Goal: Task Accomplishment & Management: Manage account settings

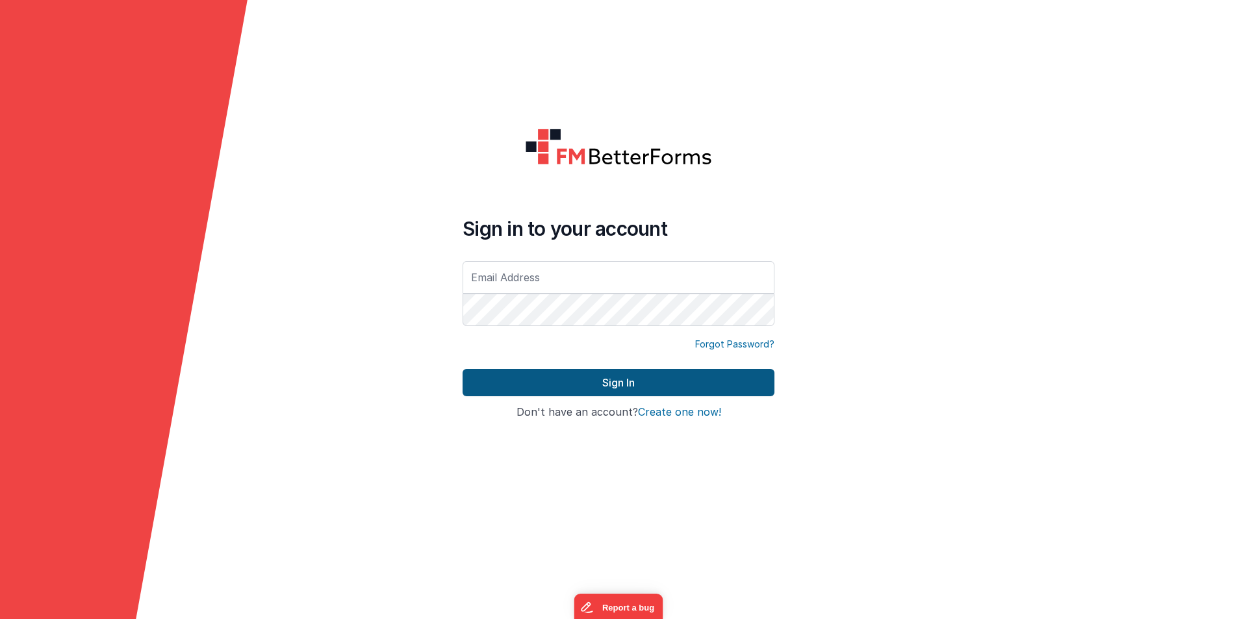
type input "[PERSON_NAME][EMAIL_ADDRESS][DOMAIN_NAME]"
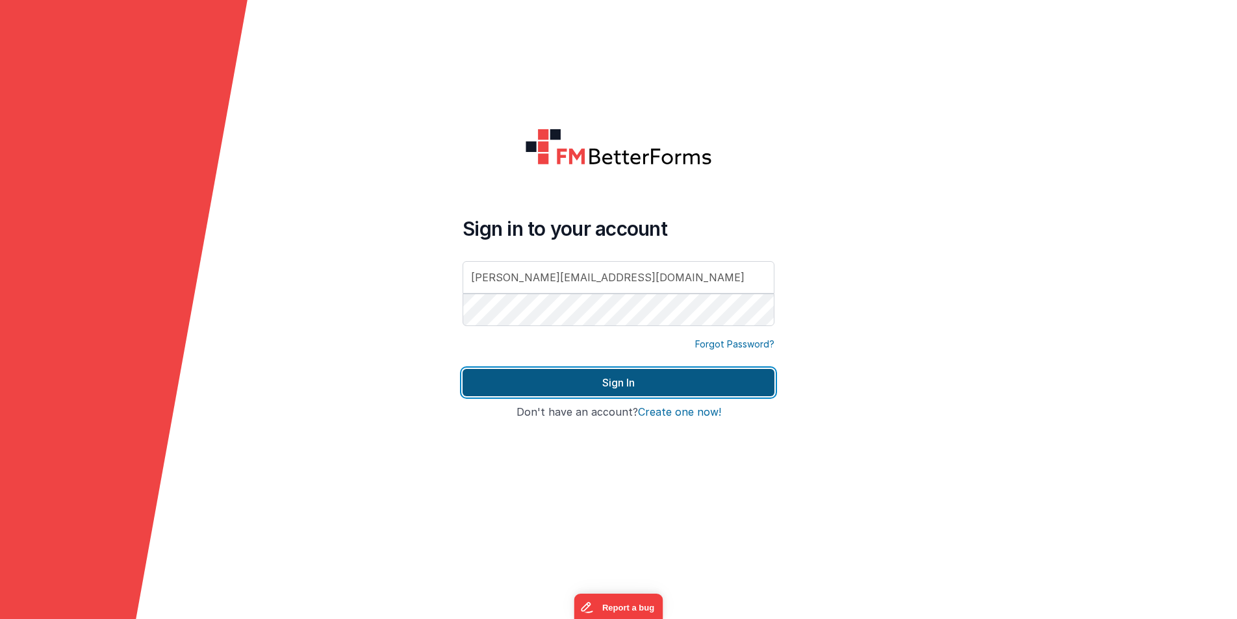
click at [620, 386] on button "Sign In" at bounding box center [619, 382] width 312 height 27
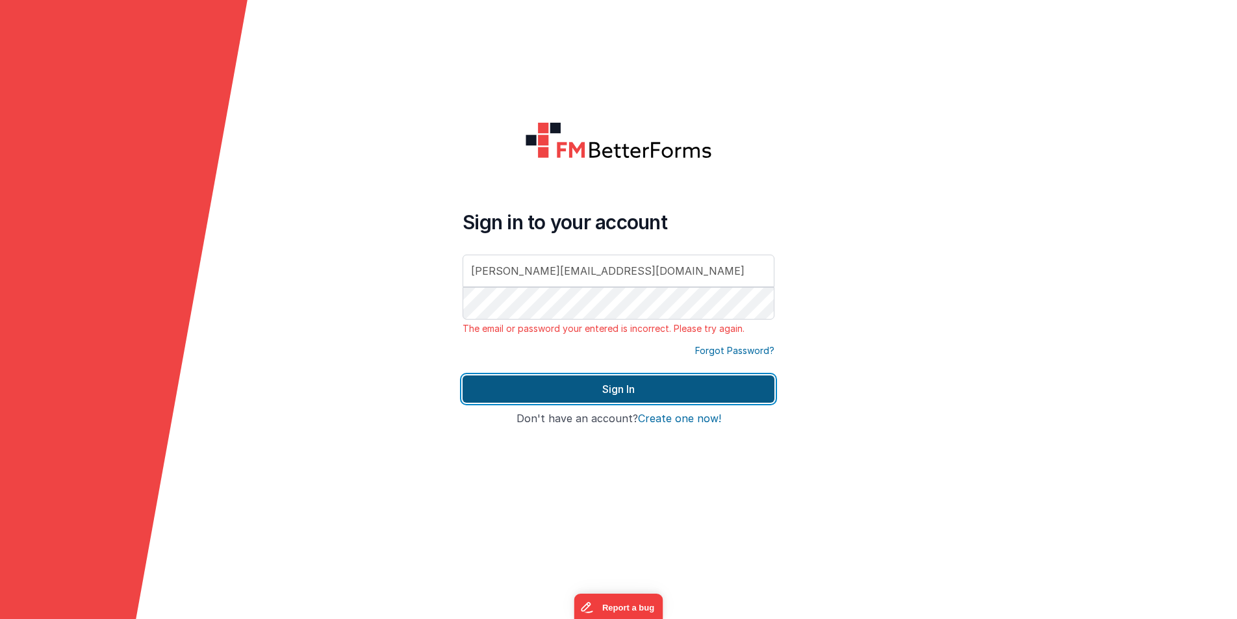
click at [634, 389] on button "Sign In" at bounding box center [619, 389] width 312 height 27
click at [635, 384] on button "Sign In" at bounding box center [619, 389] width 312 height 27
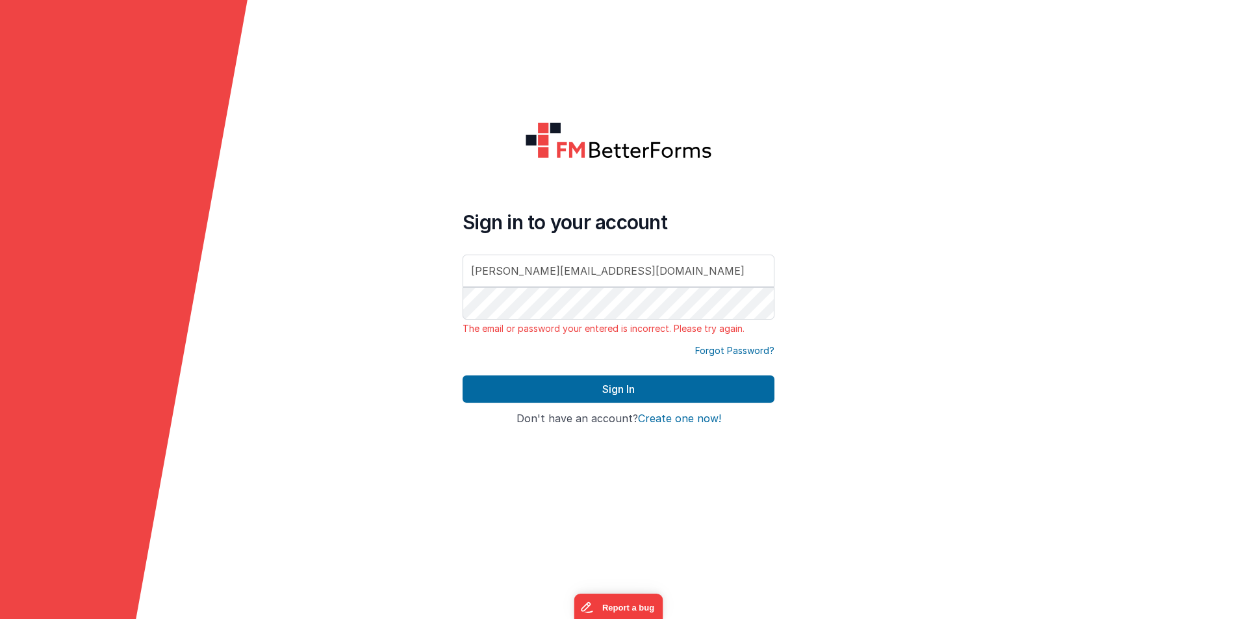
click at [736, 353] on link "Forgot Password?" at bounding box center [734, 350] width 79 height 13
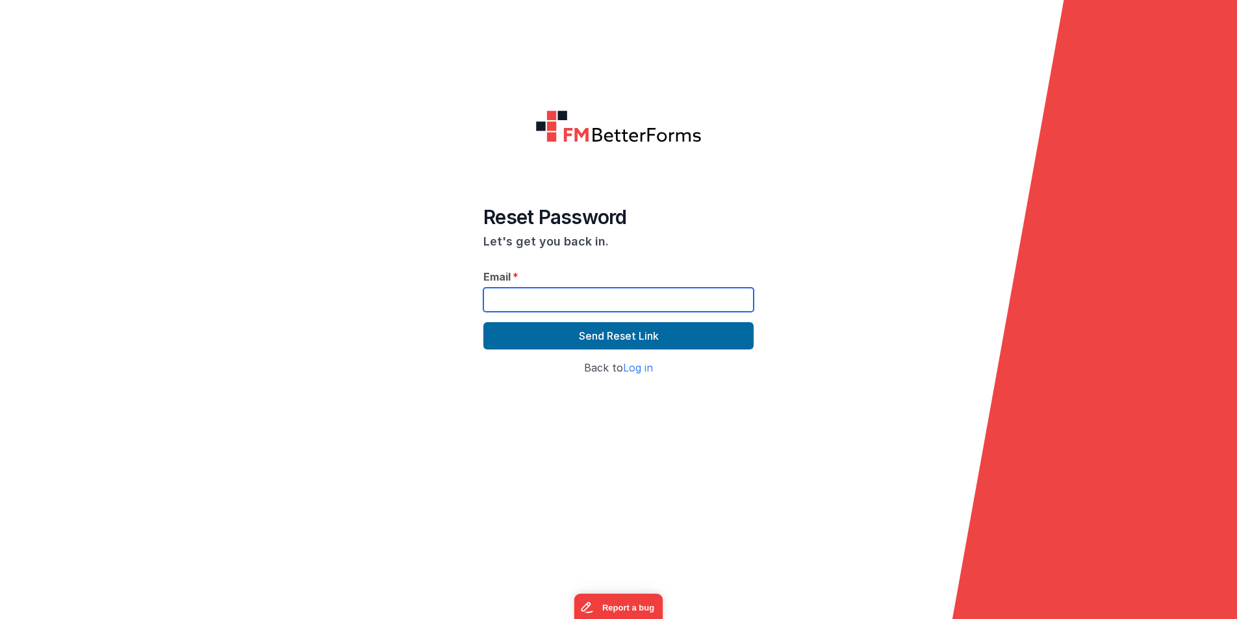
click at [601, 311] on input "text" at bounding box center [618, 300] width 270 height 24
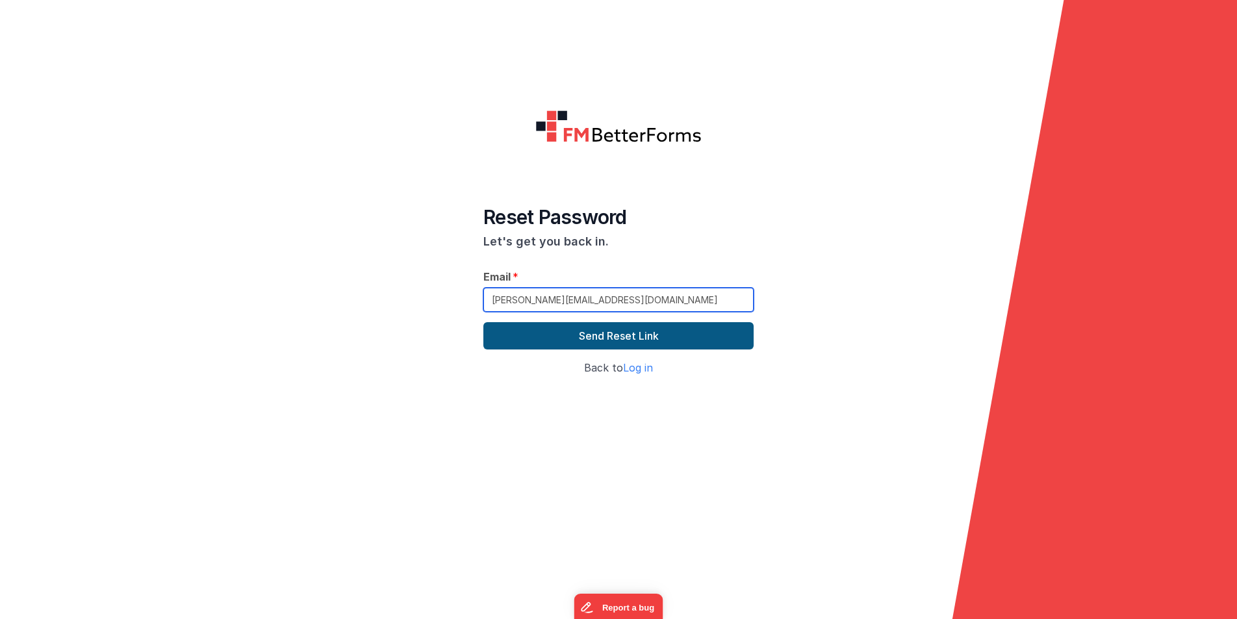
type input "[PERSON_NAME][EMAIL_ADDRESS][DOMAIN_NAME]"
click at [637, 339] on button "Send Reset Link" at bounding box center [618, 335] width 270 height 27
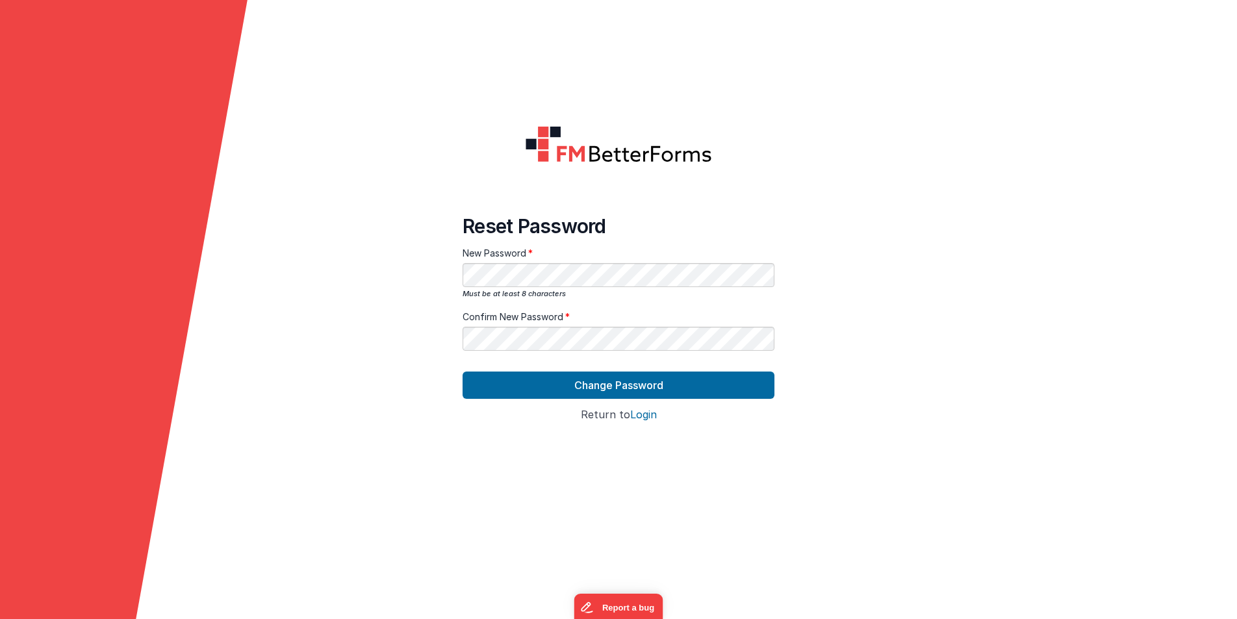
click at [843, 351] on form "Reset Password New Password Must be at least 8 characters Confirm New Password …" at bounding box center [618, 309] width 1237 height 619
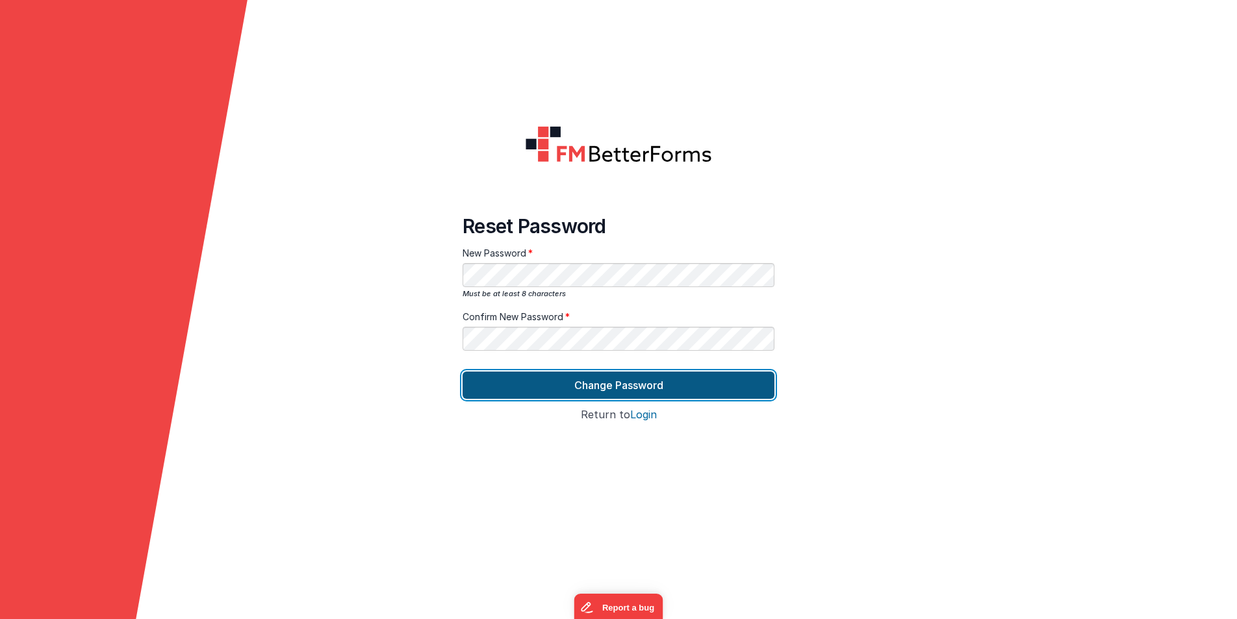
click at [637, 381] on button "Change Password" at bounding box center [619, 385] width 312 height 27
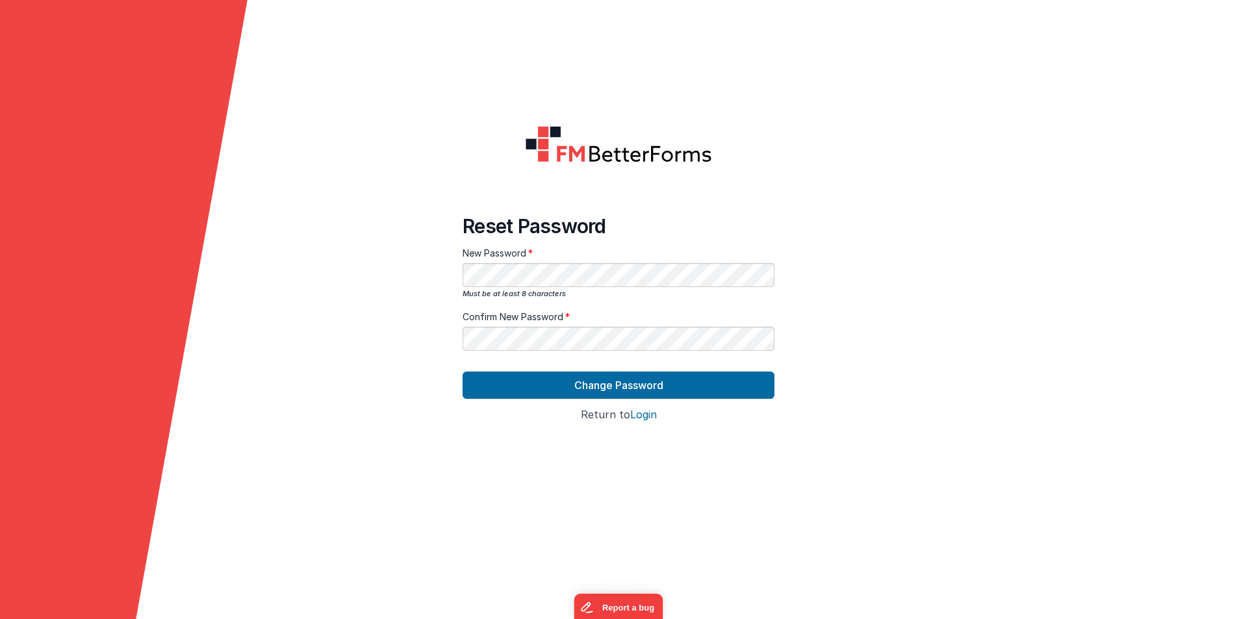
click at [385, 337] on form "Reset Password New Password Must be at least 8 characters Confirm New Password …" at bounding box center [618, 309] width 1237 height 619
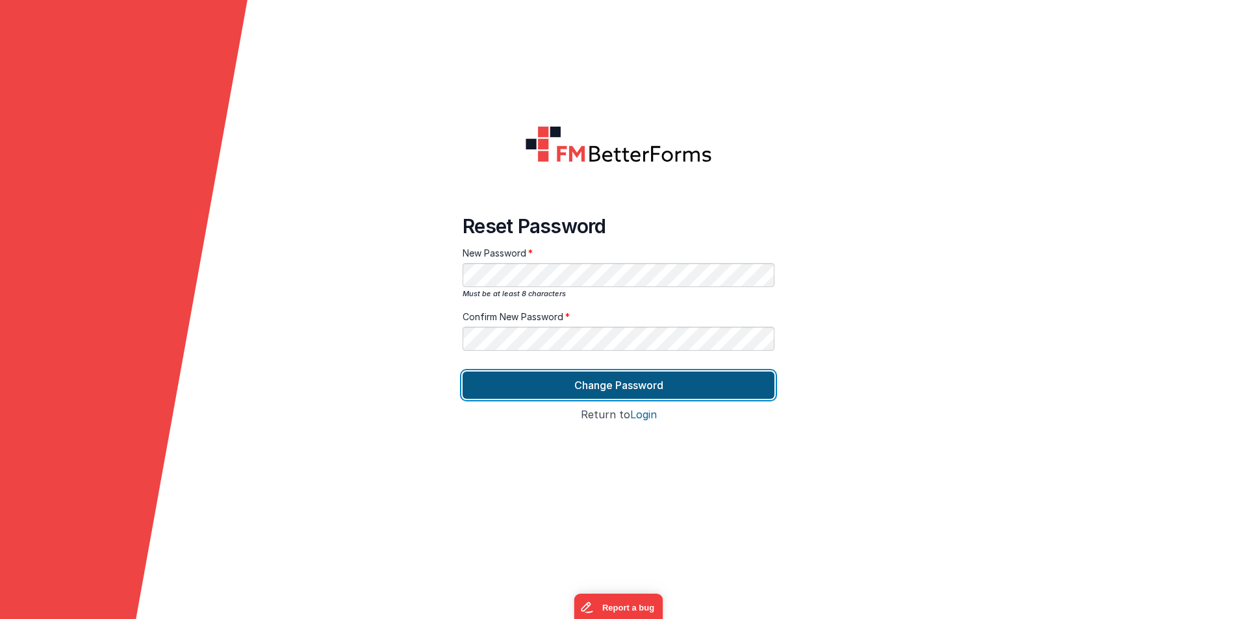
click at [573, 389] on button "Change Password" at bounding box center [619, 385] width 312 height 27
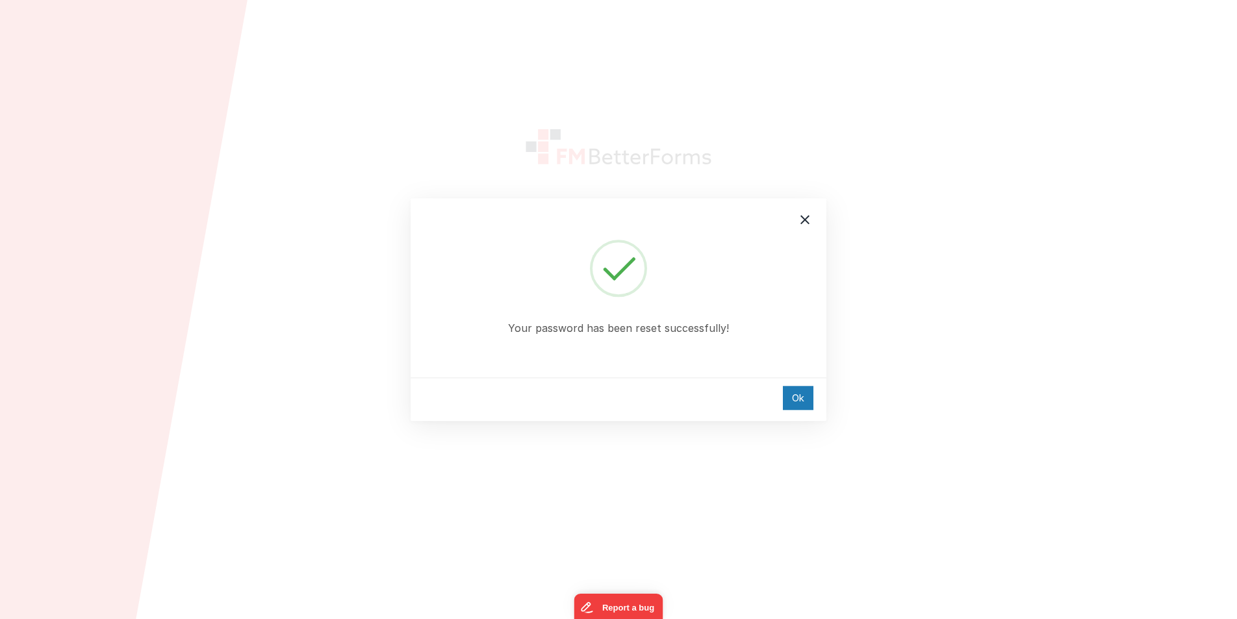
type input "[PERSON_NAME][EMAIL_ADDRESS][DOMAIN_NAME]"
click at [793, 400] on div "Ok" at bounding box center [798, 398] width 31 height 24
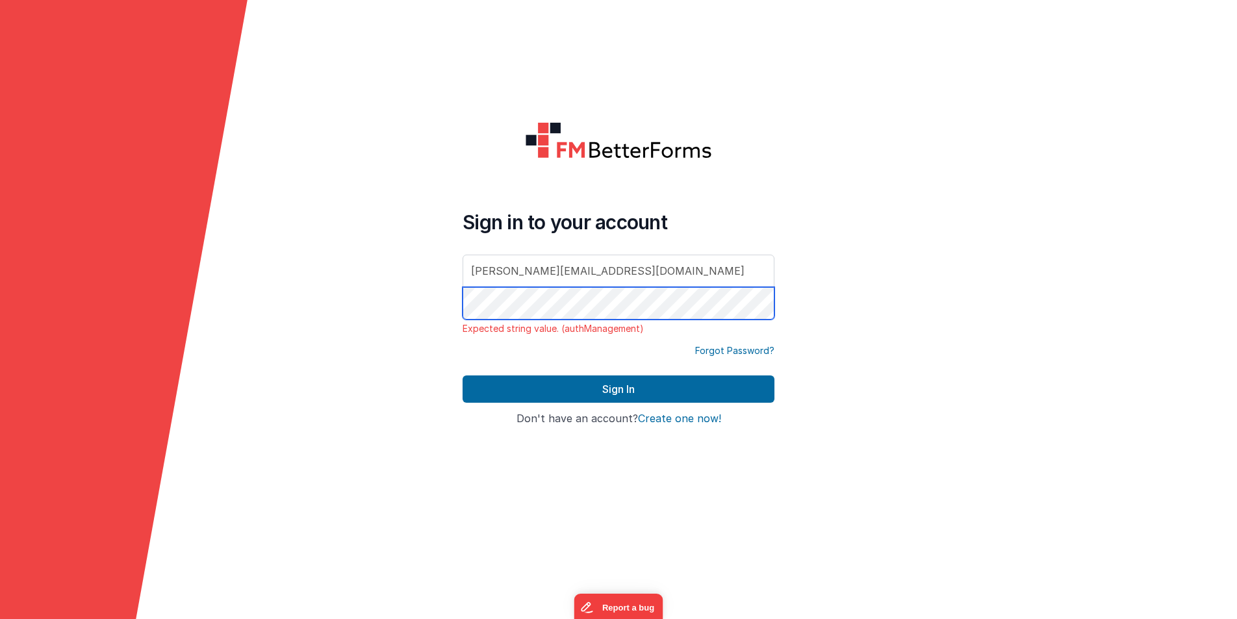
click at [446, 295] on form "Sign in to your account t.duval@tactic-tgi.com Expected string value. (authMana…" at bounding box center [618, 309] width 1237 height 619
click at [409, 292] on form "Sign in to your account t.duval@tactic-tgi.com Expected string value. (authMana…" at bounding box center [618, 309] width 1237 height 619
click at [832, 362] on form "Sign in to your account t.duval@tactic-tgi.com Expected string value. (authMana…" at bounding box center [618, 309] width 1237 height 619
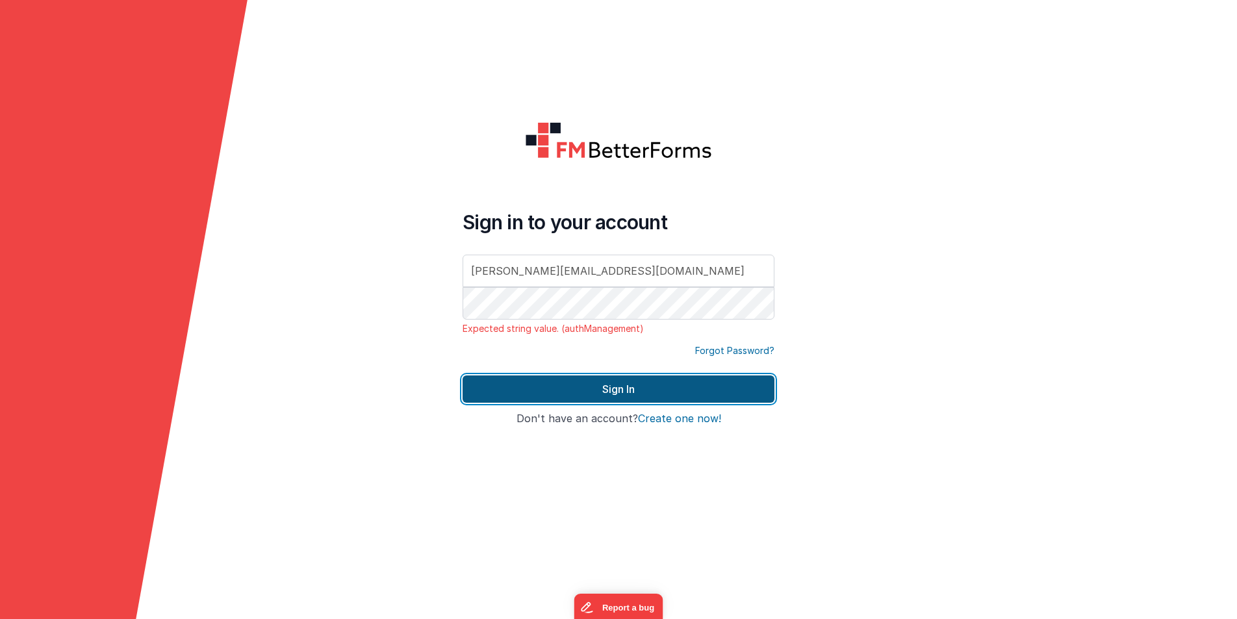
click at [646, 387] on button "Sign In" at bounding box center [619, 389] width 312 height 27
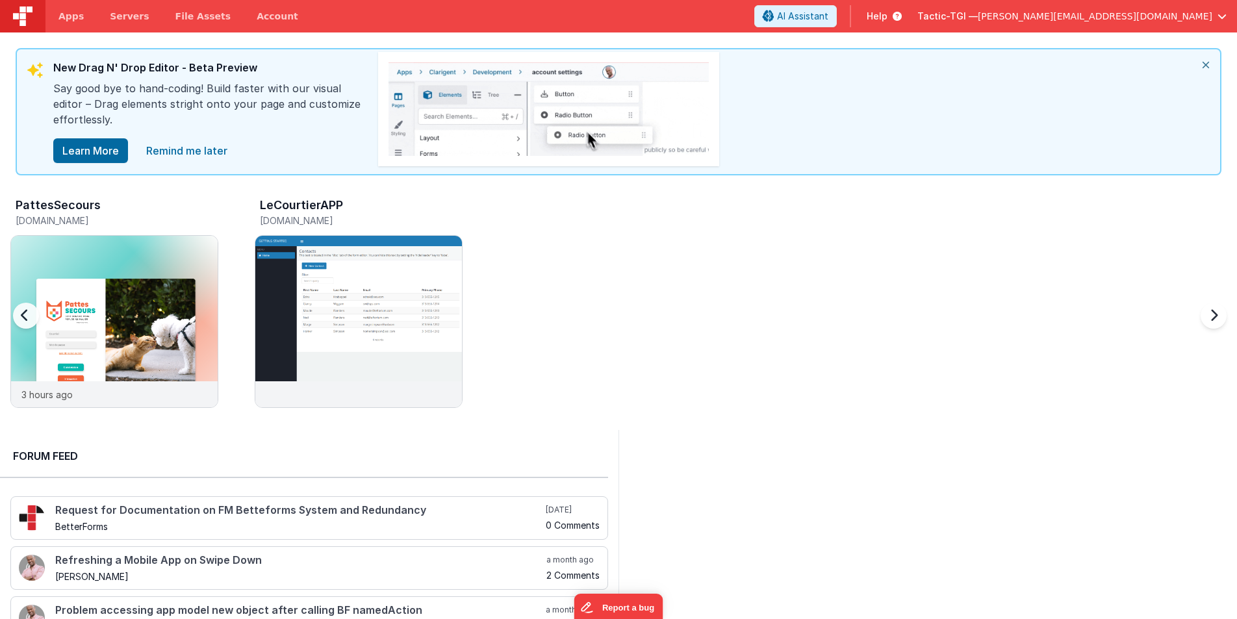
click at [75, 223] on h5 "[DOMAIN_NAME]" at bounding box center [117, 221] width 203 height 10
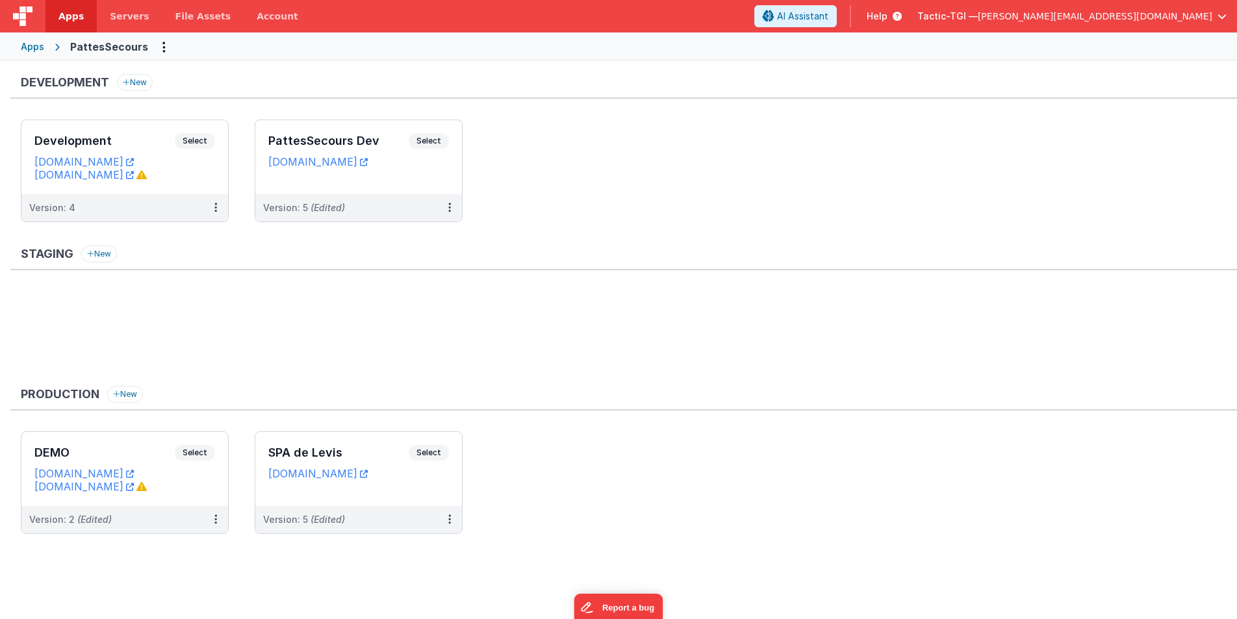
click at [635, 279] on div "Staging New" at bounding box center [623, 311] width 1227 height 130
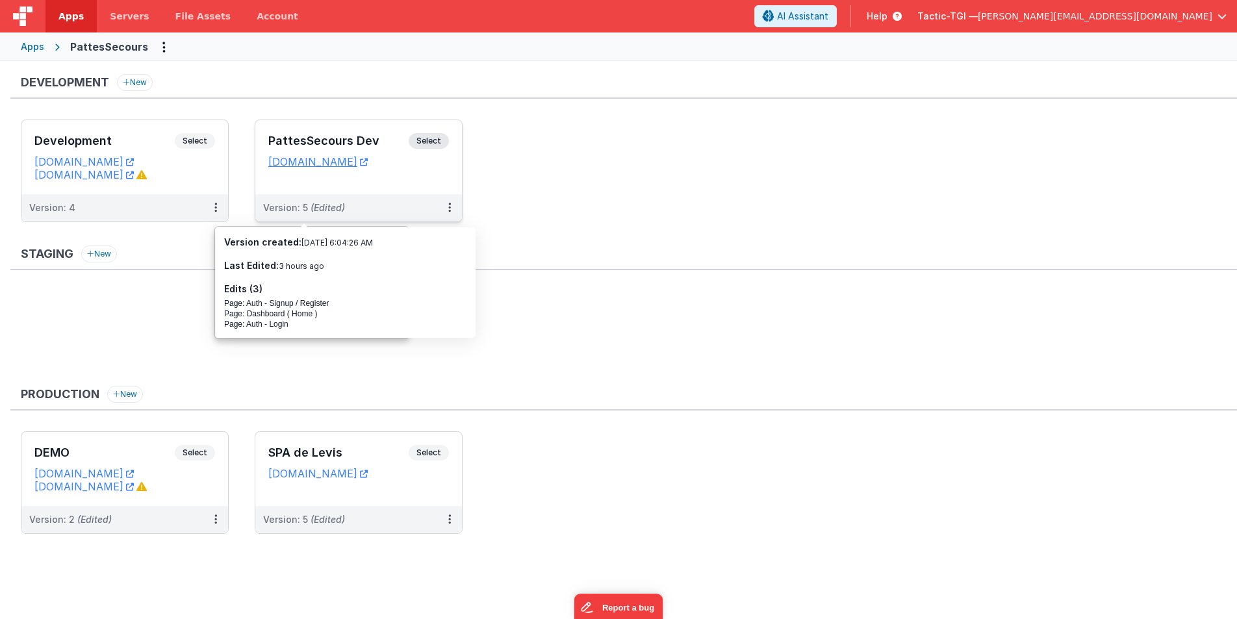
click at [425, 144] on span "Select" at bounding box center [429, 141] width 40 height 16
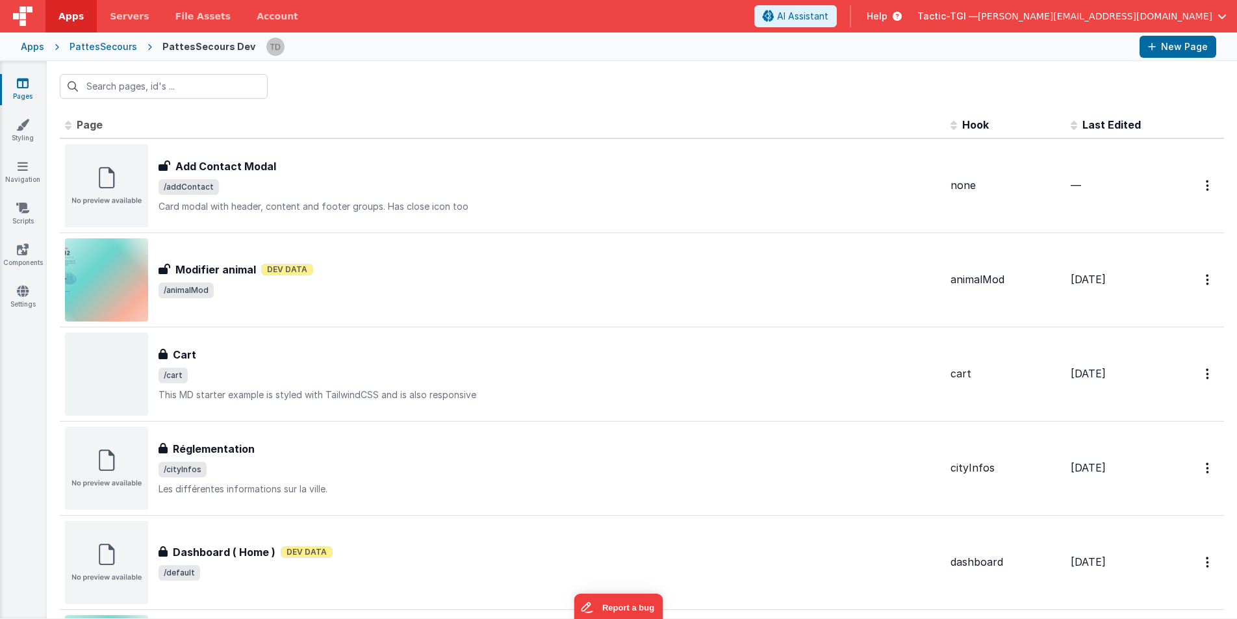
click at [109, 47] on div "PattesSecours" at bounding box center [104, 46] width 68 height 13
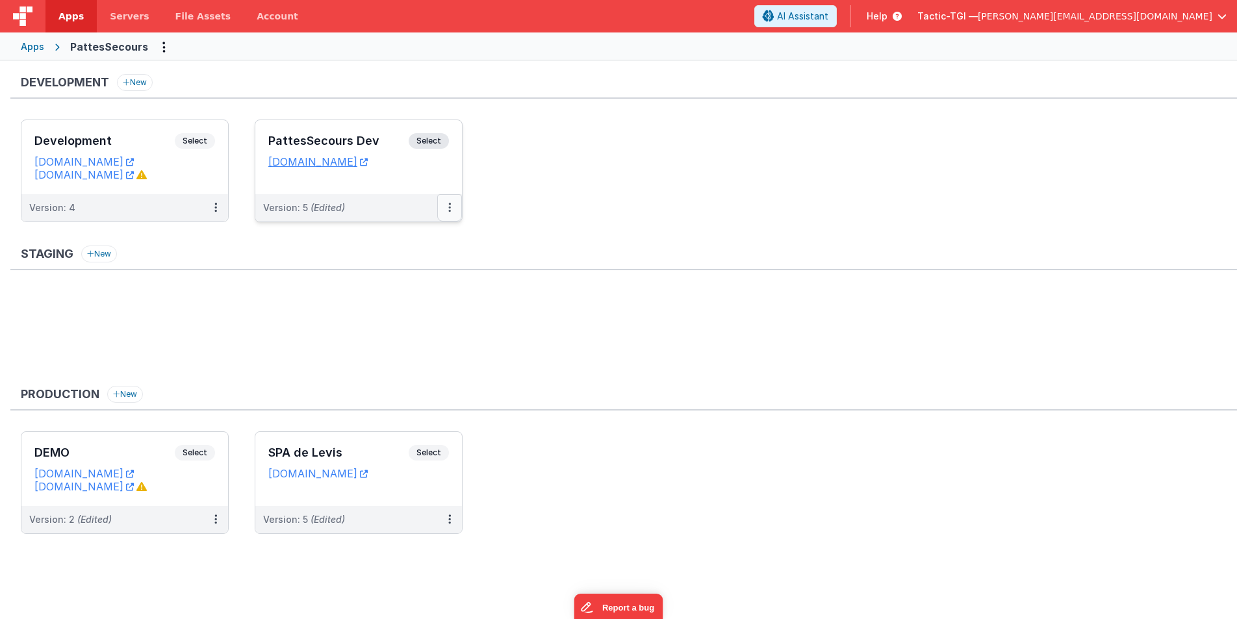
click at [452, 209] on button at bounding box center [449, 207] width 25 height 27
click at [443, 236] on link "Edit" at bounding box center [405, 236] width 114 height 23
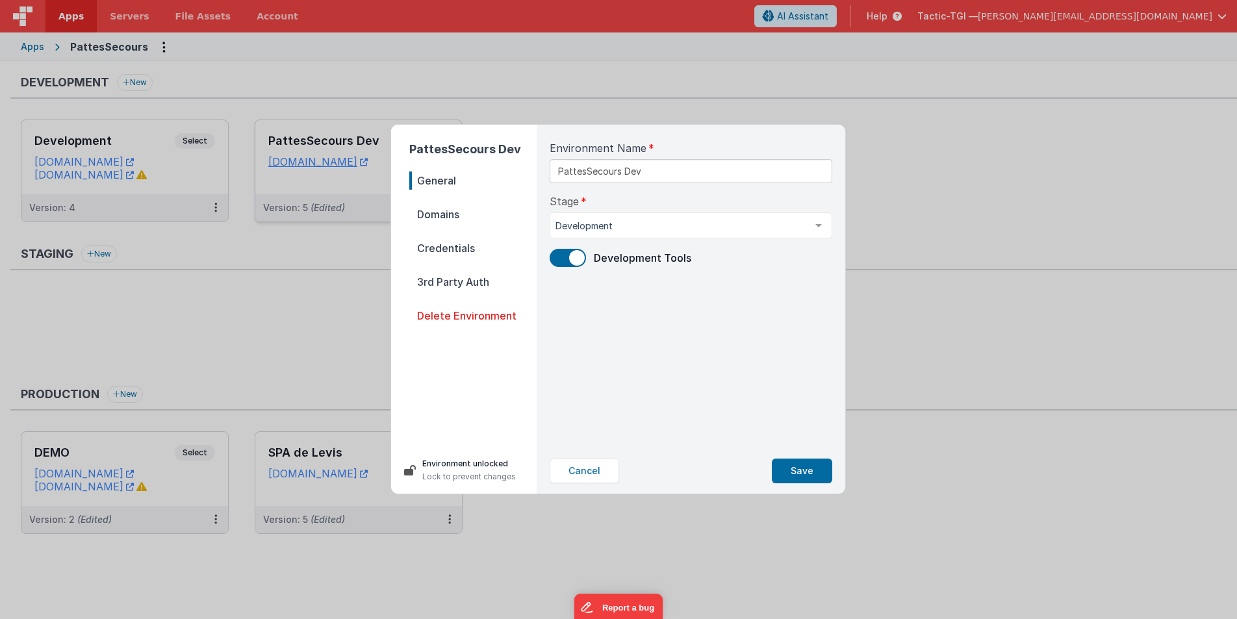
click at [465, 205] on nav "General Domains Credentials 3rd Party Auth Delete Environment" at bounding box center [472, 304] width 127 height 265
click at [464, 212] on span "Domains" at bounding box center [472, 214] width 127 height 18
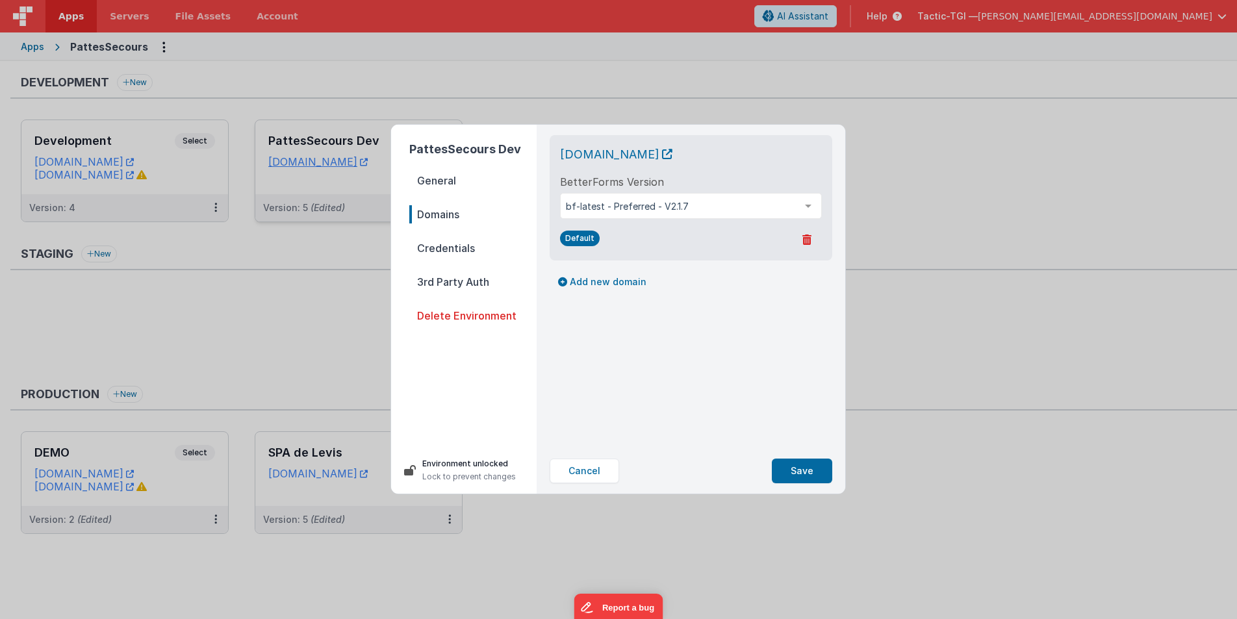
click at [460, 244] on span "Credentials" at bounding box center [472, 248] width 127 height 18
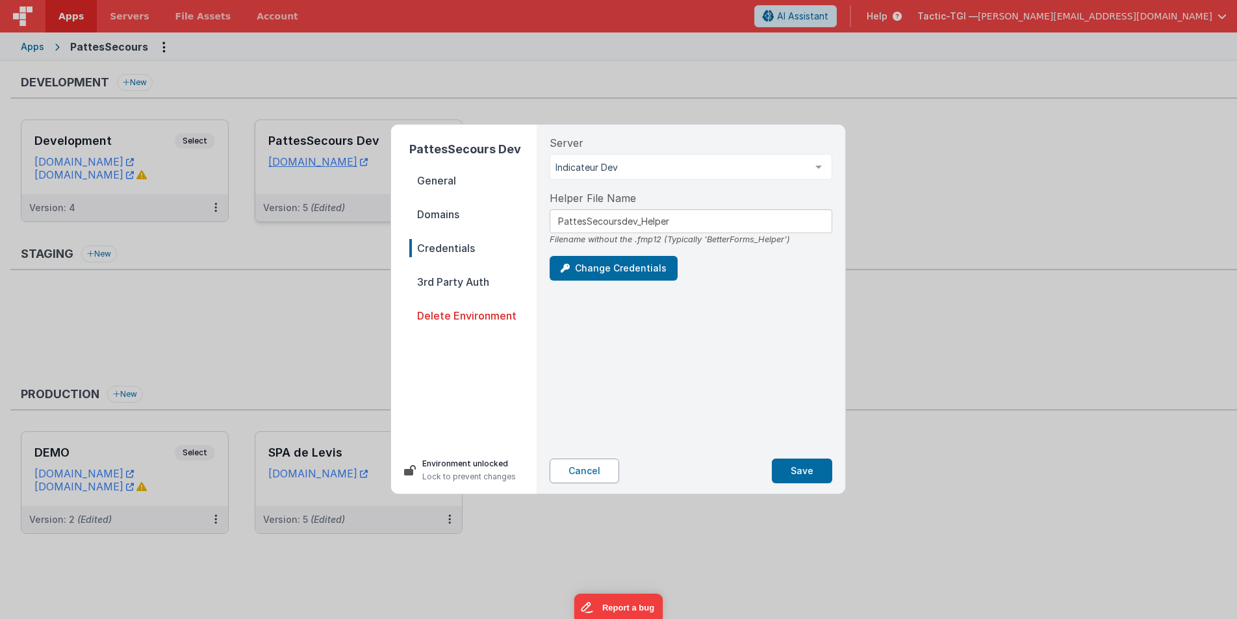
click at [600, 477] on button "Cancel" at bounding box center [585, 471] width 70 height 25
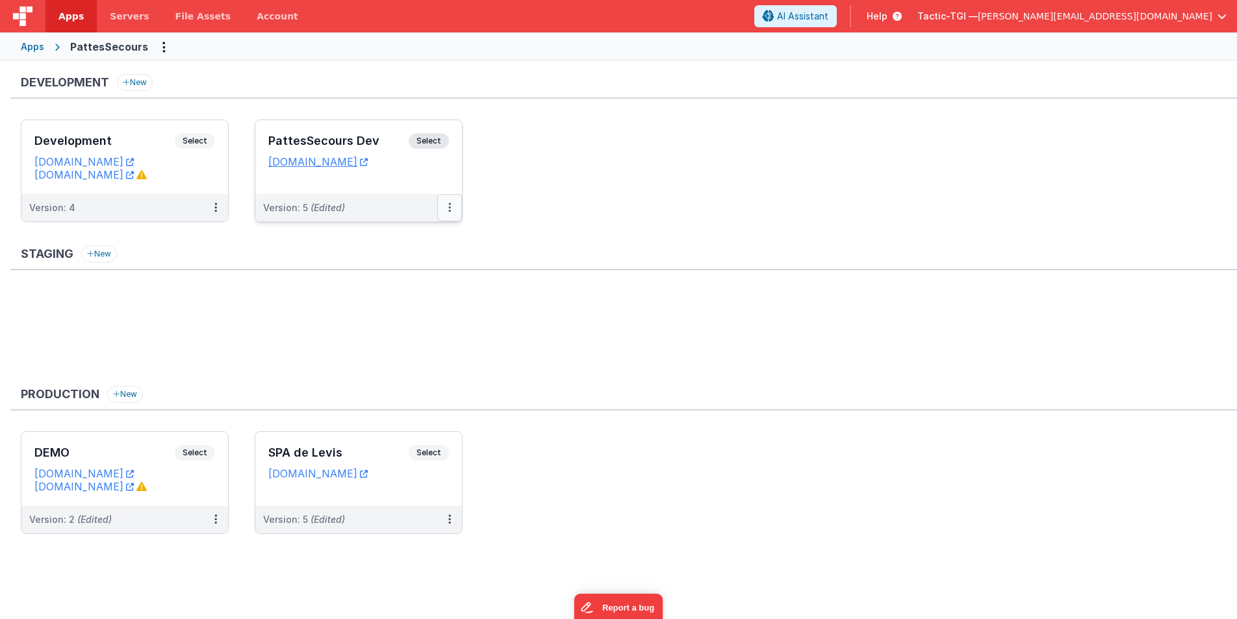
click at [449, 207] on icon at bounding box center [449, 207] width 3 height 1
click at [452, 211] on button at bounding box center [449, 207] width 25 height 27
click at [452, 208] on div at bounding box center [618, 309] width 1237 height 619
click at [452, 207] on button at bounding box center [449, 207] width 25 height 27
click at [485, 220] on div at bounding box center [618, 309] width 1237 height 619
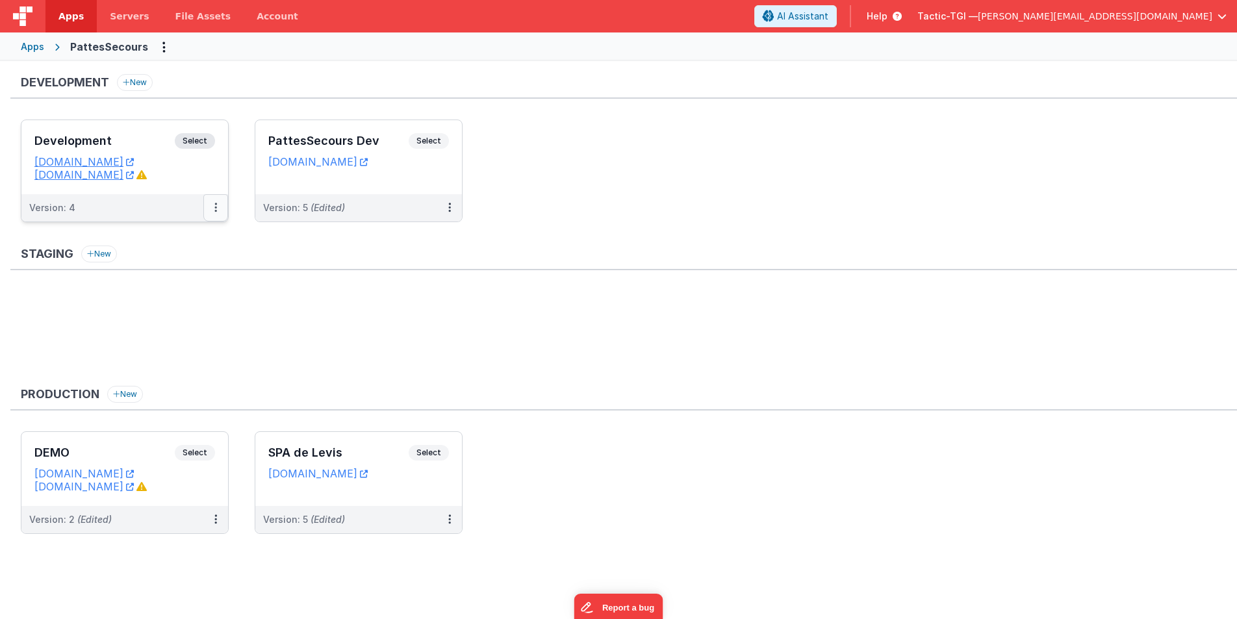
click at [215, 207] on icon at bounding box center [215, 207] width 3 height 1
click at [494, 224] on div at bounding box center [618, 309] width 1237 height 619
click at [452, 207] on button at bounding box center [449, 207] width 25 height 27
click at [524, 194] on div at bounding box center [618, 309] width 1237 height 619
click at [447, 205] on button at bounding box center [449, 207] width 25 height 27
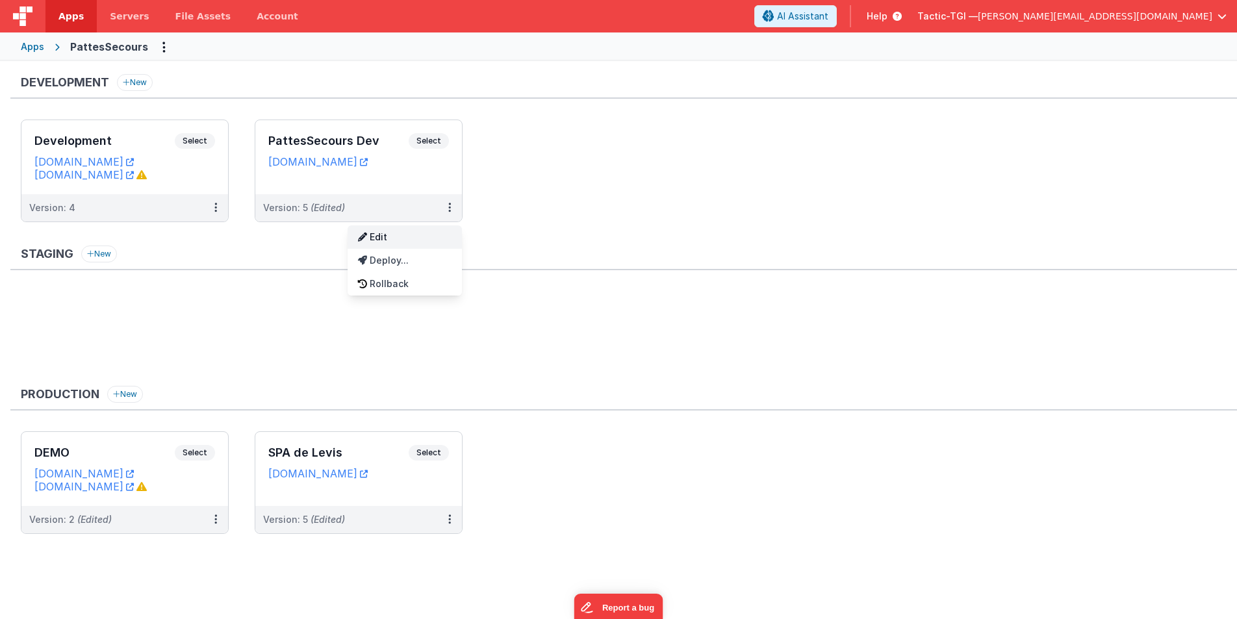
click at [392, 240] on link "Edit" at bounding box center [405, 236] width 114 height 23
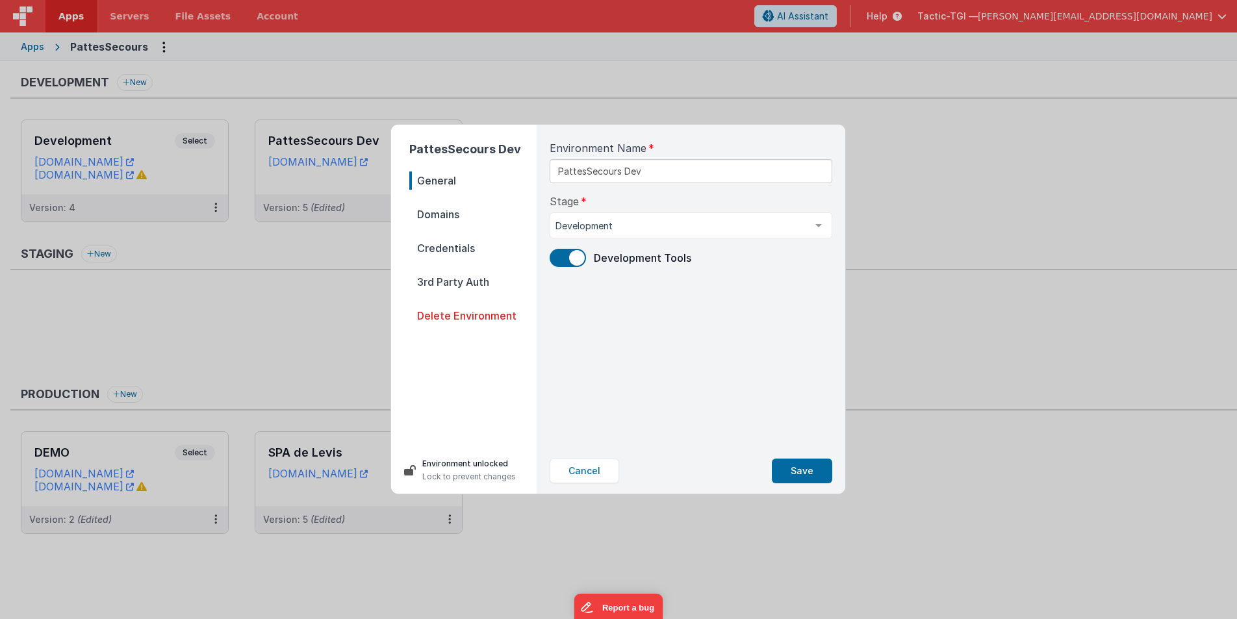
click at [456, 207] on span "Domains" at bounding box center [472, 214] width 127 height 18
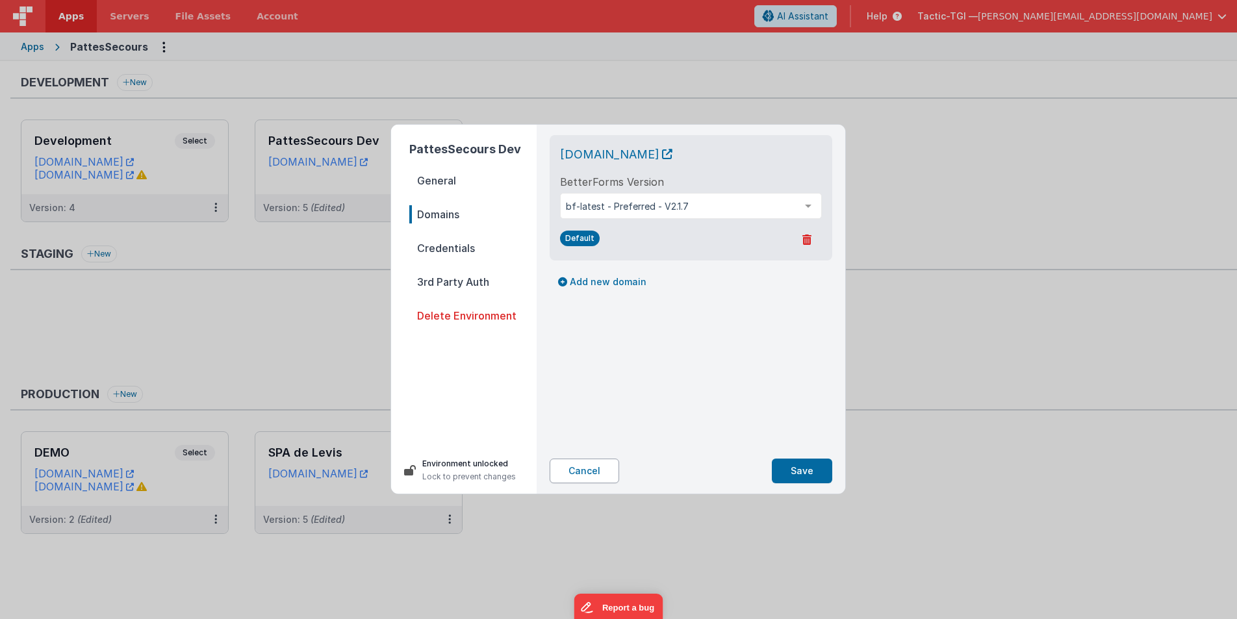
click at [598, 465] on button "Cancel" at bounding box center [585, 471] width 70 height 25
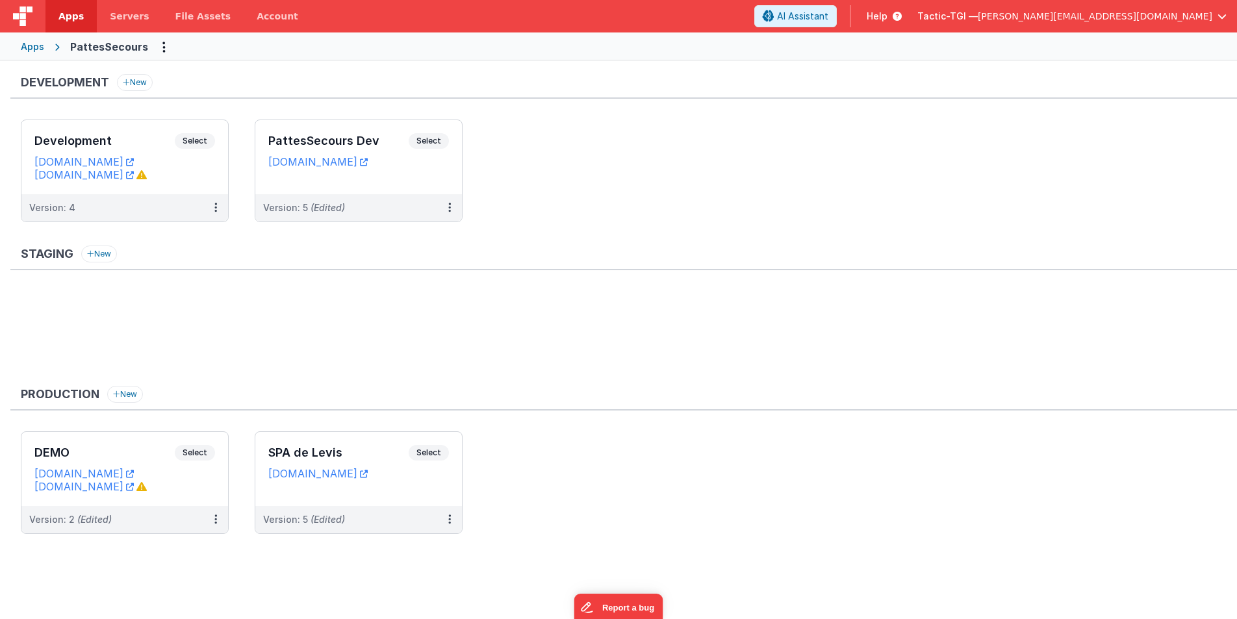
click at [18, 19] on img at bounding box center [22, 15] width 19 height 19
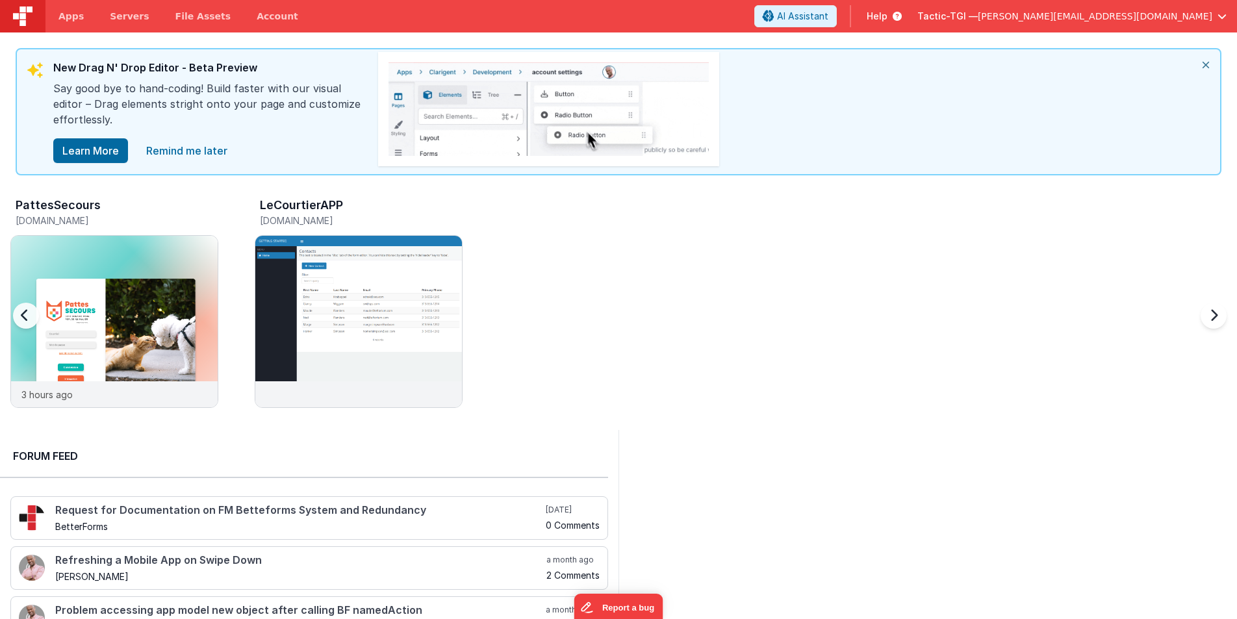
click at [90, 203] on h3 "PattesSecours" at bounding box center [58, 205] width 85 height 13
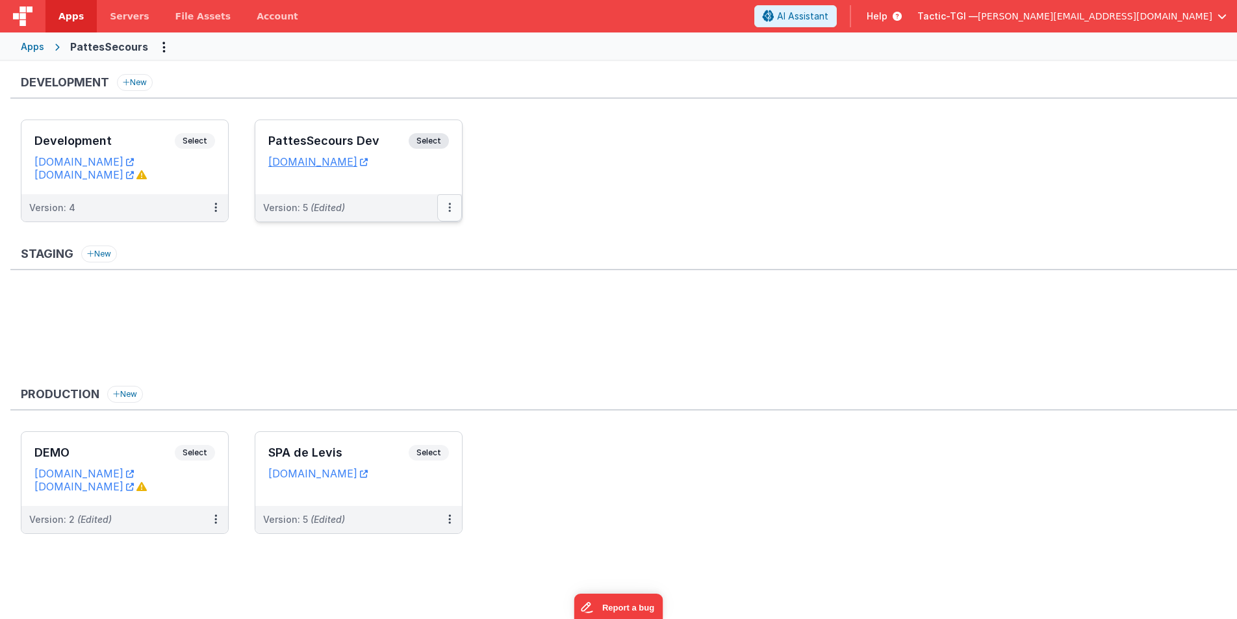
click at [450, 206] on button at bounding box center [449, 207] width 25 height 27
click at [407, 260] on span "Open Helper" at bounding box center [402, 260] width 57 height 11
click at [593, 204] on div at bounding box center [618, 309] width 1237 height 619
click at [450, 207] on icon at bounding box center [449, 207] width 3 height 1
click at [405, 259] on span "Open Helper" at bounding box center [402, 260] width 57 height 11
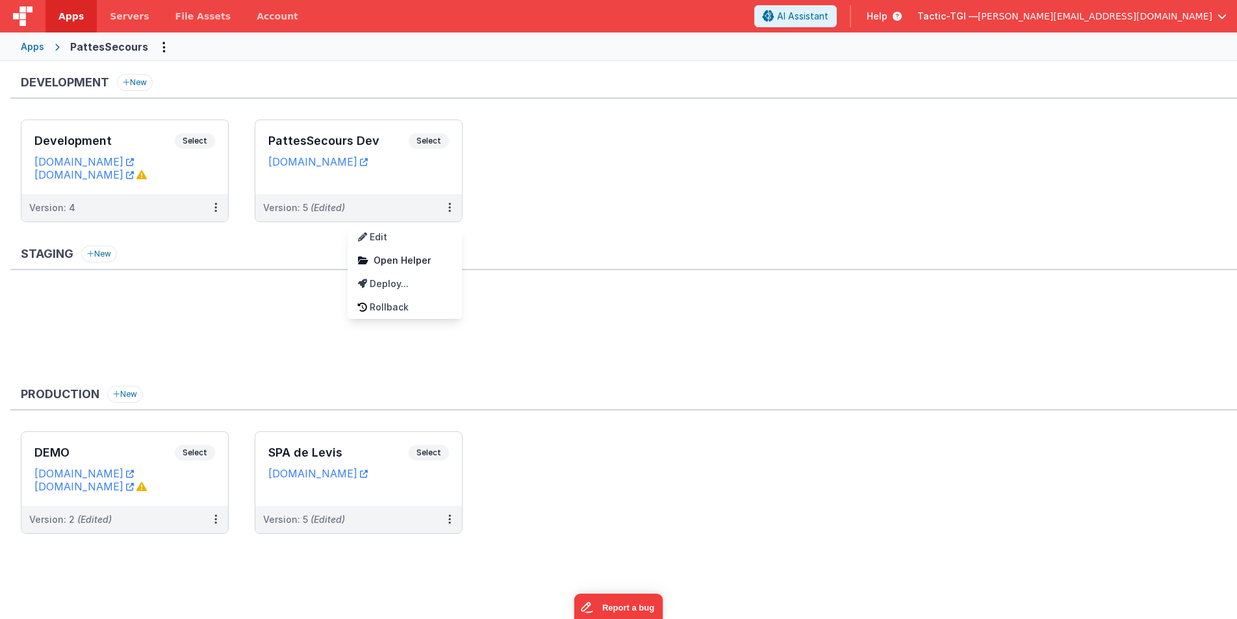
click at [570, 173] on div at bounding box center [618, 309] width 1237 height 619
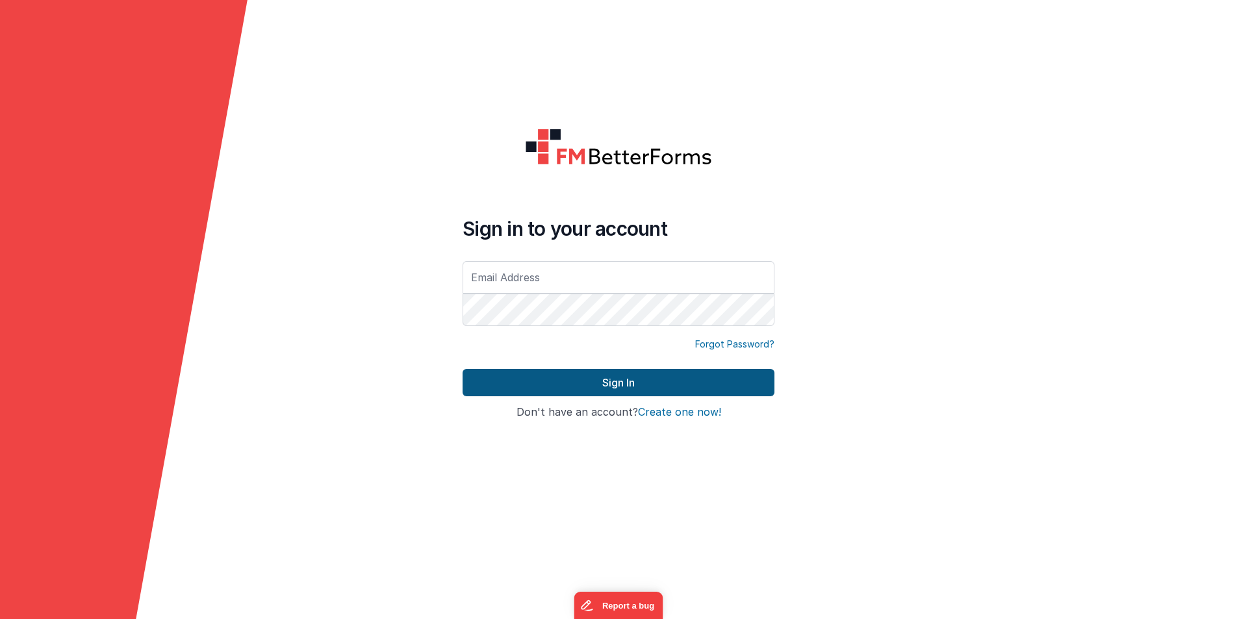
type input "[PERSON_NAME][EMAIL_ADDRESS][DOMAIN_NAME]"
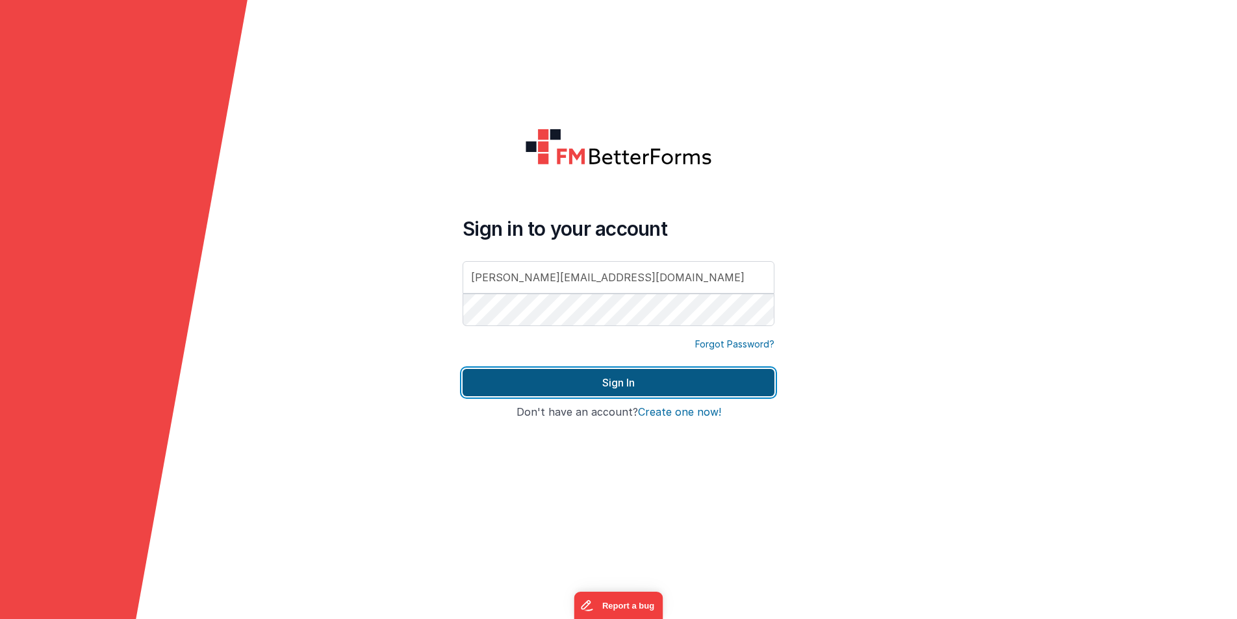
click at [580, 379] on button "Sign In" at bounding box center [619, 382] width 312 height 27
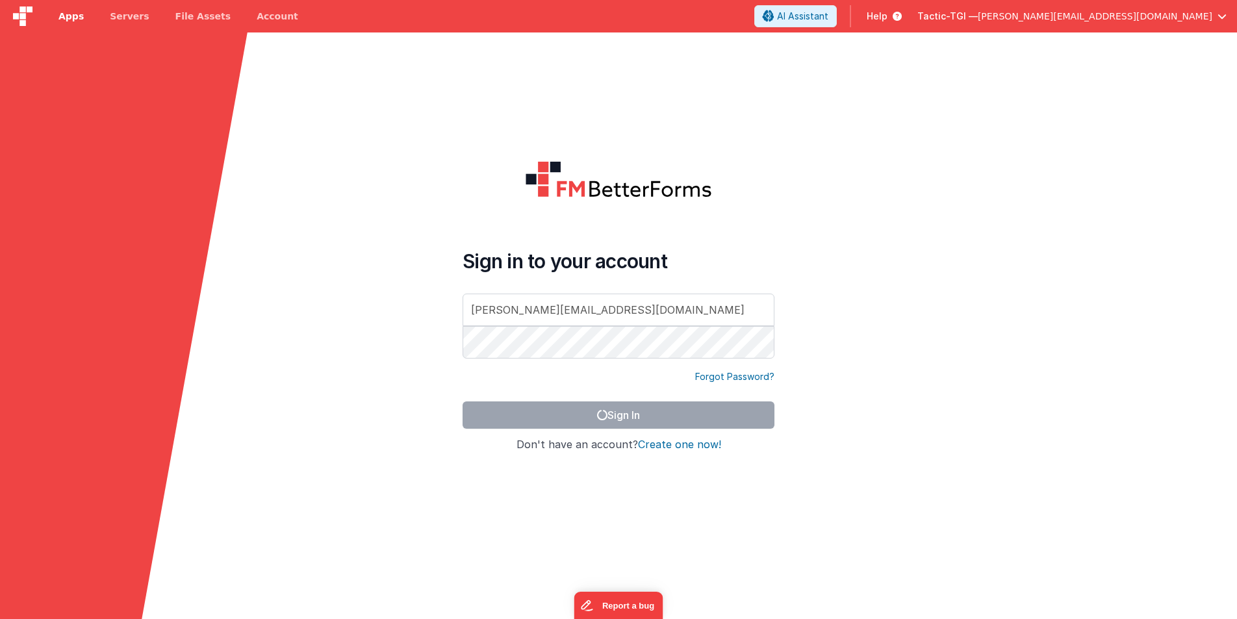
click at [79, 18] on span "Apps" at bounding box center [70, 16] width 25 height 13
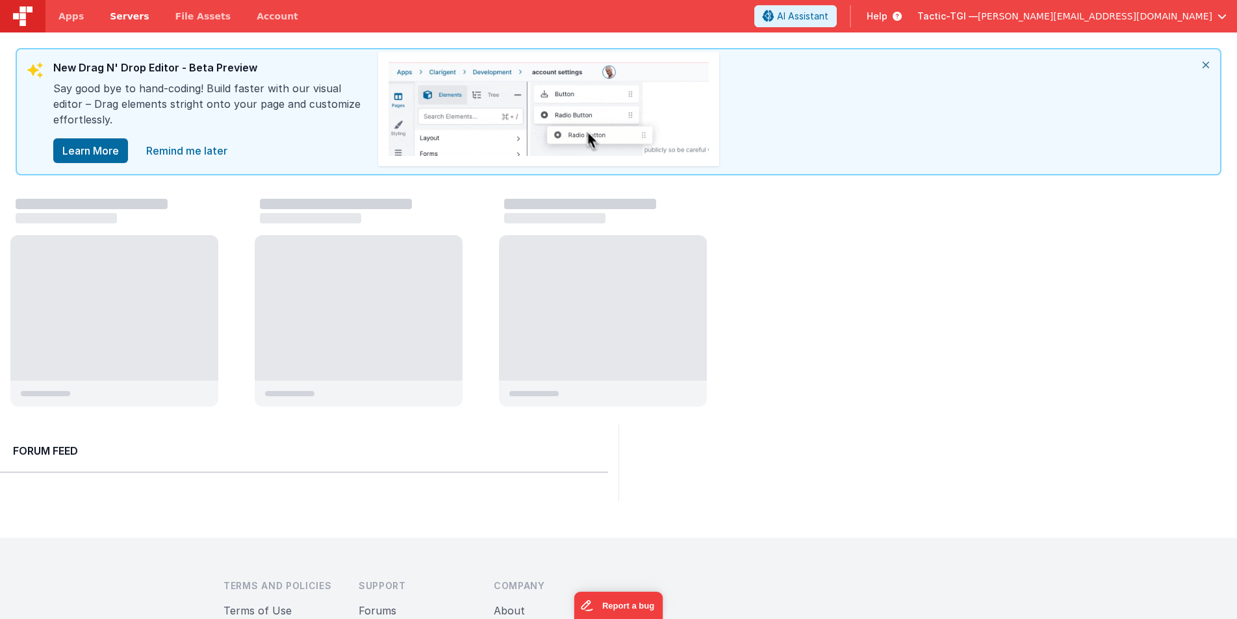
click at [116, 16] on span "Servers" at bounding box center [129, 16] width 39 height 13
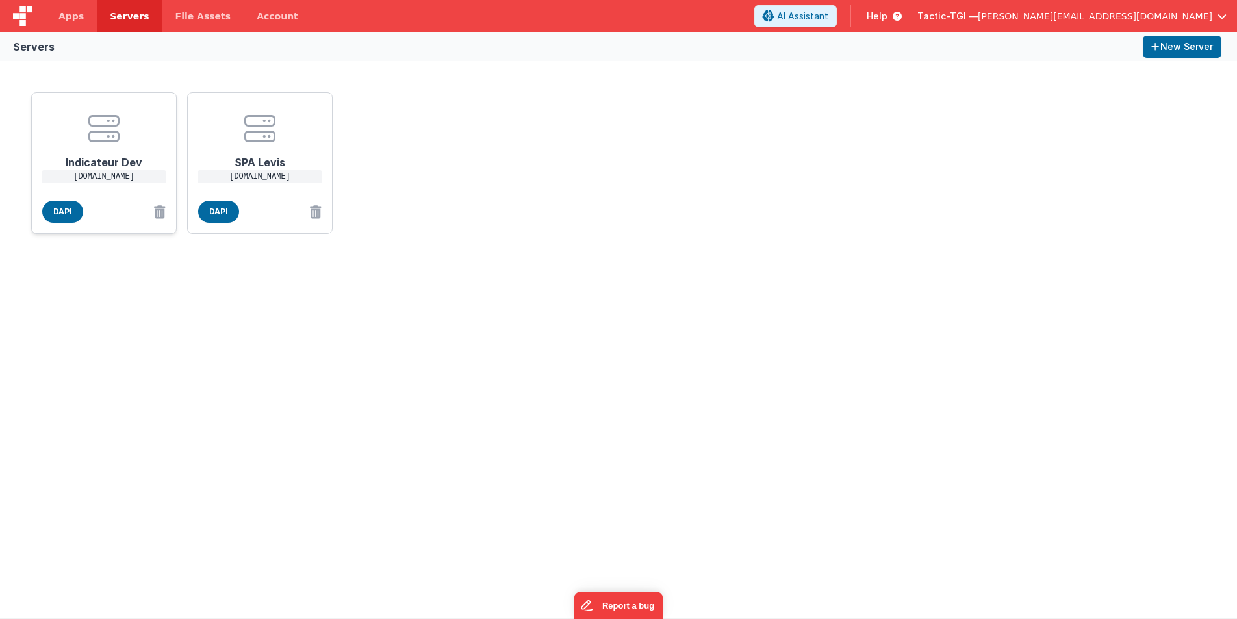
click at [114, 181] on p "[DOMAIN_NAME]" at bounding box center [104, 176] width 125 height 13
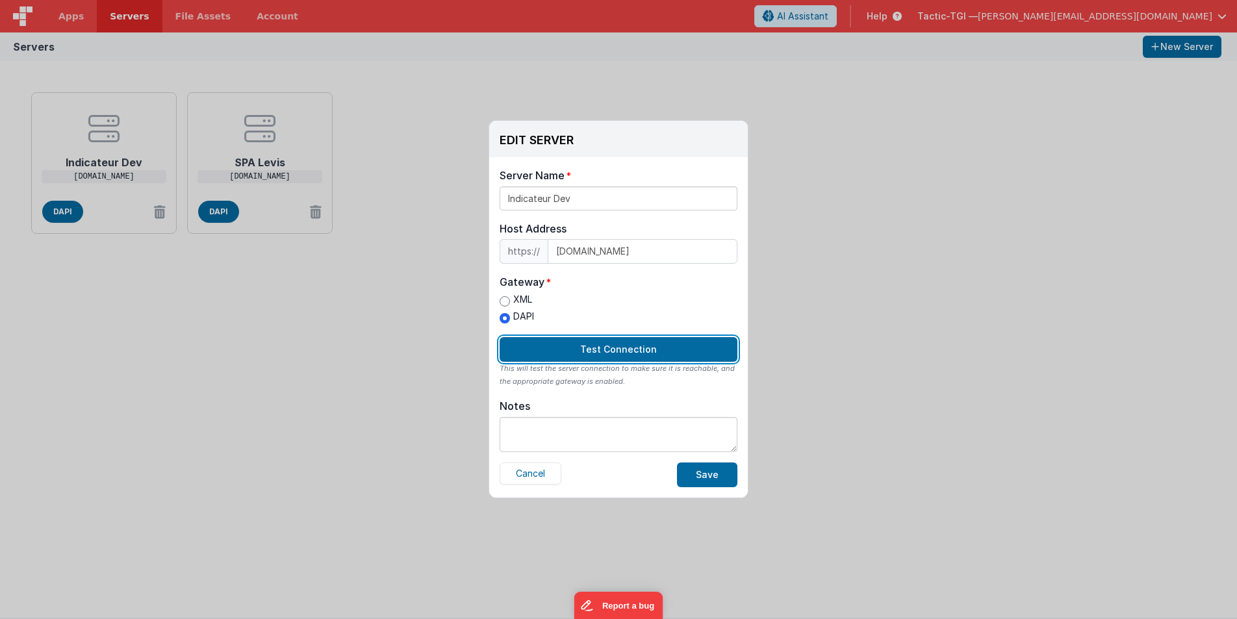
click at [594, 356] on button "Test Connection" at bounding box center [619, 349] width 238 height 25
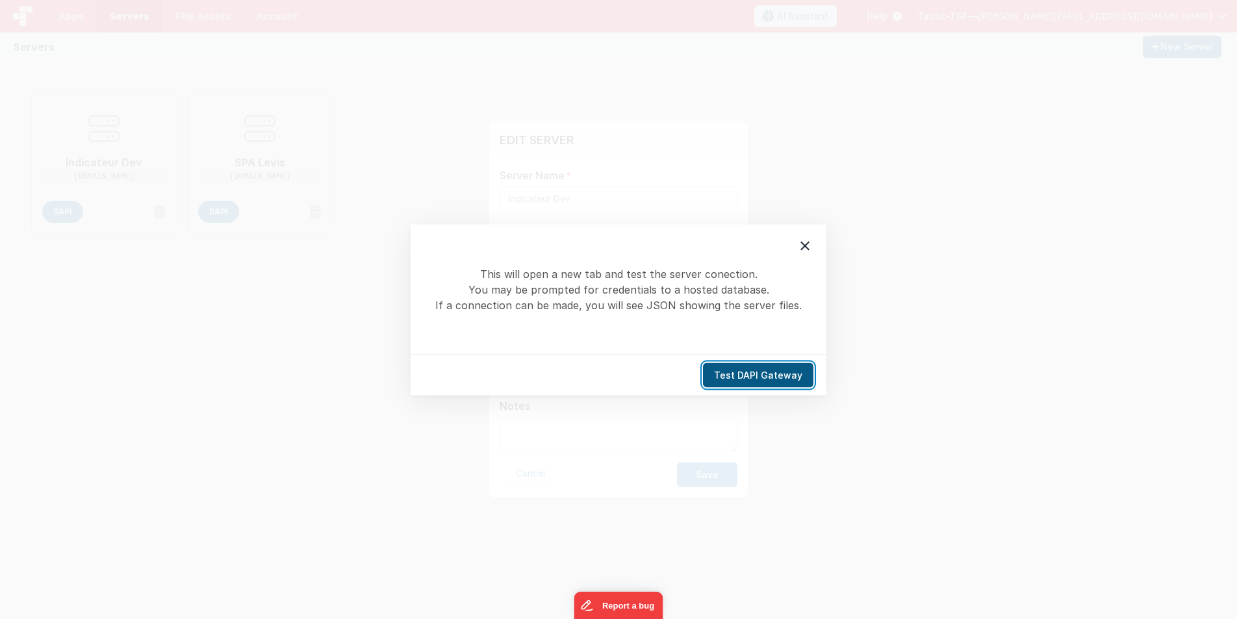
click at [765, 376] on button "Test DAPI Gateway" at bounding box center [758, 375] width 110 height 25
click at [800, 245] on icon at bounding box center [805, 246] width 16 height 16
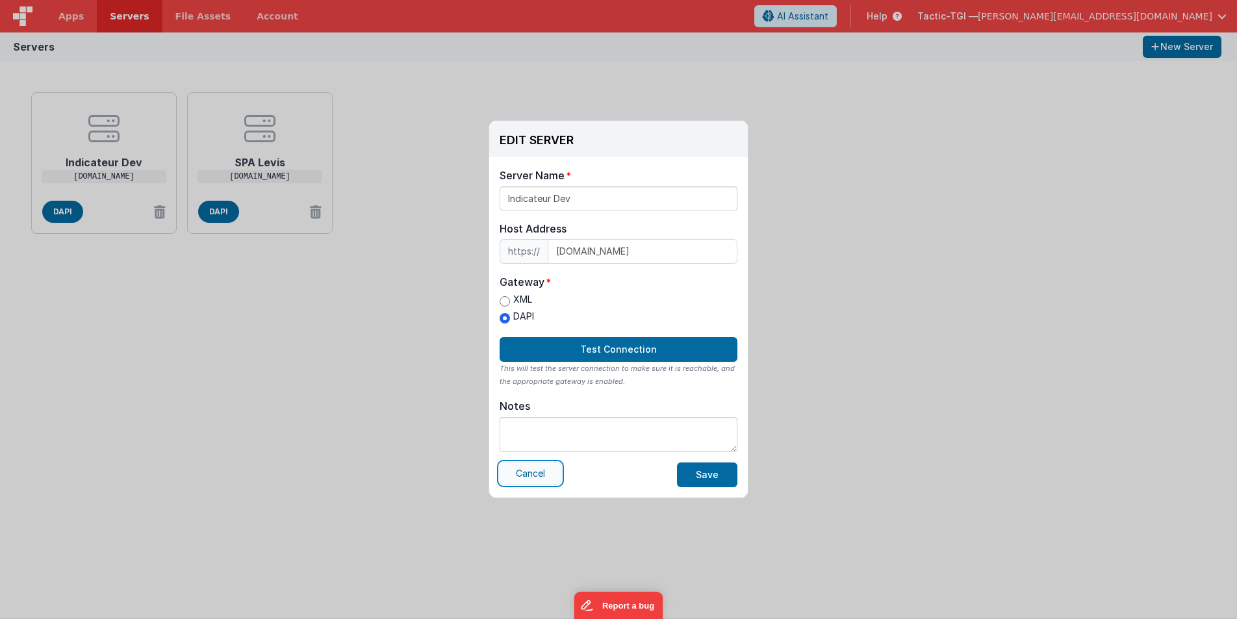
click at [518, 478] on button "Cancel" at bounding box center [531, 474] width 62 height 22
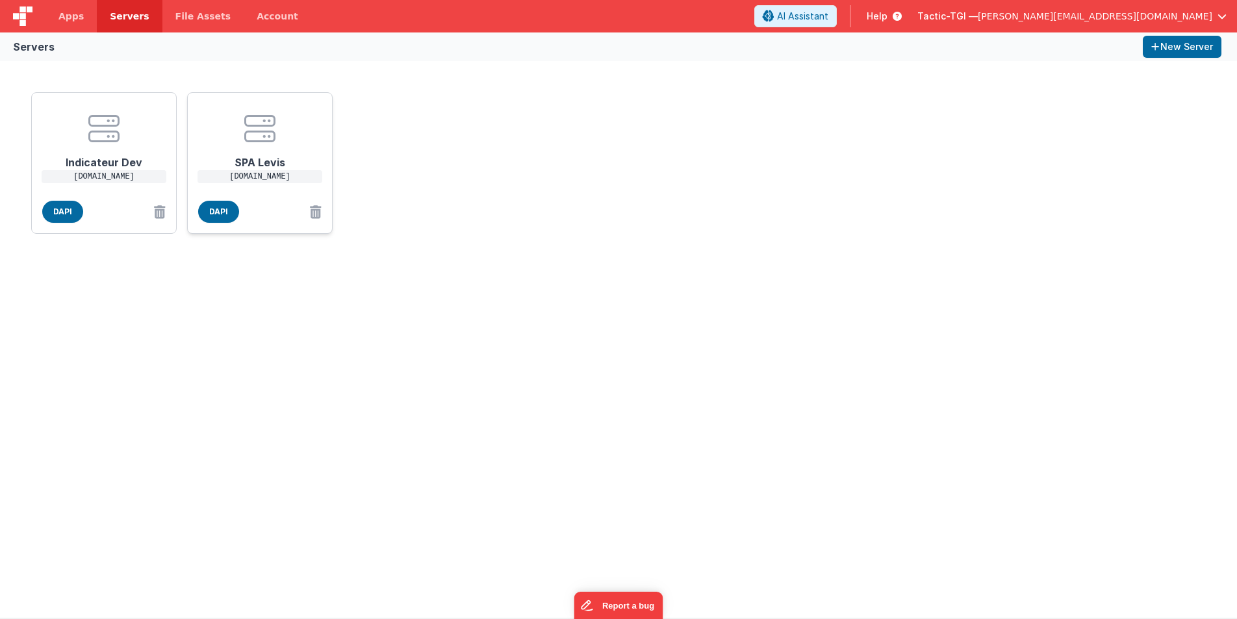
click at [262, 164] on h1 "SPA Levis" at bounding box center [260, 157] width 104 height 26
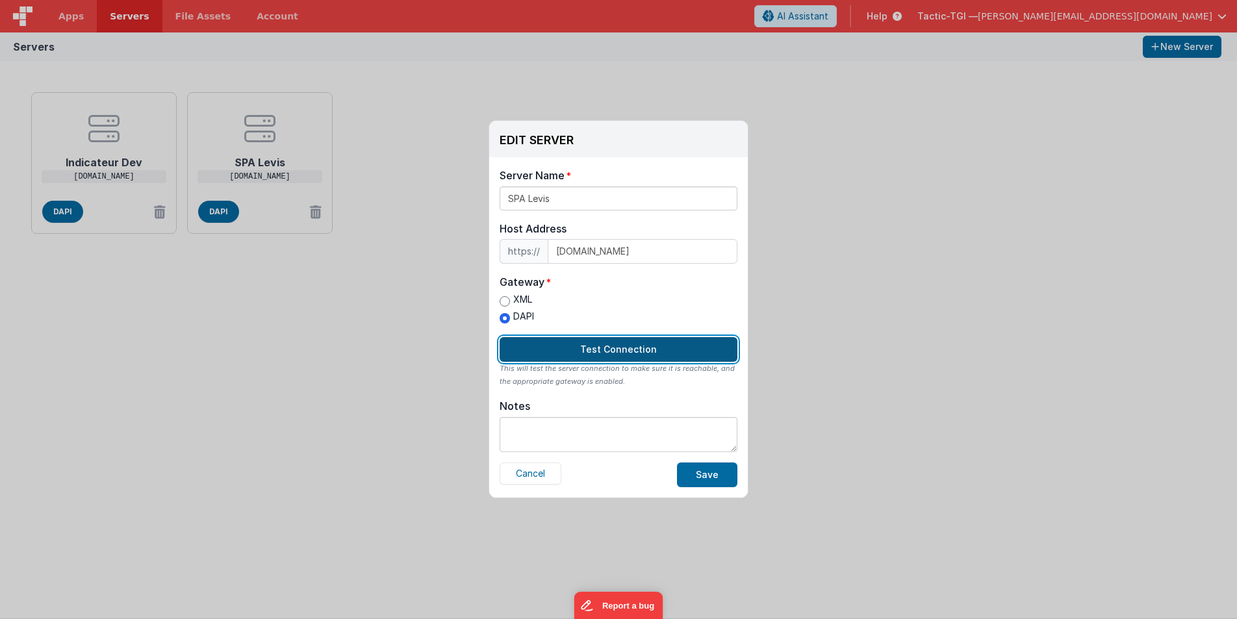
click at [602, 352] on button "Test Connection" at bounding box center [619, 349] width 238 height 25
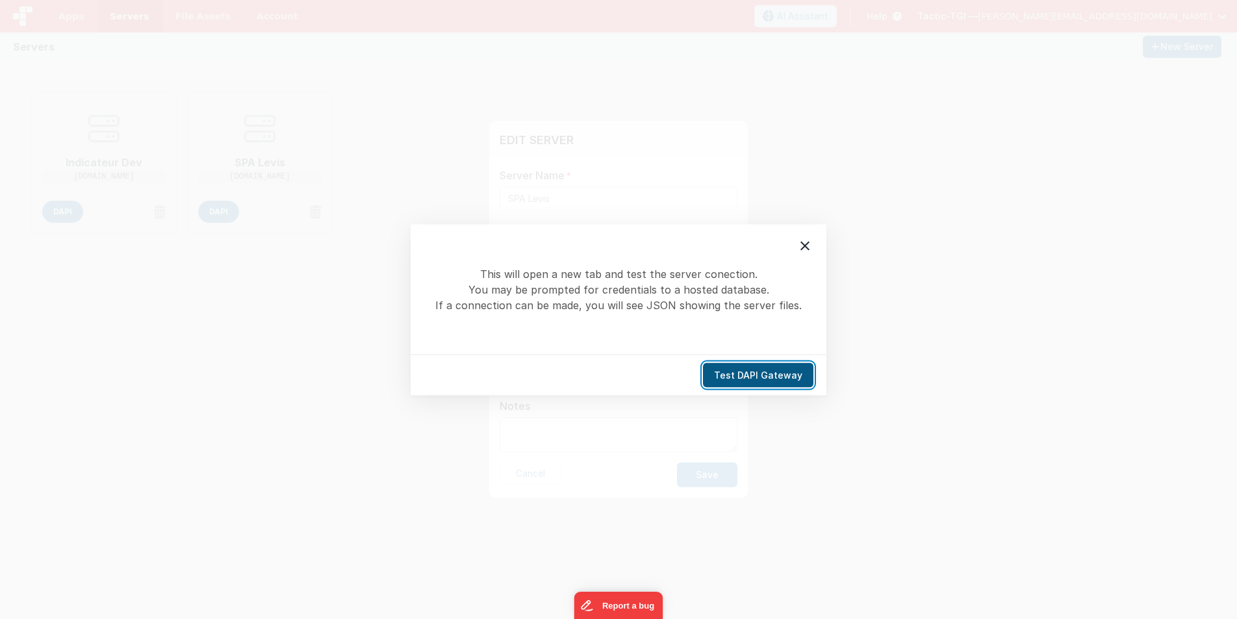
click at [740, 376] on button "Test DAPI Gateway" at bounding box center [758, 375] width 110 height 25
click at [808, 249] on icon at bounding box center [804, 245] width 9 height 9
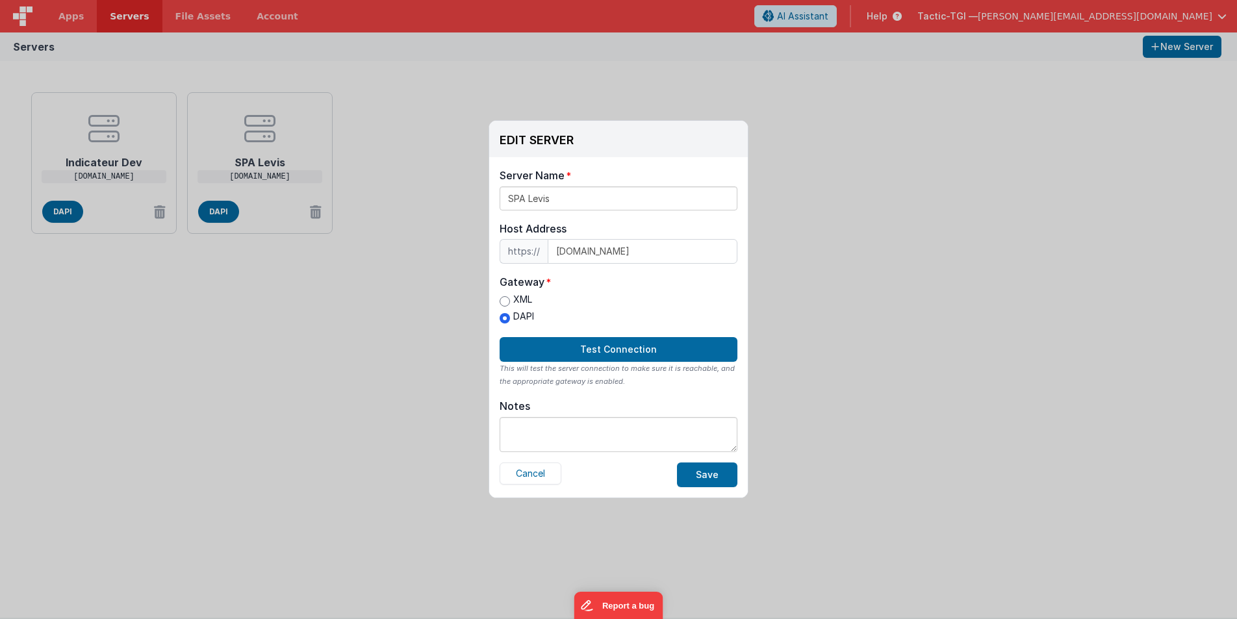
click at [120, 159] on div "EDIT SERVER Delete Server Delete Server Name SPA Levis Host Address https:// [D…" at bounding box center [618, 309] width 1237 height 619
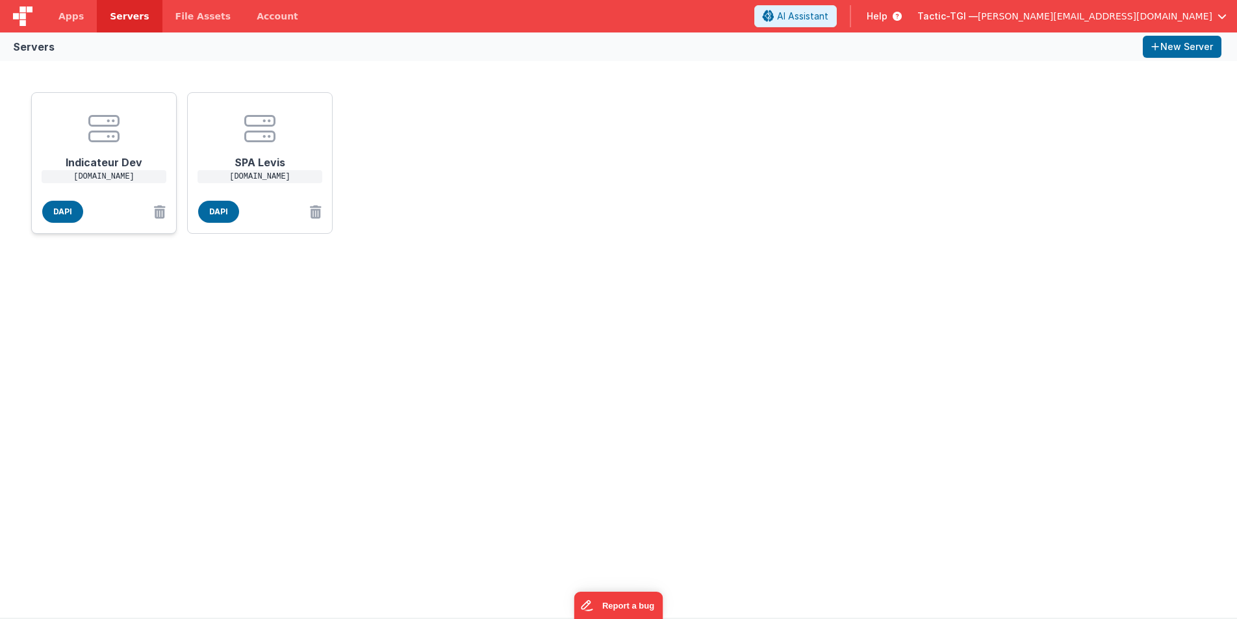
click at [131, 155] on h1 "Indicateur Dev" at bounding box center [104, 157] width 104 height 26
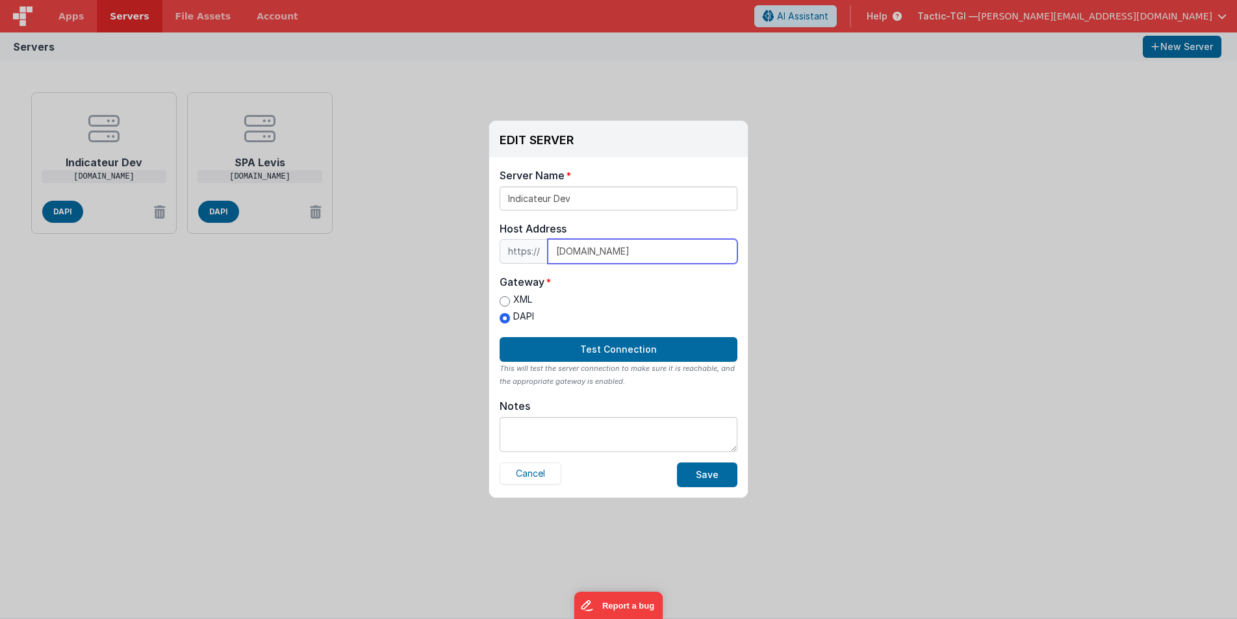
drag, startPoint x: 690, startPoint y: 249, endPoint x: 537, endPoint y: 245, distance: 152.7
click at [537, 245] on div "https:// [DOMAIN_NAME]" at bounding box center [619, 251] width 238 height 25
click at [694, 478] on button "Save" at bounding box center [707, 475] width 60 height 25
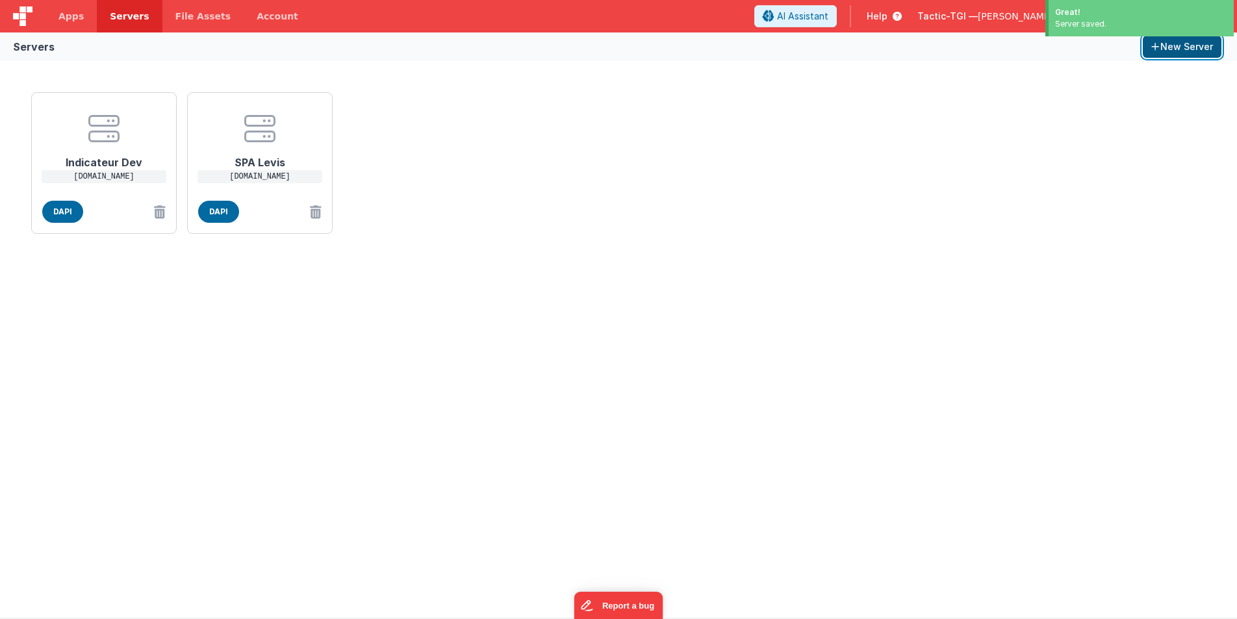
click at [1158, 47] on icon "button" at bounding box center [1155, 46] width 9 height 9
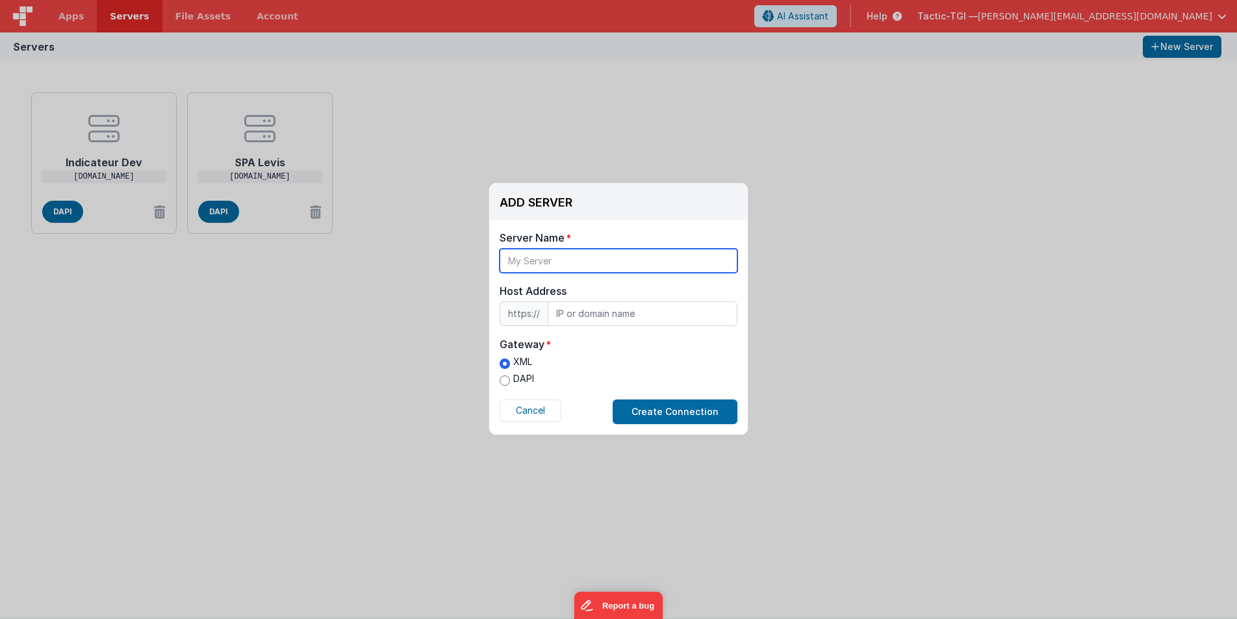
click at [598, 257] on input "text" at bounding box center [619, 261] width 238 height 24
type input "PS Dev"
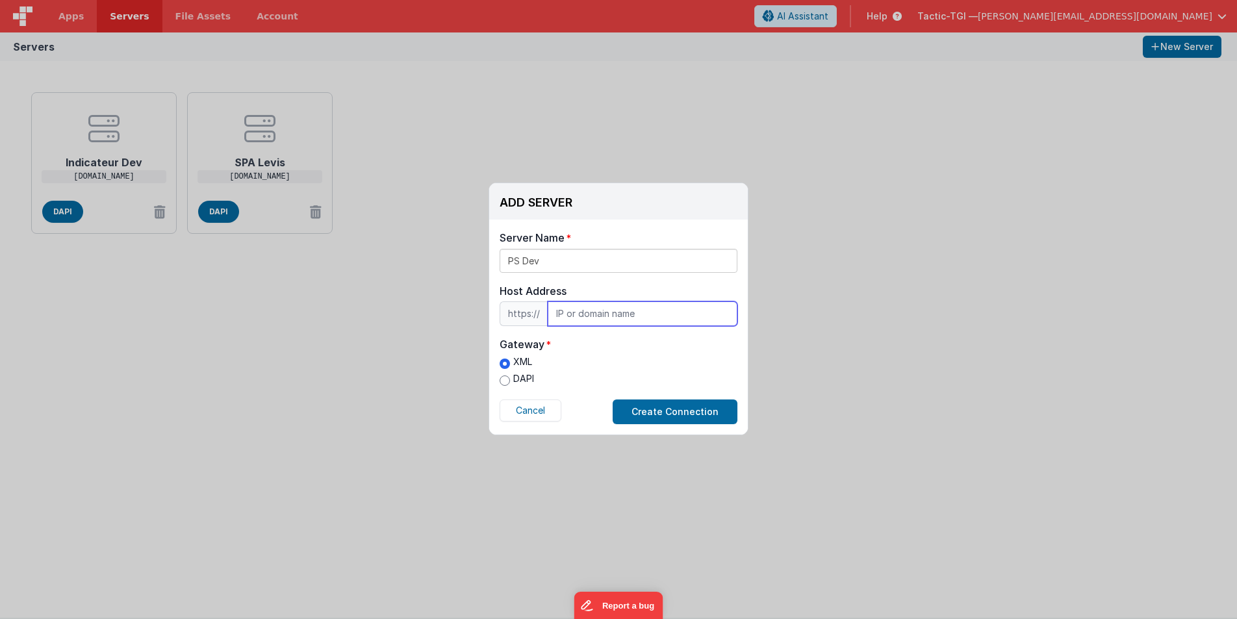
click at [602, 307] on input "text" at bounding box center [643, 313] width 190 height 25
type input "[DOMAIN_NAME]"
click at [504, 380] on input "DAPI" at bounding box center [505, 381] width 10 height 10
radio input "true"
click at [641, 370] on div "XML DAPI" at bounding box center [619, 372] width 238 height 34
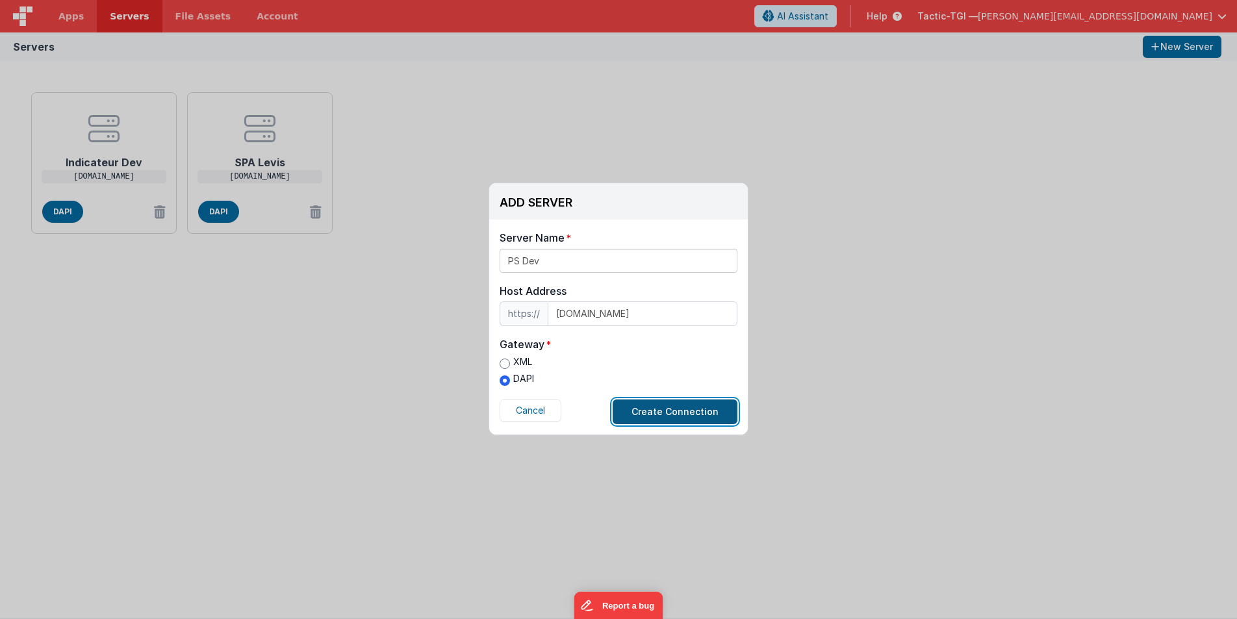
click at [672, 410] on button "Create Connection" at bounding box center [675, 412] width 125 height 25
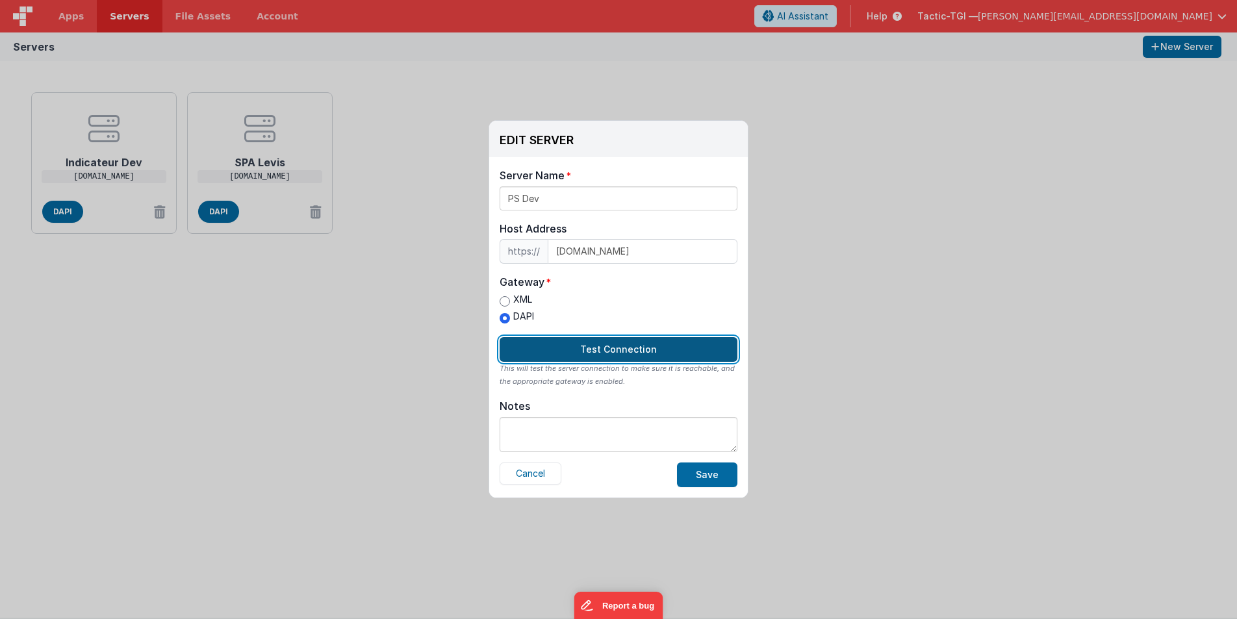
click at [597, 346] on button "Test Connection" at bounding box center [619, 349] width 238 height 25
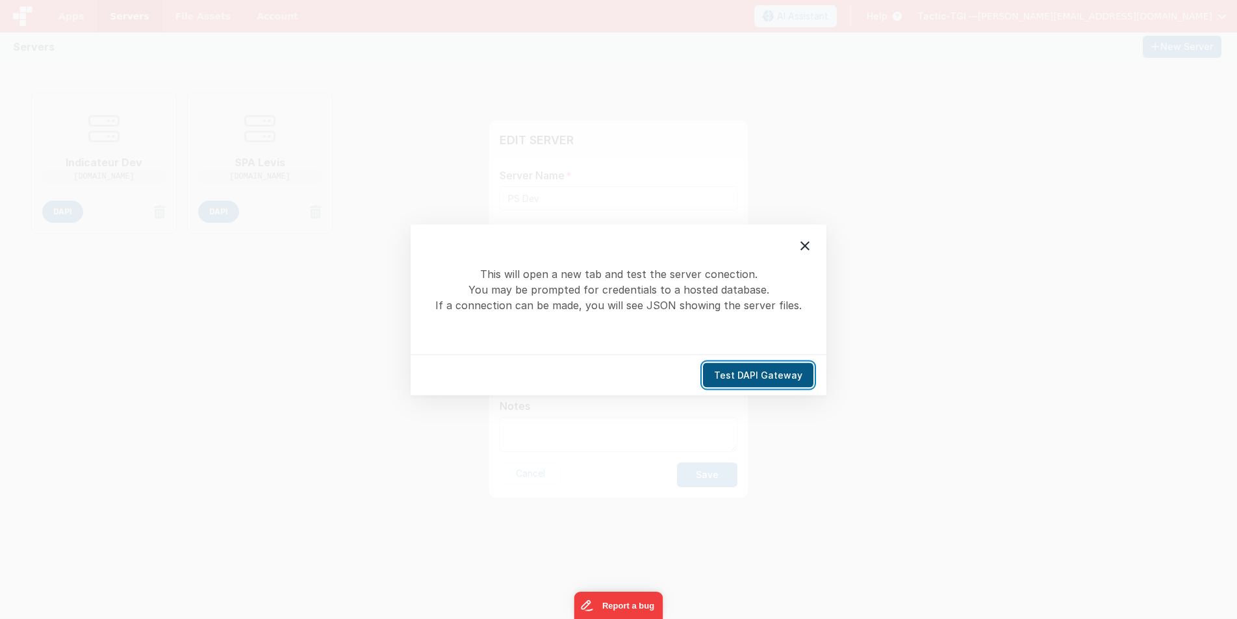
click at [748, 379] on button "Test DAPI Gateway" at bounding box center [758, 375] width 110 height 25
click at [776, 370] on button "Test DAPI Gateway" at bounding box center [758, 375] width 110 height 25
click at [812, 249] on icon at bounding box center [805, 246] width 16 height 16
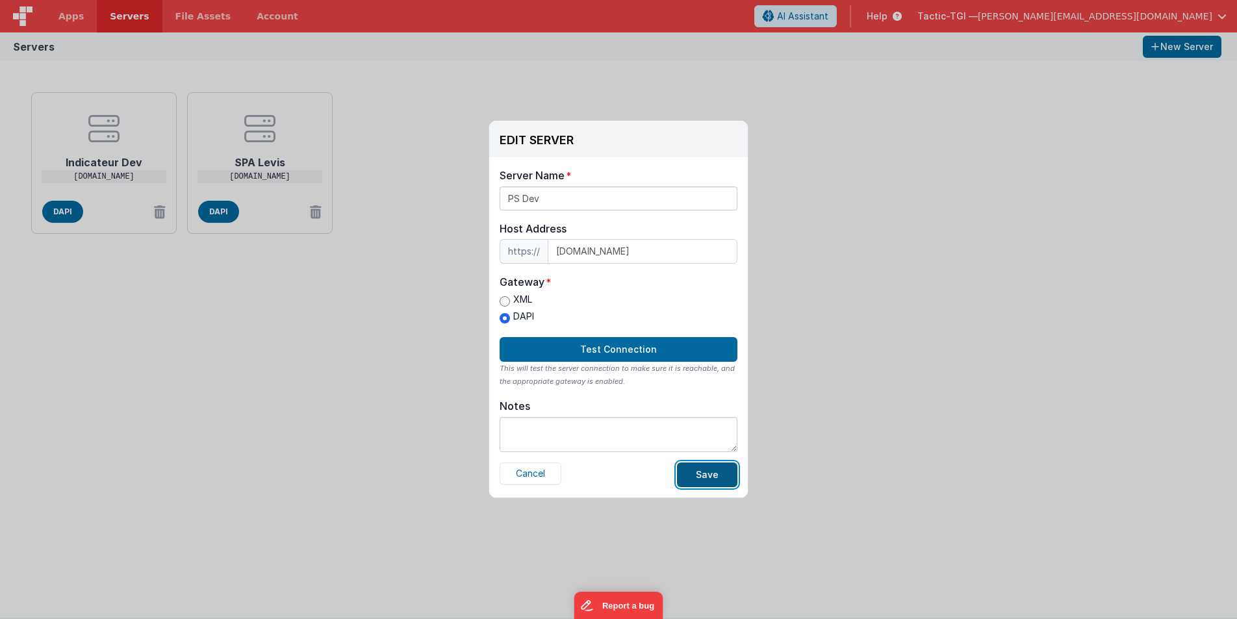
click at [717, 472] on button "Save" at bounding box center [707, 475] width 60 height 25
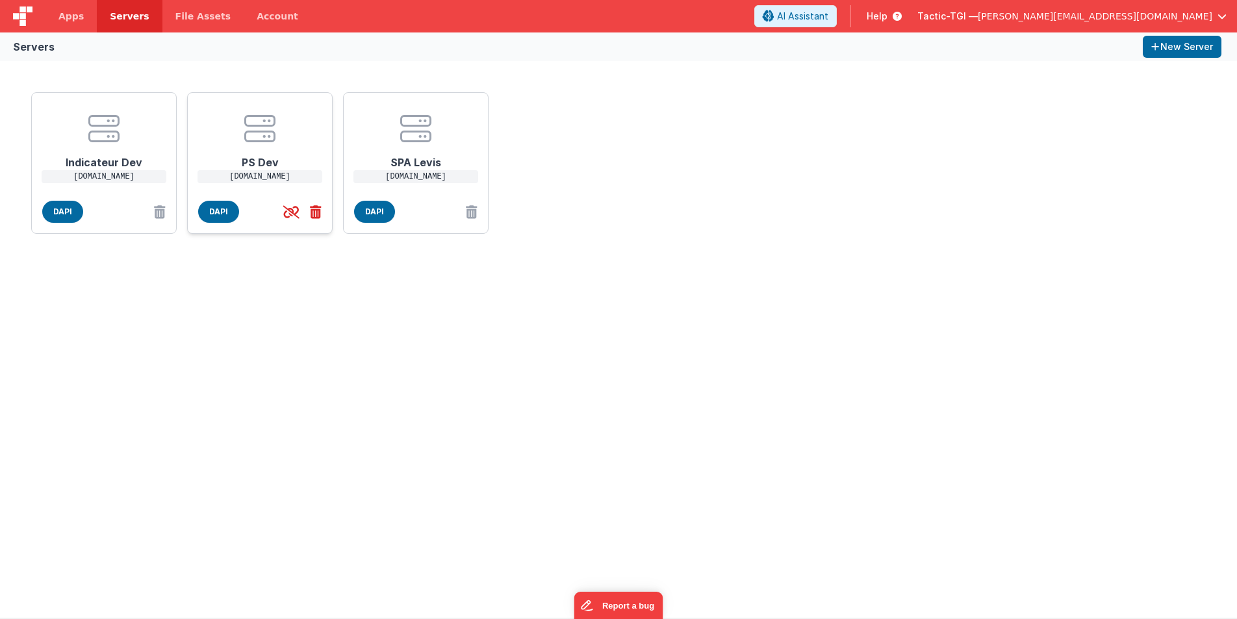
click at [316, 212] on icon at bounding box center [313, 211] width 17 height 21
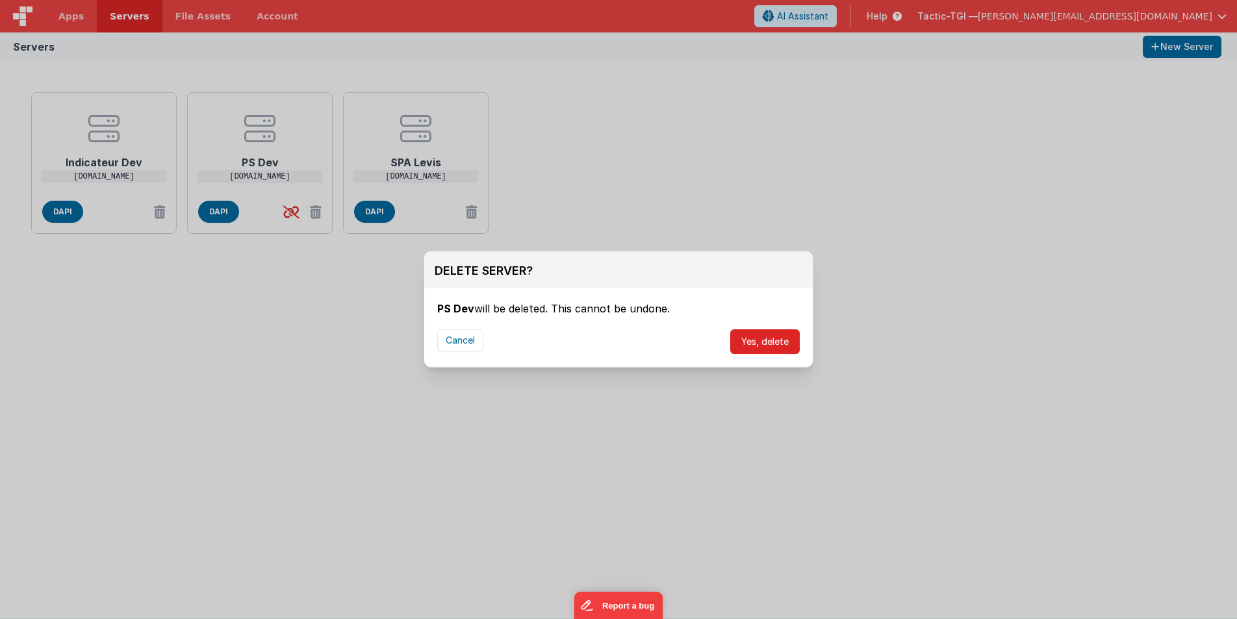
click at [746, 341] on button "Yes, delete" at bounding box center [765, 341] width 70 height 25
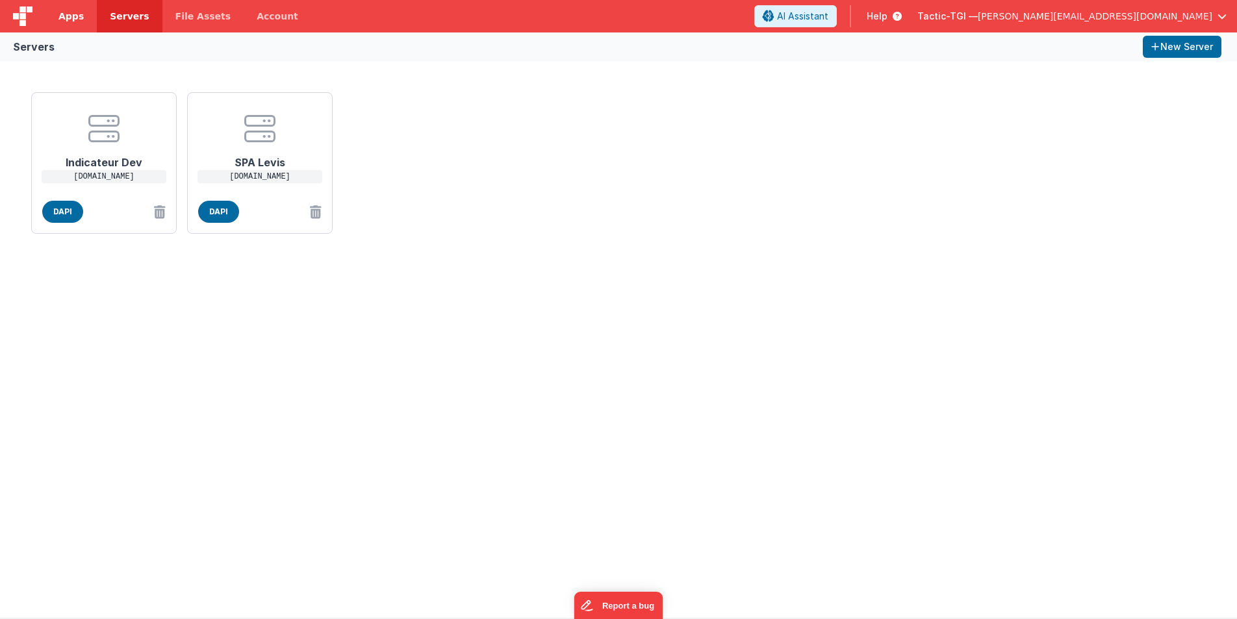
click at [86, 13] on link "Apps" at bounding box center [70, 16] width 51 height 32
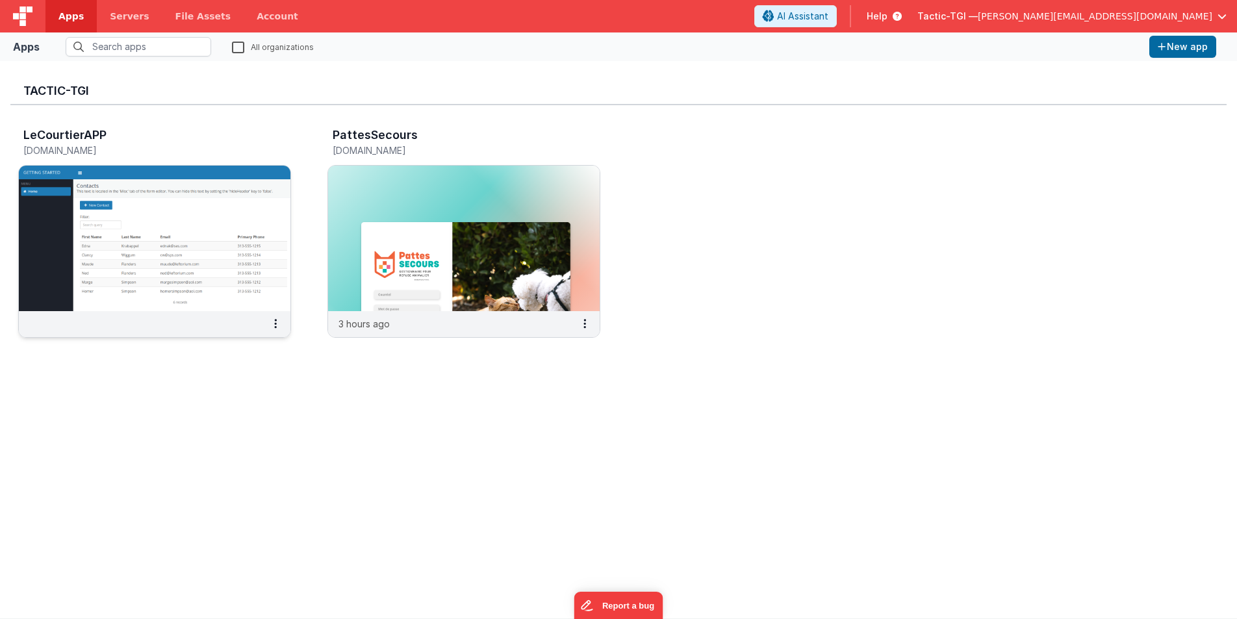
click at [114, 143] on div "LeCourtierAPP" at bounding box center [140, 137] width 235 height 17
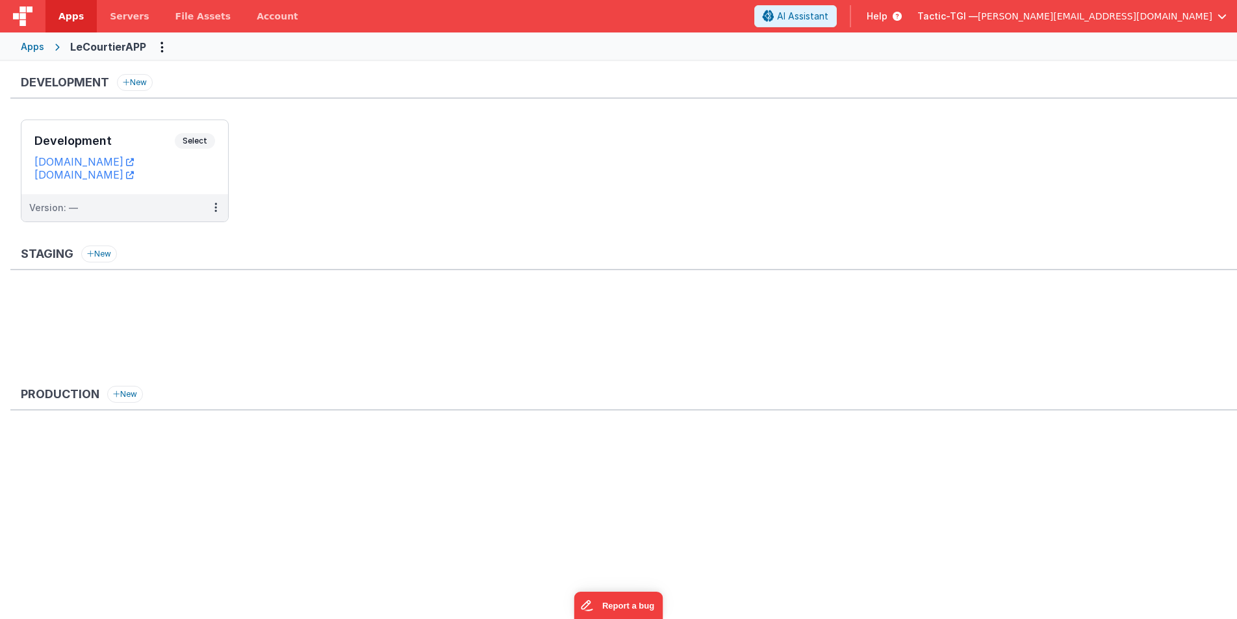
click at [44, 47] on div "Apps LeCourtierAPP" at bounding box center [618, 46] width 1237 height 29
click at [38, 47] on div "Apps" at bounding box center [32, 46] width 23 height 13
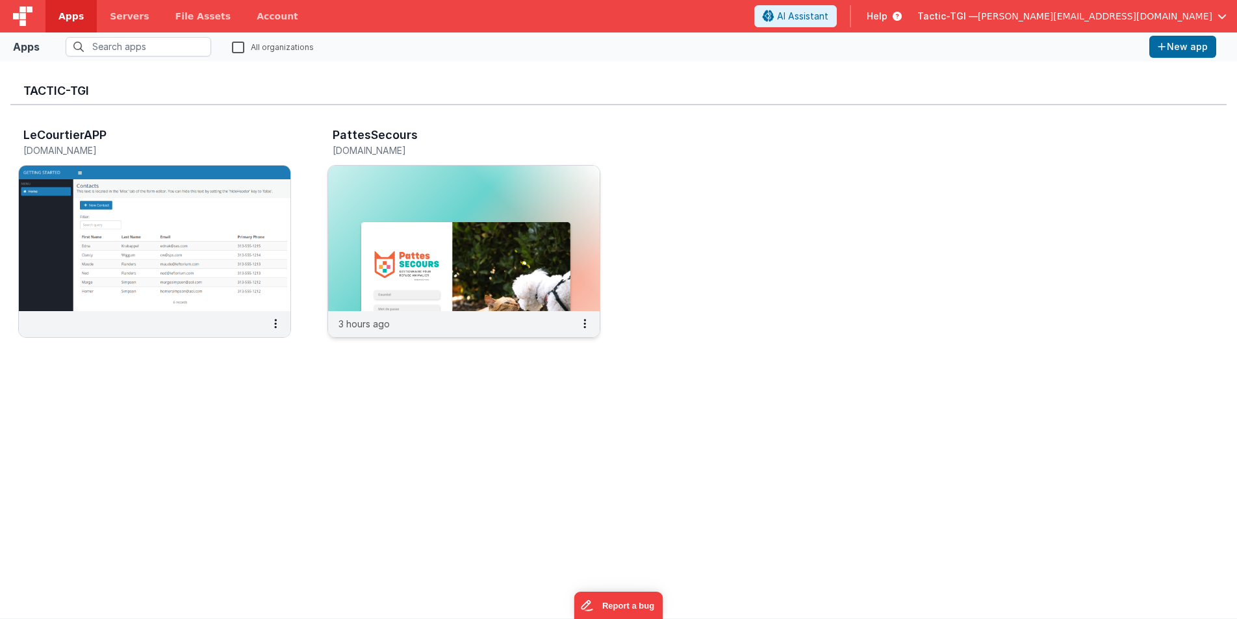
click at [368, 134] on h3 "PattesSecours" at bounding box center [375, 135] width 85 height 13
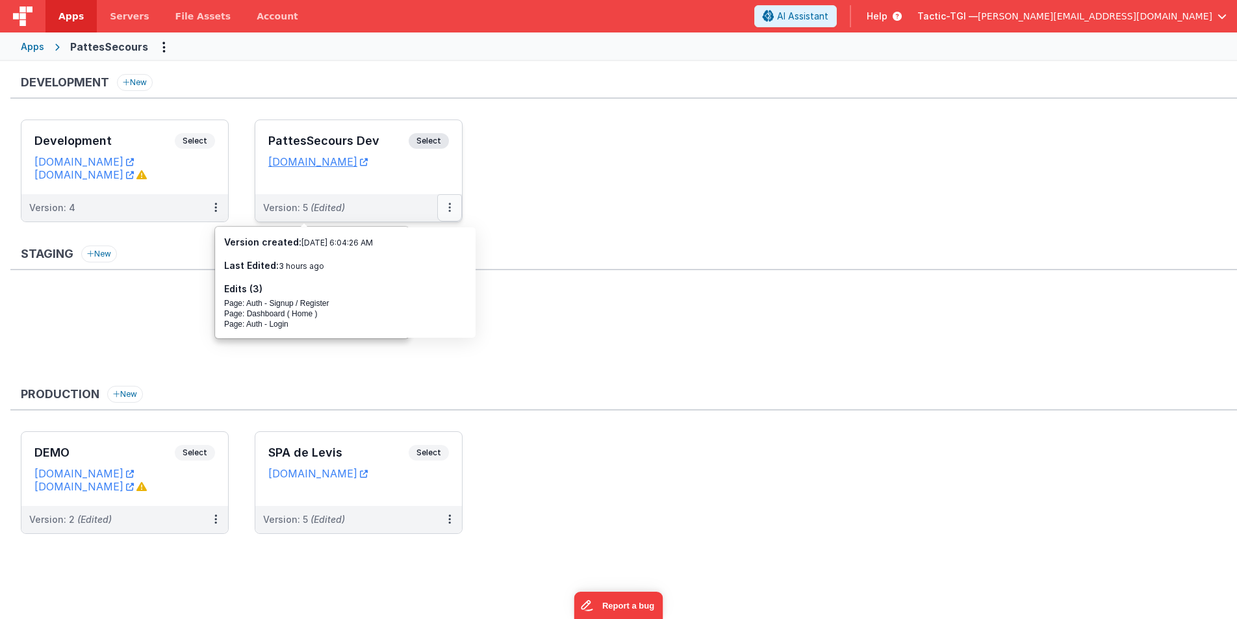
click at [450, 208] on icon at bounding box center [449, 207] width 3 height 1
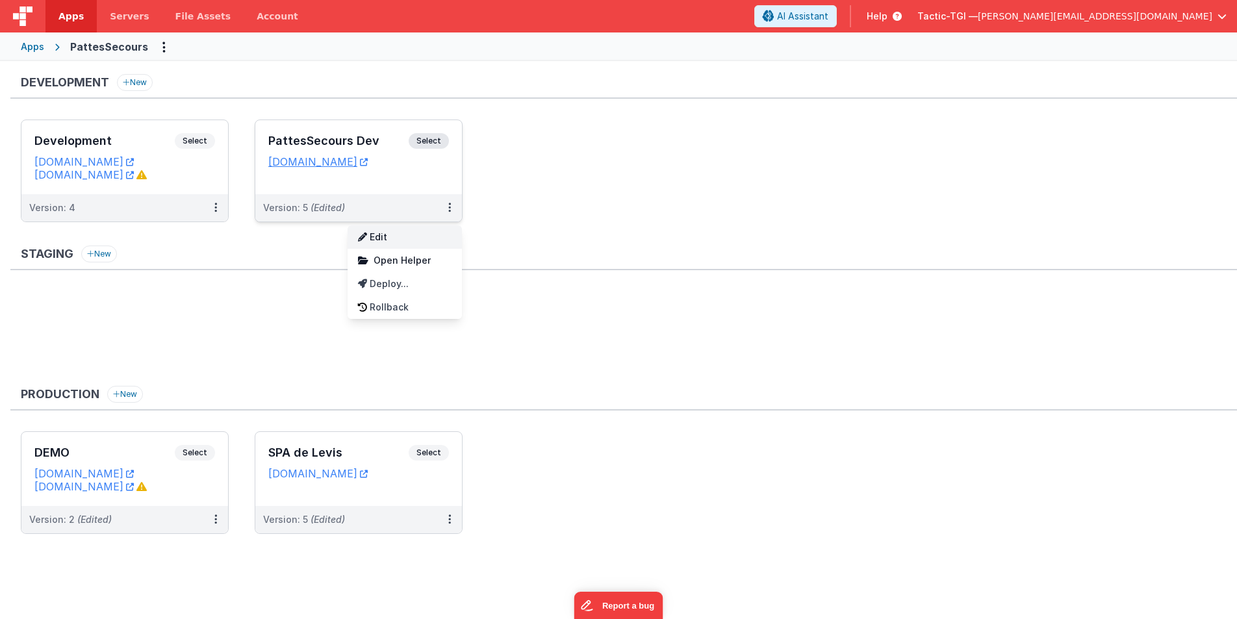
click at [430, 235] on link "Edit" at bounding box center [405, 236] width 114 height 23
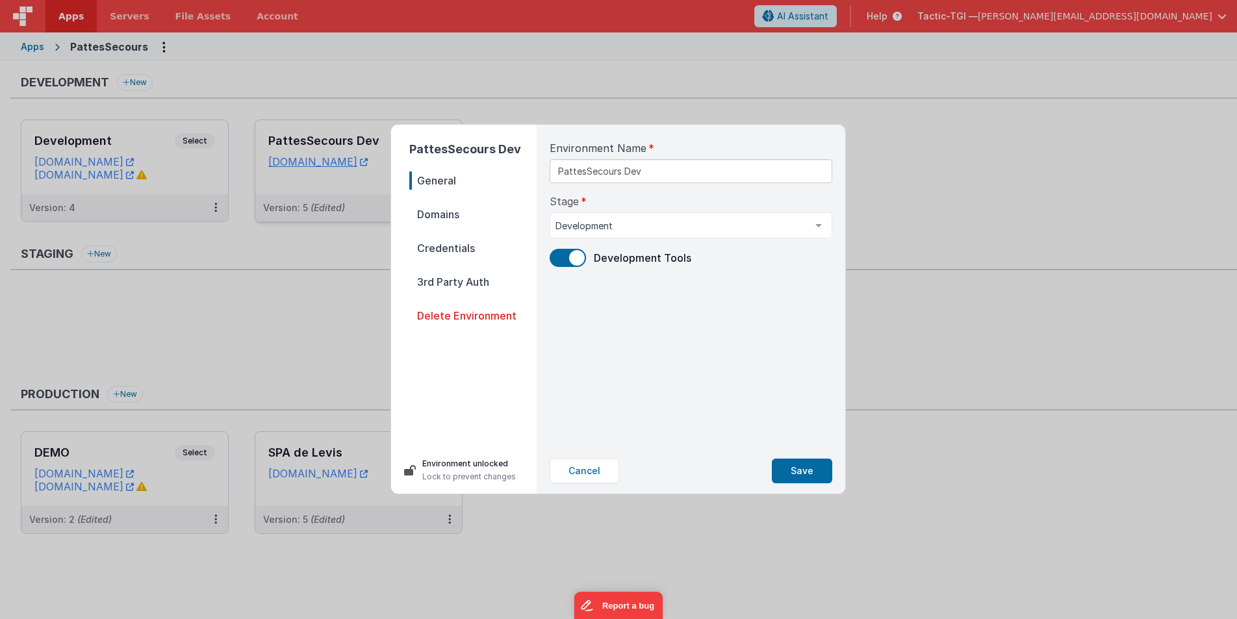
click at [441, 223] on span "Domains" at bounding box center [472, 214] width 127 height 18
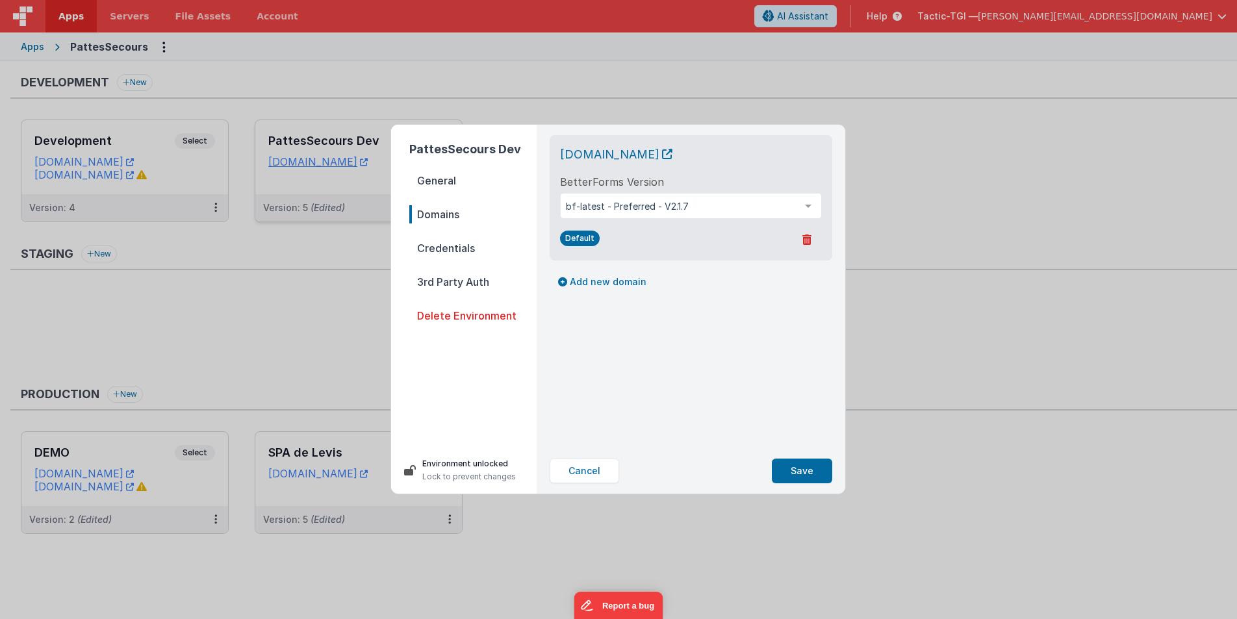
click at [446, 259] on nav "General Domains Credentials 3rd Party Auth Delete Environment" at bounding box center [472, 304] width 127 height 265
click at [448, 253] on span "Credentials" at bounding box center [472, 248] width 127 height 18
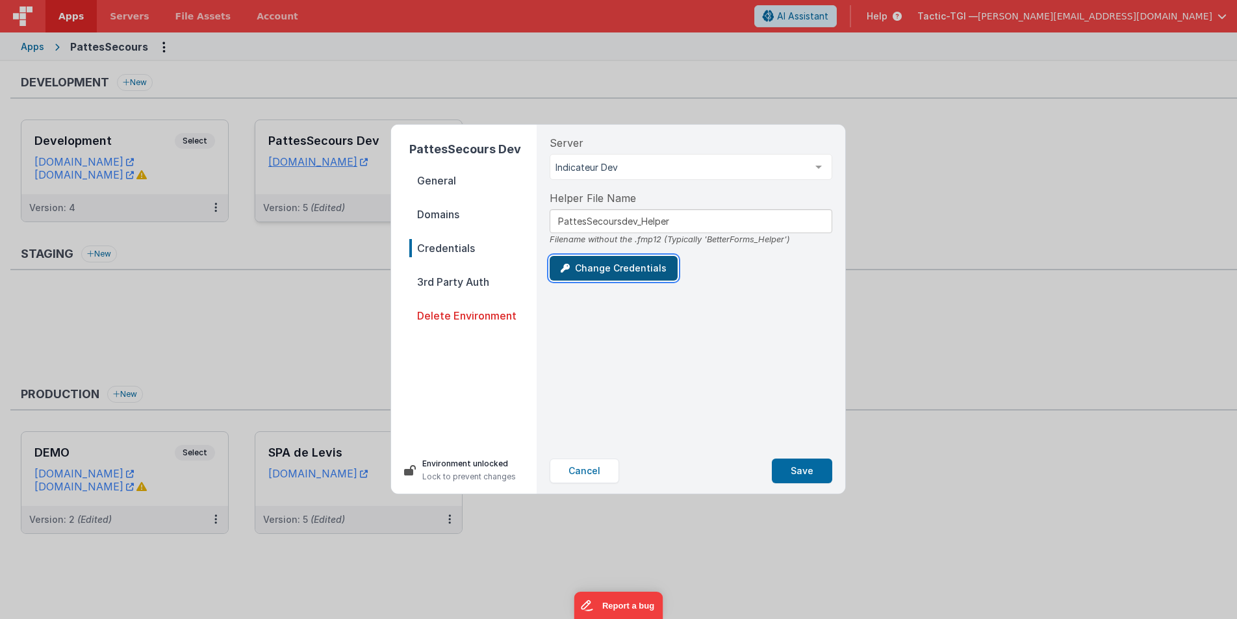
click at [602, 268] on button "Change Credentials" at bounding box center [614, 268] width 128 height 25
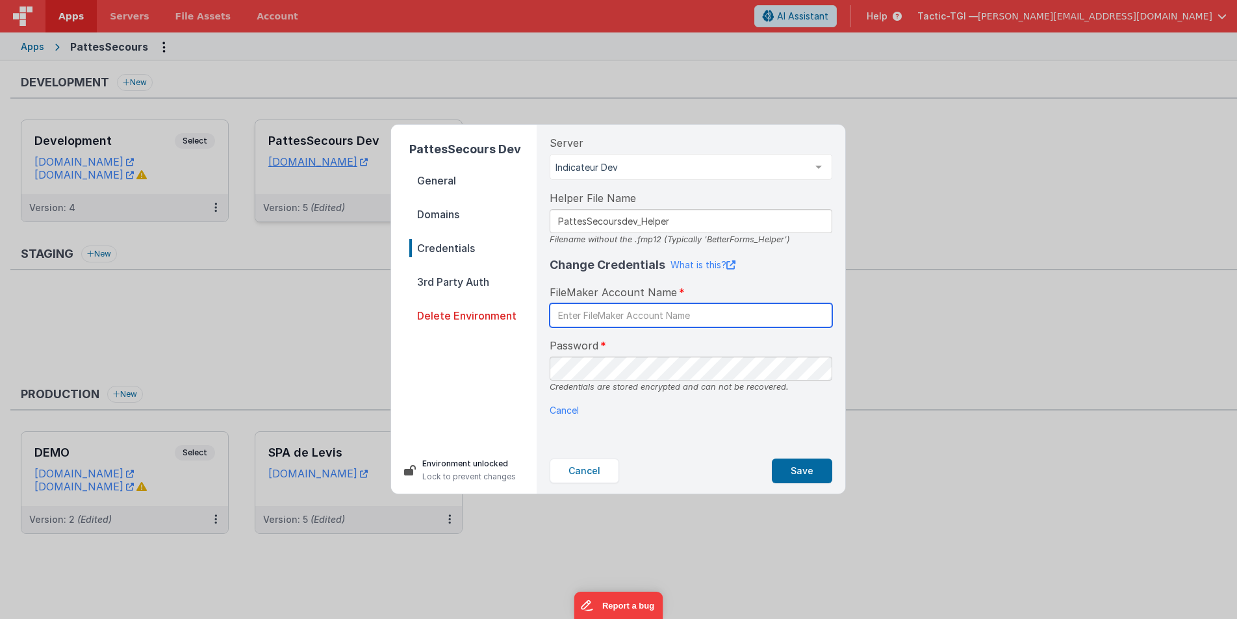
click at [596, 316] on input "text" at bounding box center [691, 315] width 283 height 24
type input "PlateformeWeb"
click at [698, 343] on div "Password Credentials are stored encrypted and can not be recovered." at bounding box center [691, 365] width 283 height 55
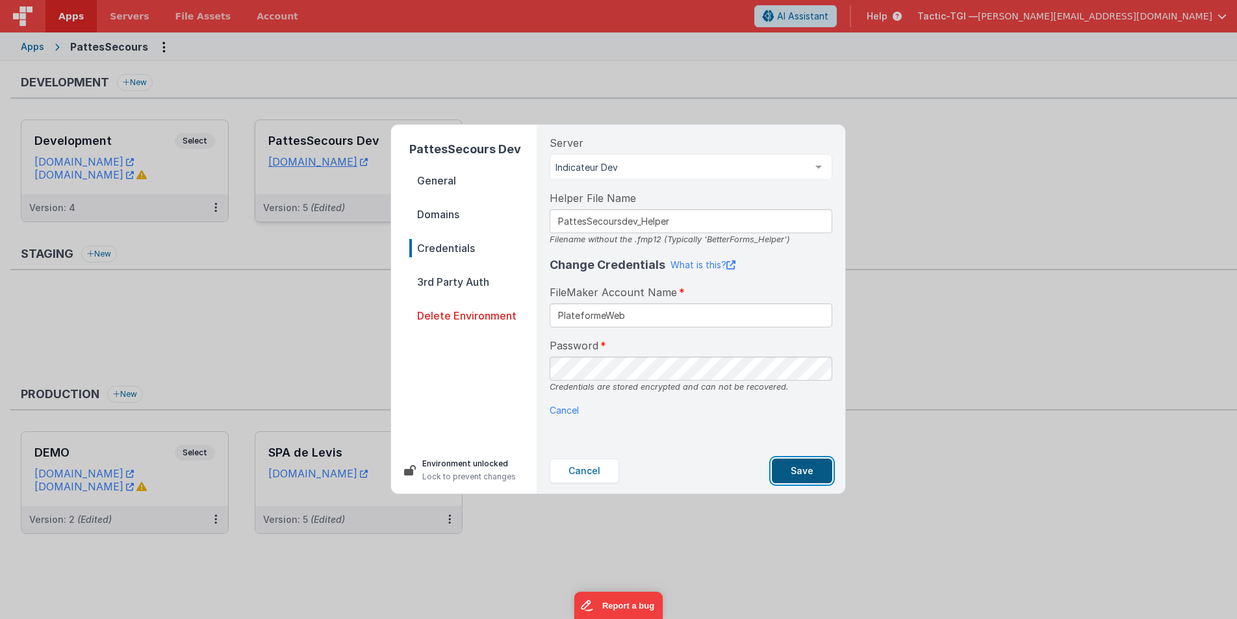
click at [799, 472] on button "Save" at bounding box center [802, 471] width 60 height 25
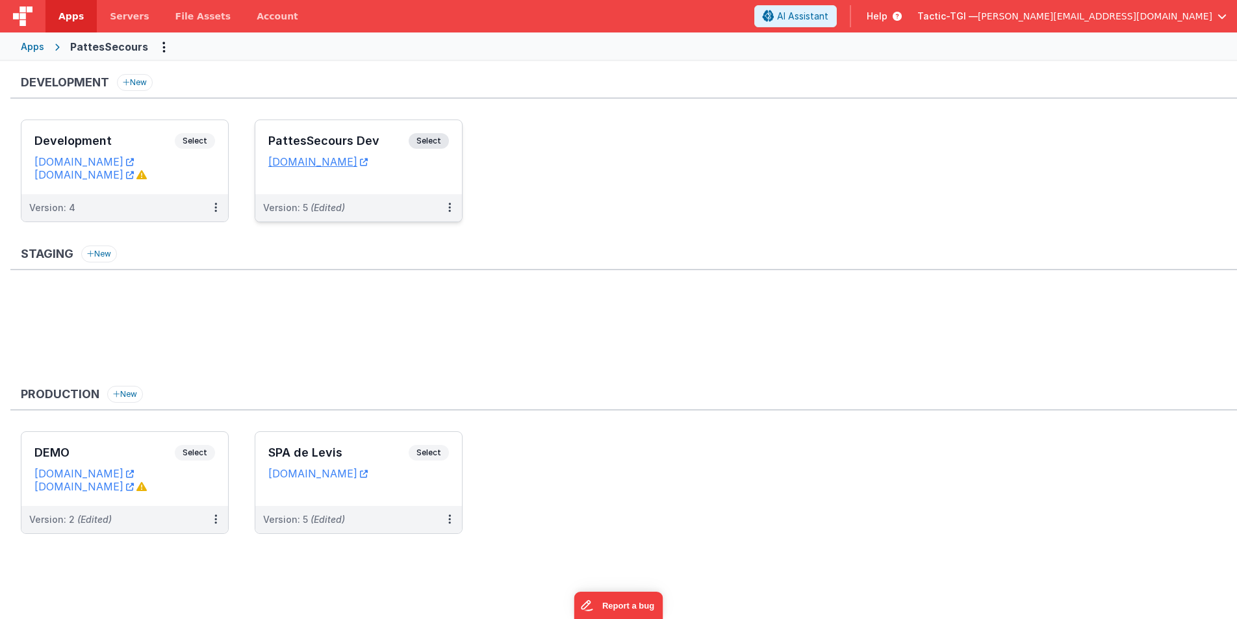
click at [531, 207] on ul "Development Select URLs [DOMAIN_NAME] [DOMAIN_NAME] Version: 4 PattesSecours De…" at bounding box center [629, 178] width 1216 height 116
click at [607, 156] on ul "Development Select URLs [DOMAIN_NAME] [DOMAIN_NAME] Version: 4 PattesSecours De…" at bounding box center [629, 178] width 1216 height 116
click at [446, 202] on button at bounding box center [449, 207] width 25 height 27
click at [426, 239] on link "Edit" at bounding box center [405, 236] width 114 height 23
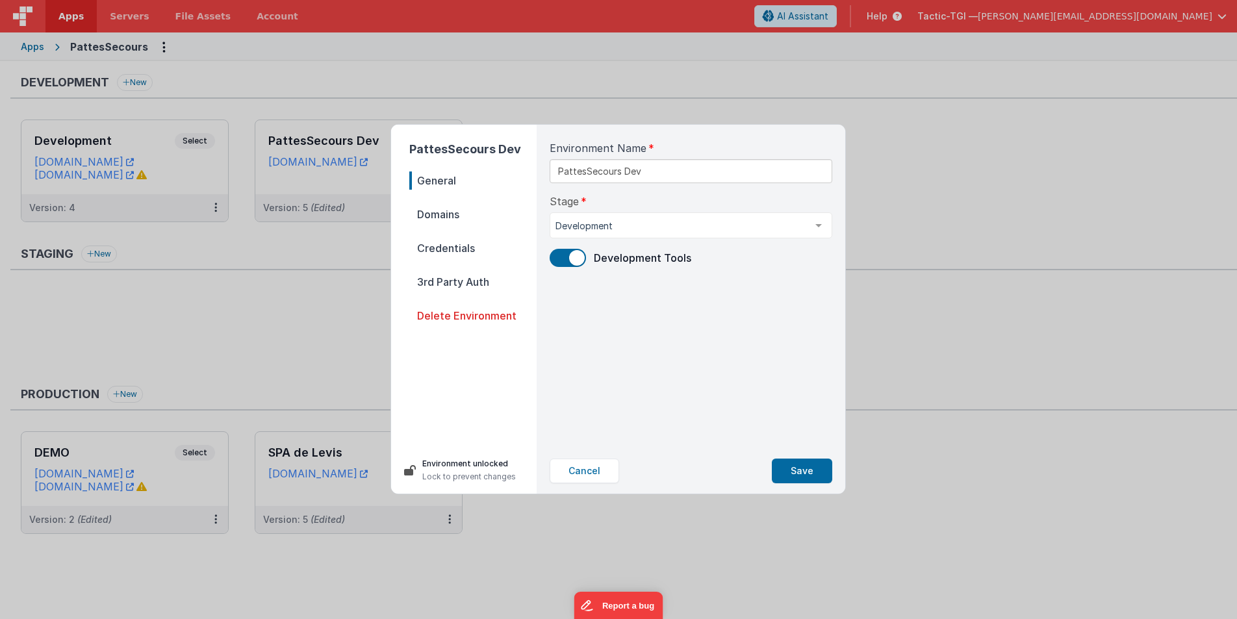
click at [436, 215] on span "Domains" at bounding box center [472, 214] width 127 height 18
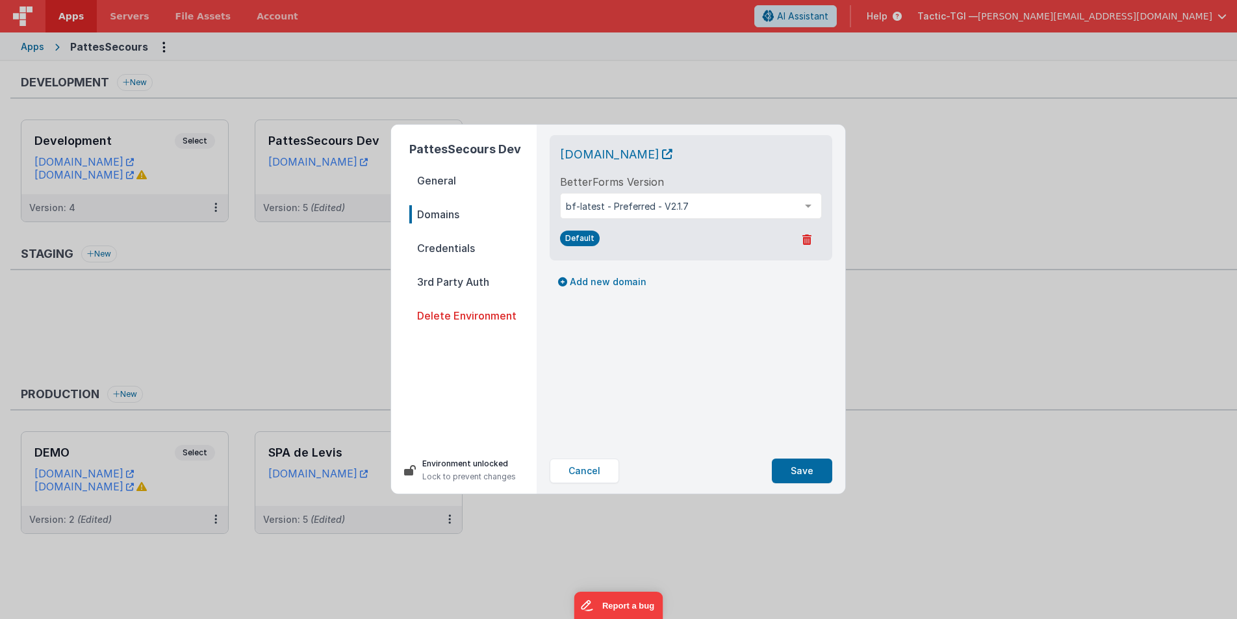
click at [440, 247] on span "Credentials" at bounding box center [472, 248] width 127 height 18
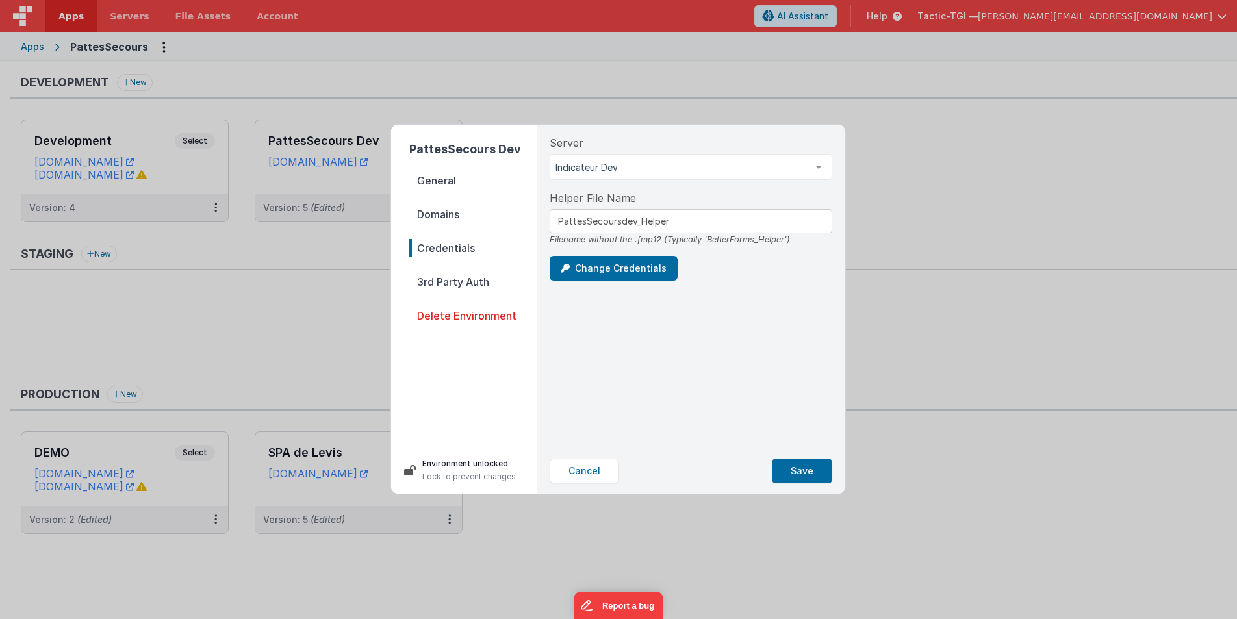
click at [446, 285] on span "3rd Party Auth" at bounding box center [472, 282] width 127 height 18
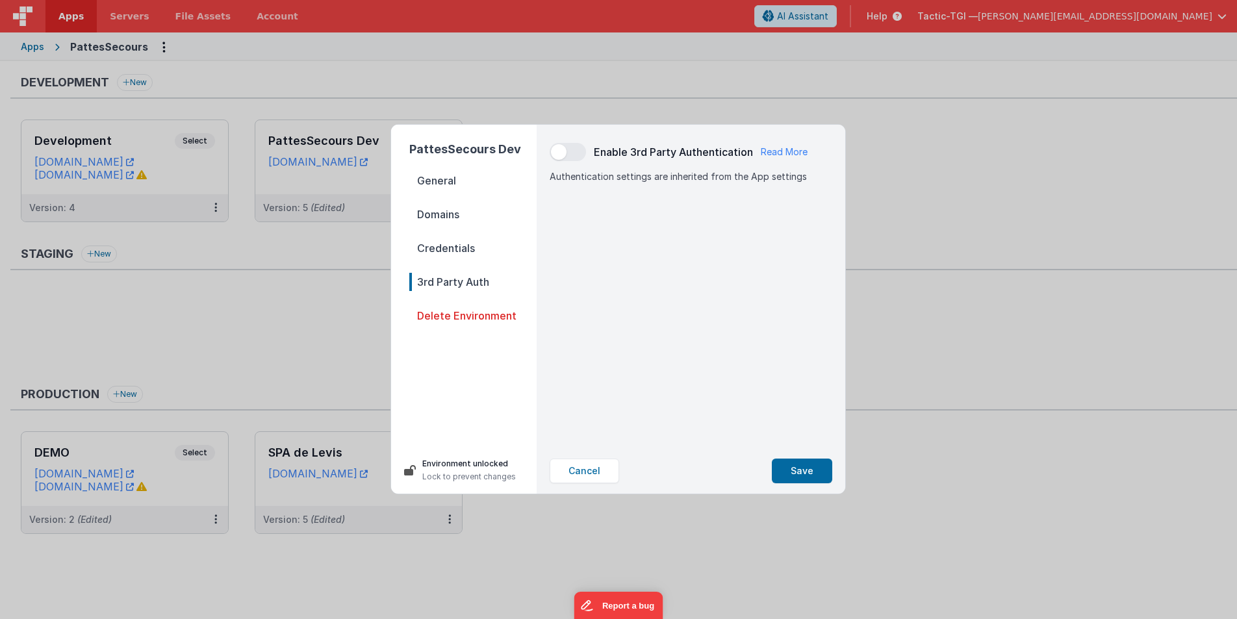
click at [442, 181] on span "General" at bounding box center [472, 181] width 127 height 18
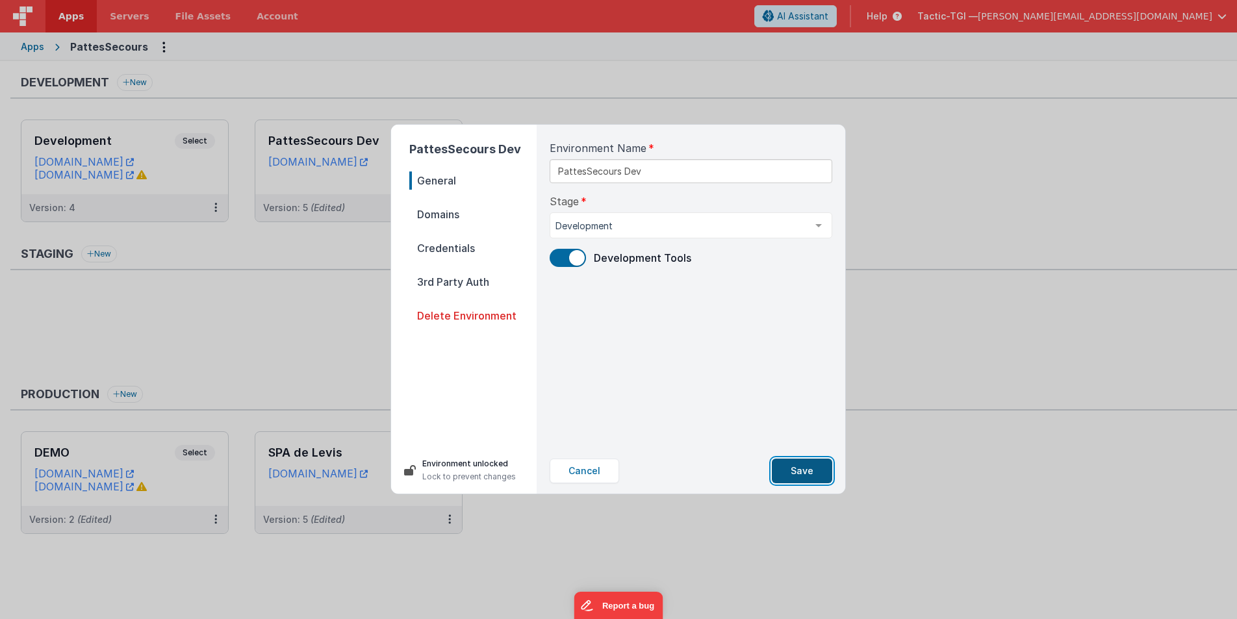
click at [810, 473] on button "Save" at bounding box center [802, 471] width 60 height 25
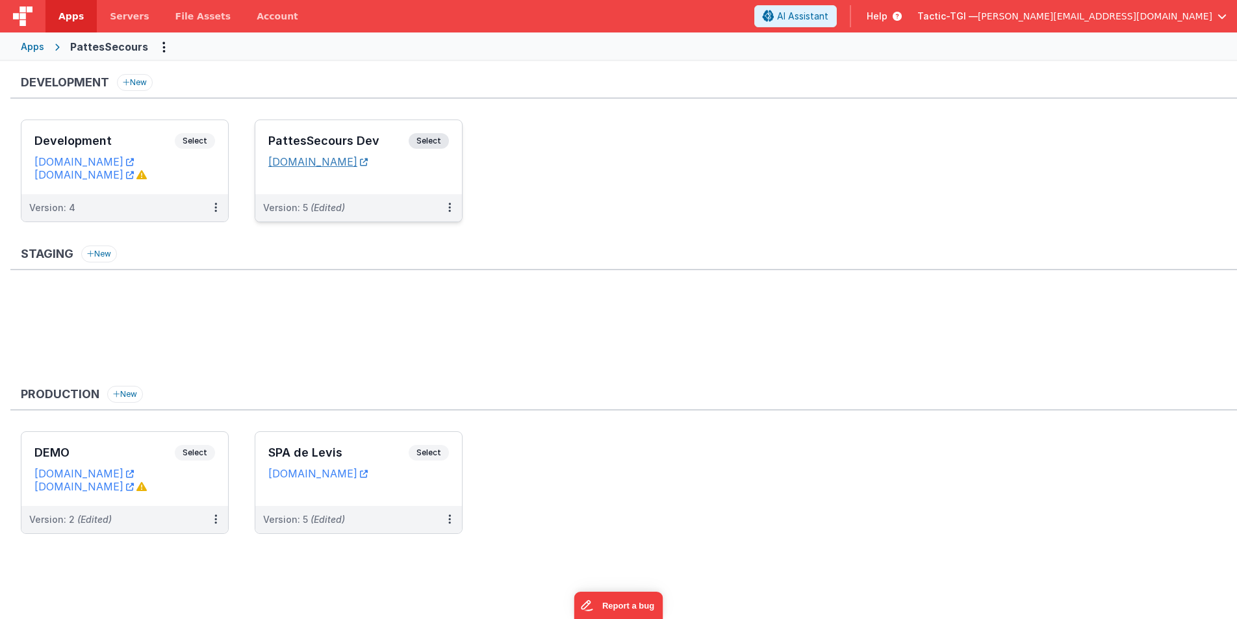
click at [340, 164] on link "[DOMAIN_NAME]" at bounding box center [317, 161] width 99 height 13
click at [682, 145] on ul "Development Select URLs [DOMAIN_NAME] [DOMAIN_NAME] Version: 4 PattesSecours De…" at bounding box center [629, 178] width 1216 height 116
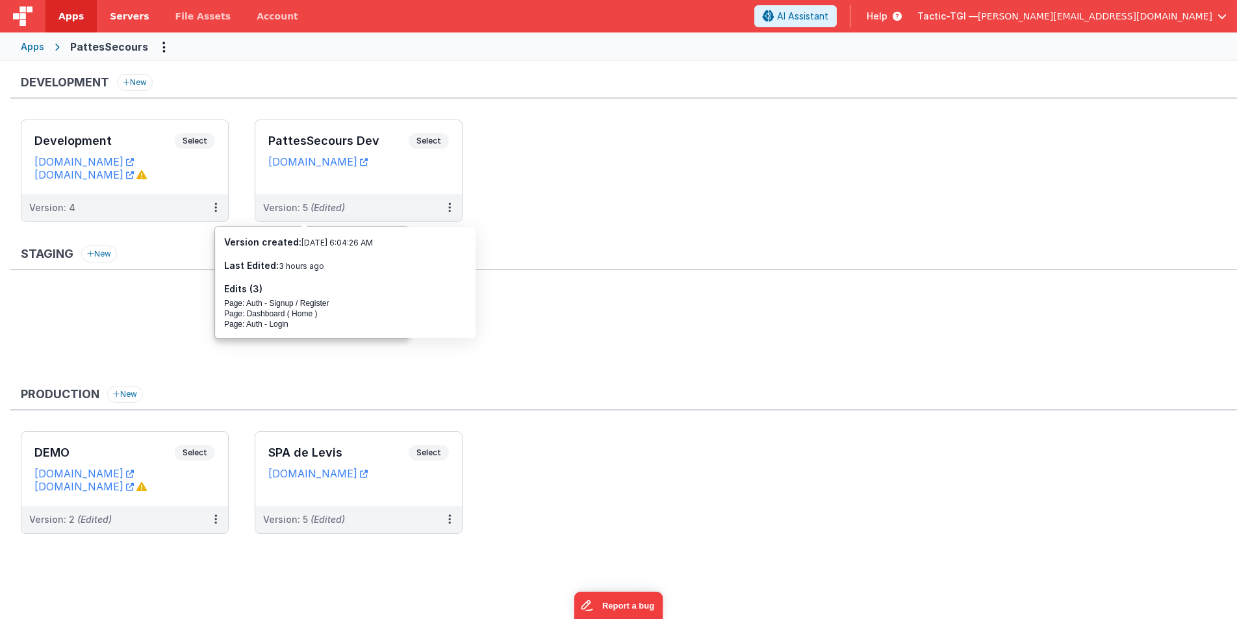
click at [137, 19] on span "Servers" at bounding box center [129, 16] width 39 height 13
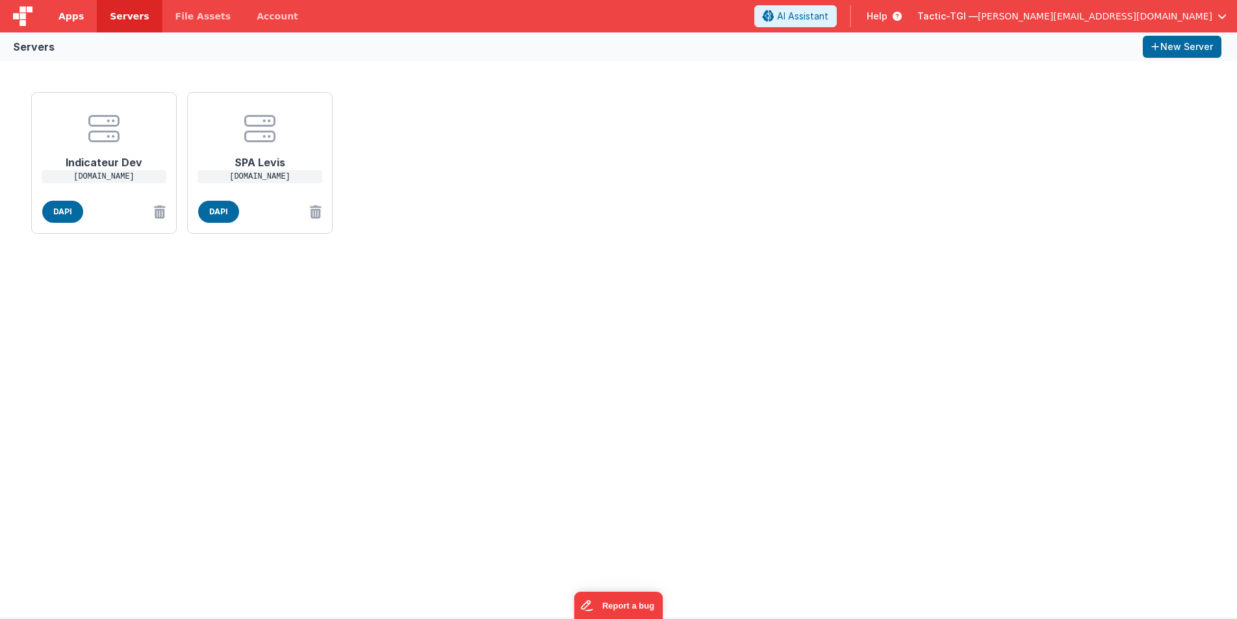
click at [81, 16] on span "Apps" at bounding box center [70, 16] width 25 height 13
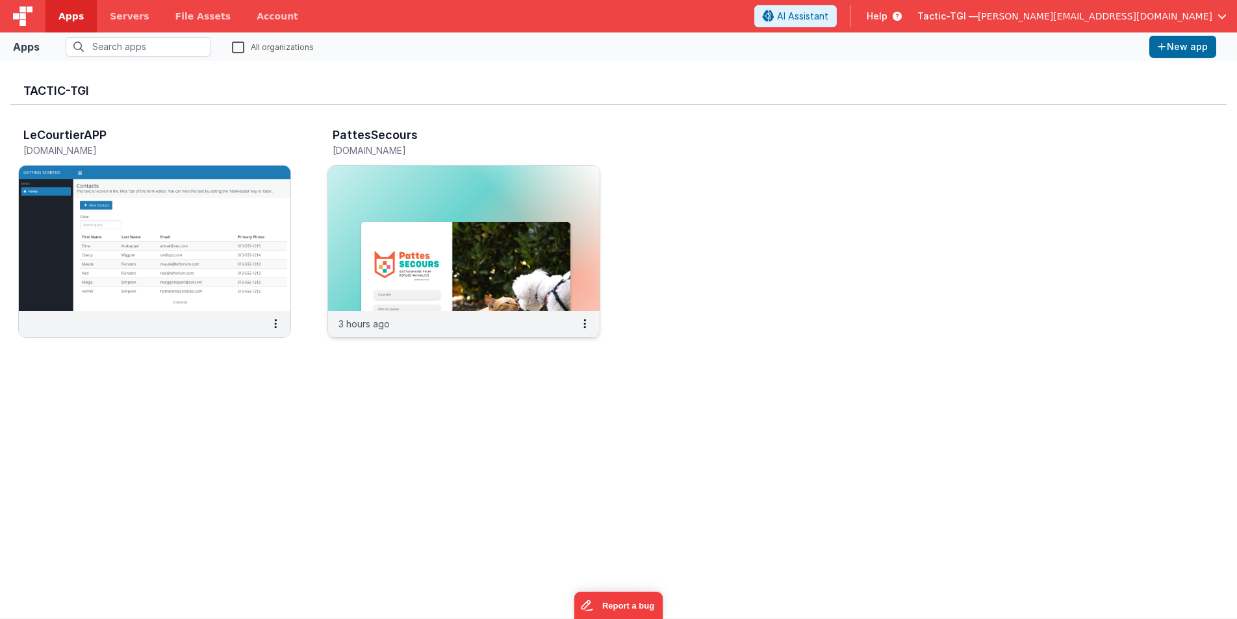
click at [391, 140] on h3 "PattesSecours" at bounding box center [375, 135] width 85 height 13
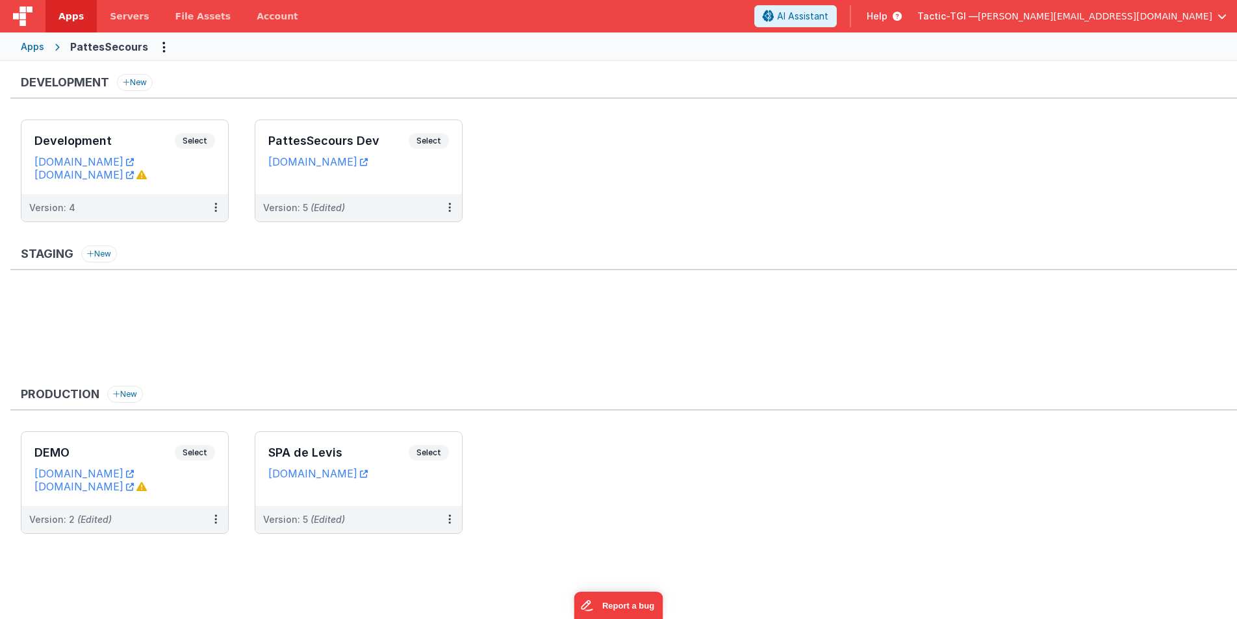
click at [888, 17] on span "Help" at bounding box center [877, 16] width 21 height 13
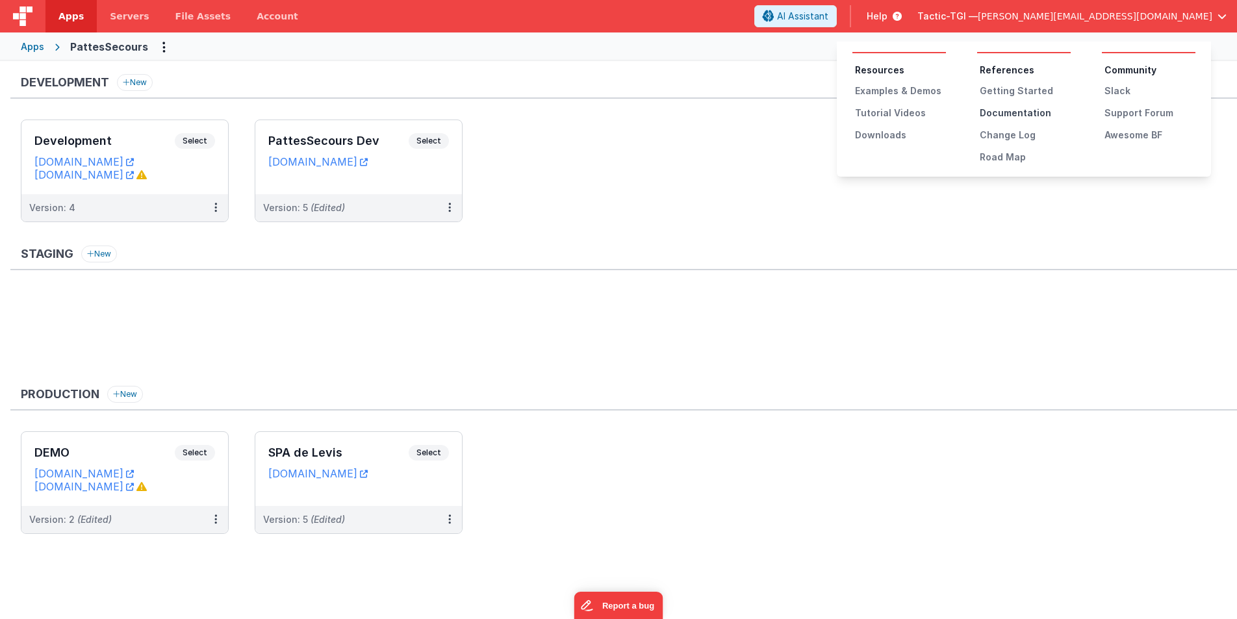
click at [1013, 112] on div "Documentation" at bounding box center [1025, 113] width 91 height 13
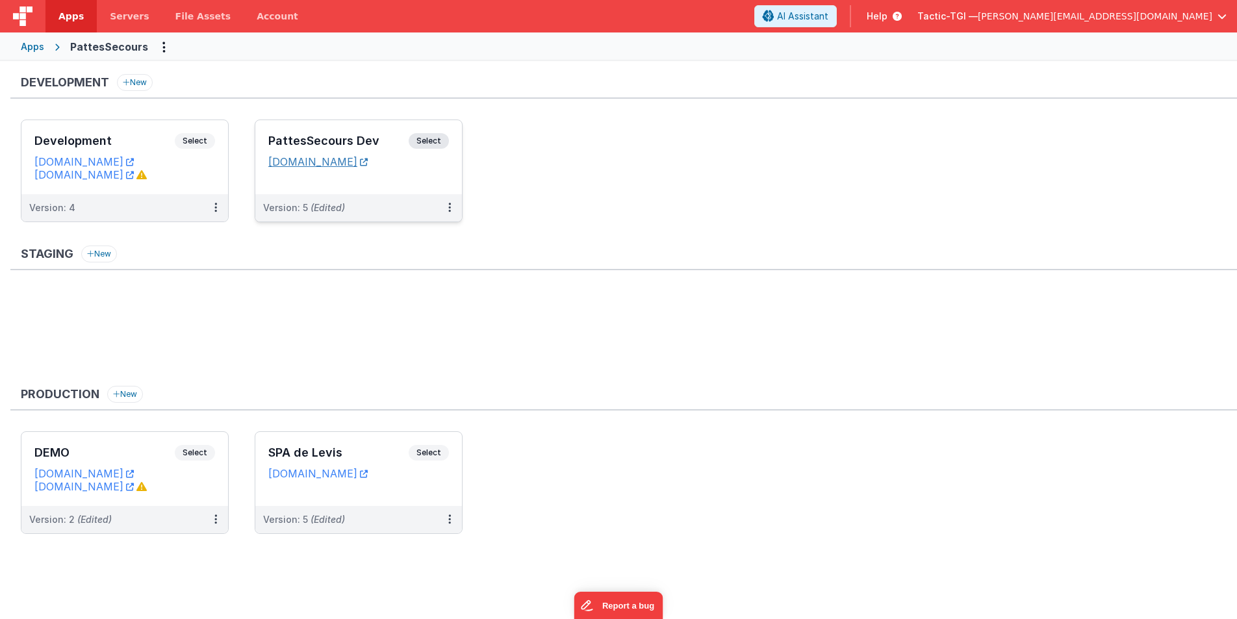
click at [307, 164] on link "[DOMAIN_NAME]" at bounding box center [317, 161] width 99 height 13
click at [310, 144] on h3 "PattesSecours Dev" at bounding box center [338, 140] width 140 height 13
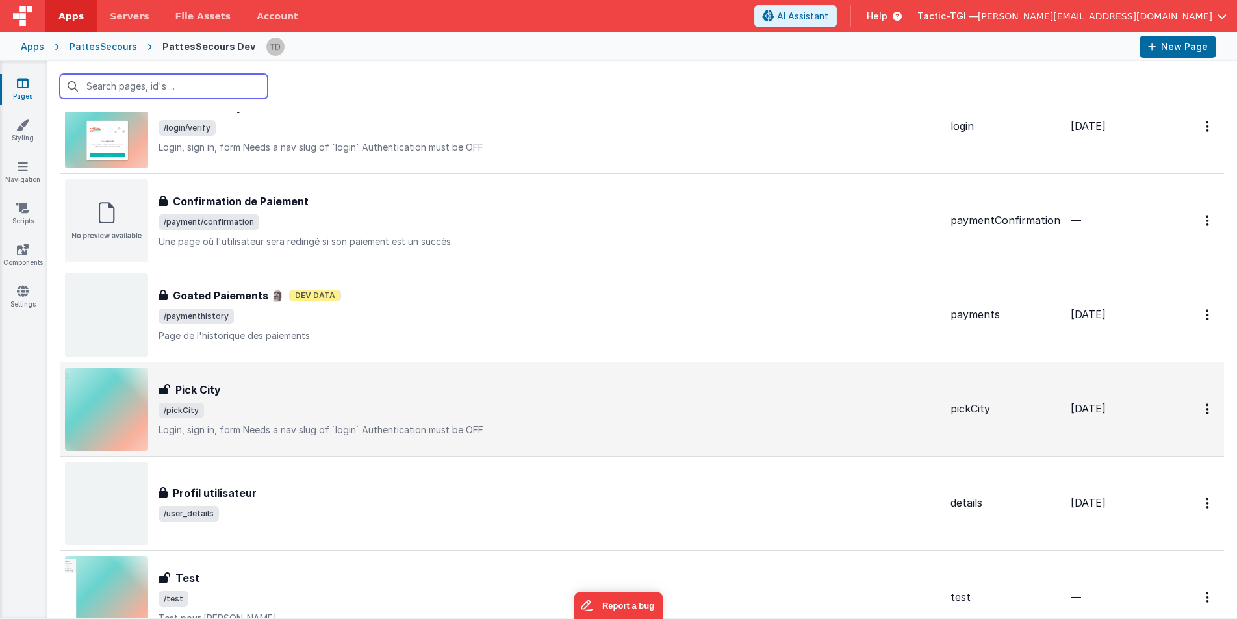
scroll to position [1099, 0]
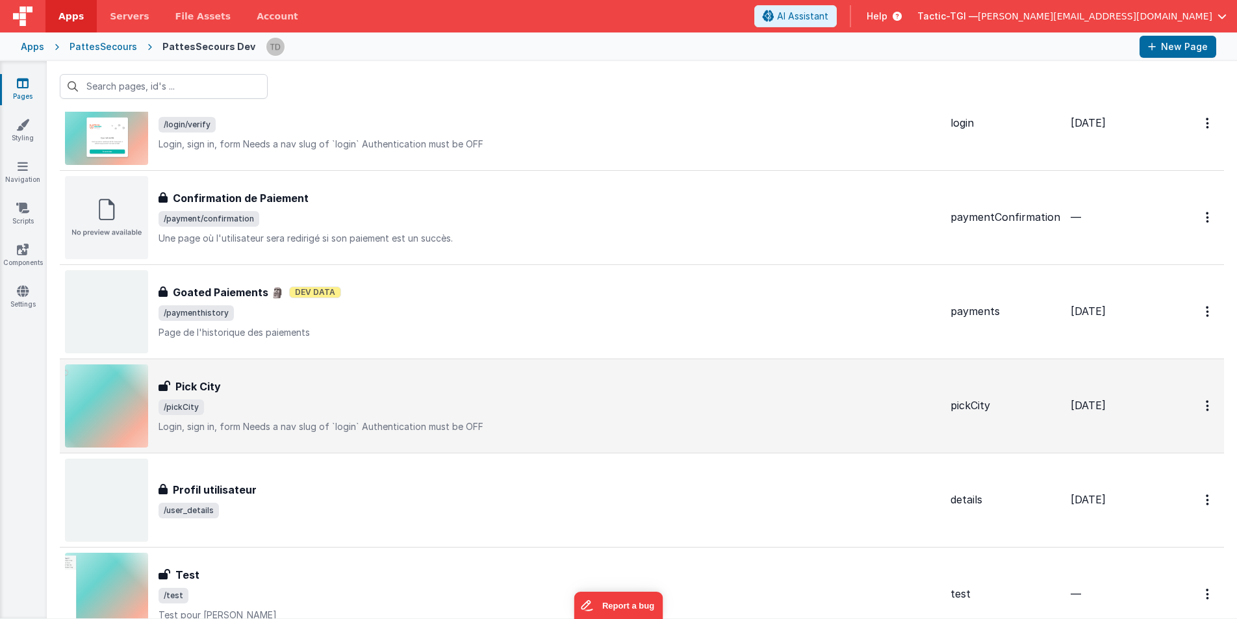
click at [821, 395] on div "Pick City Pick City /pickCity Login, sign in, formNeeds a nav slug of `login`…" at bounding box center [550, 406] width 782 height 55
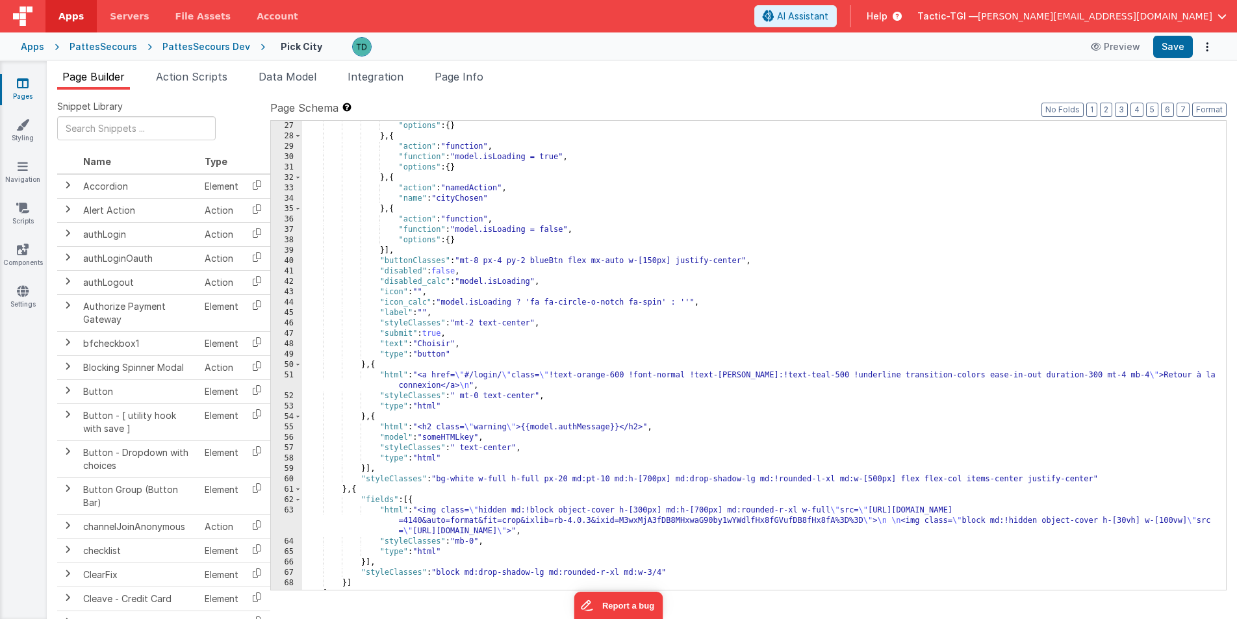
scroll to position [290, 0]
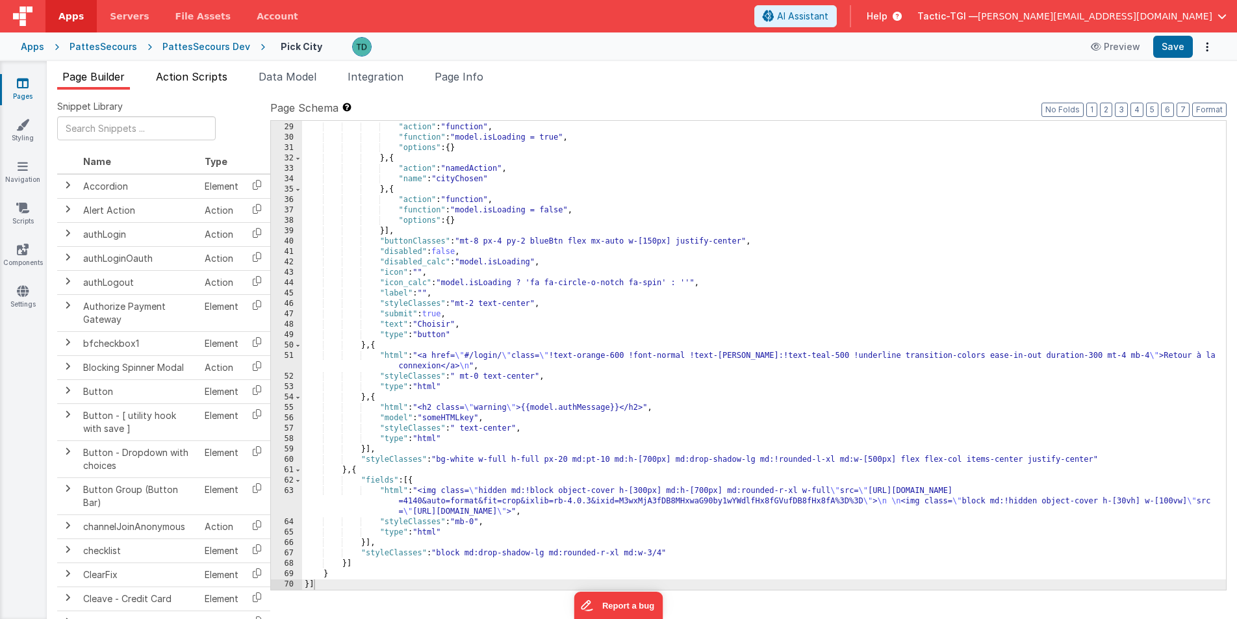
click at [192, 77] on span "Action Scripts" at bounding box center [191, 76] width 71 height 13
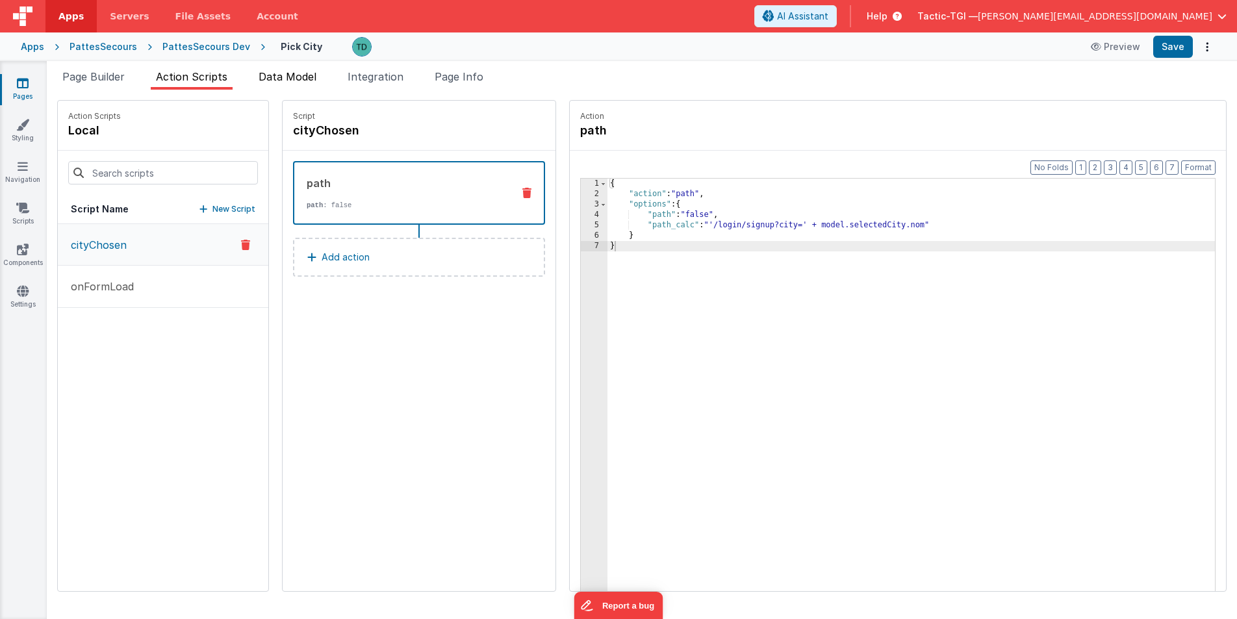
click at [301, 79] on span "Data Model" at bounding box center [288, 76] width 58 height 13
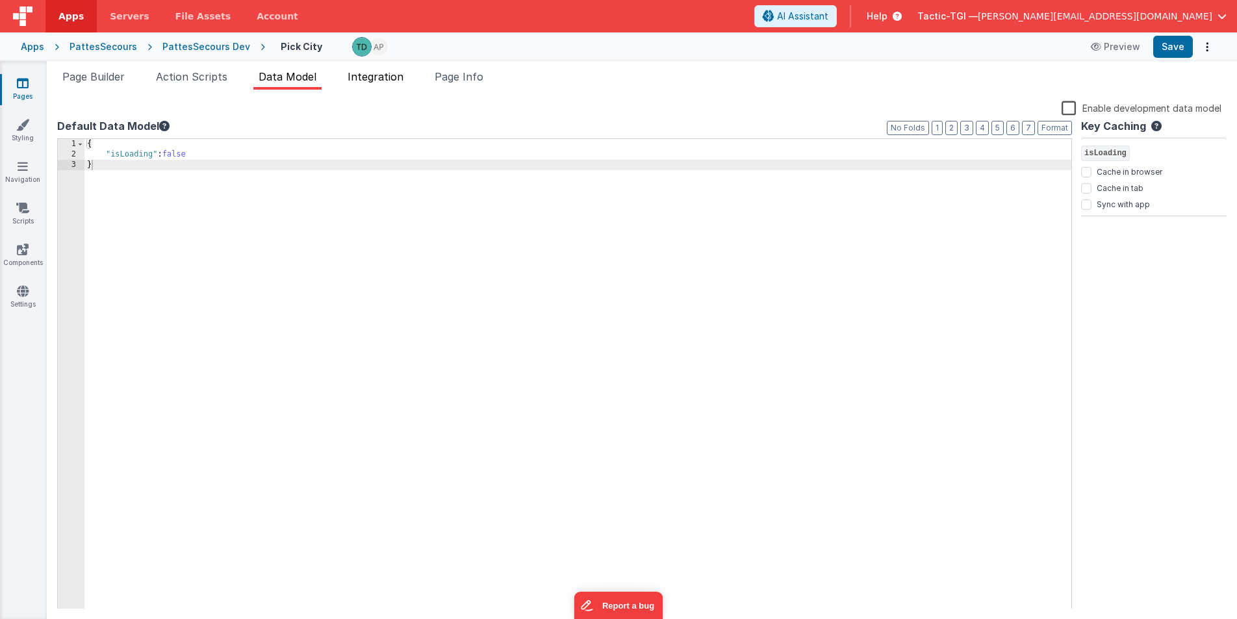
click at [370, 80] on span "Integration" at bounding box center [376, 76] width 56 height 13
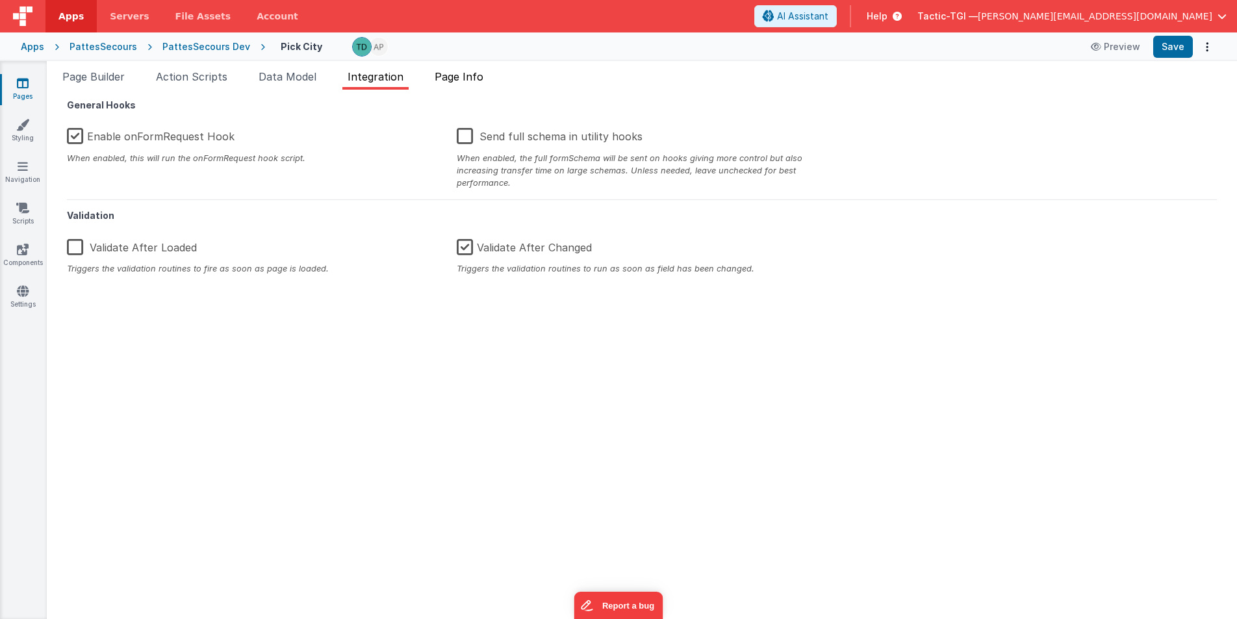
click at [474, 73] on span "Page Info" at bounding box center [459, 76] width 49 height 13
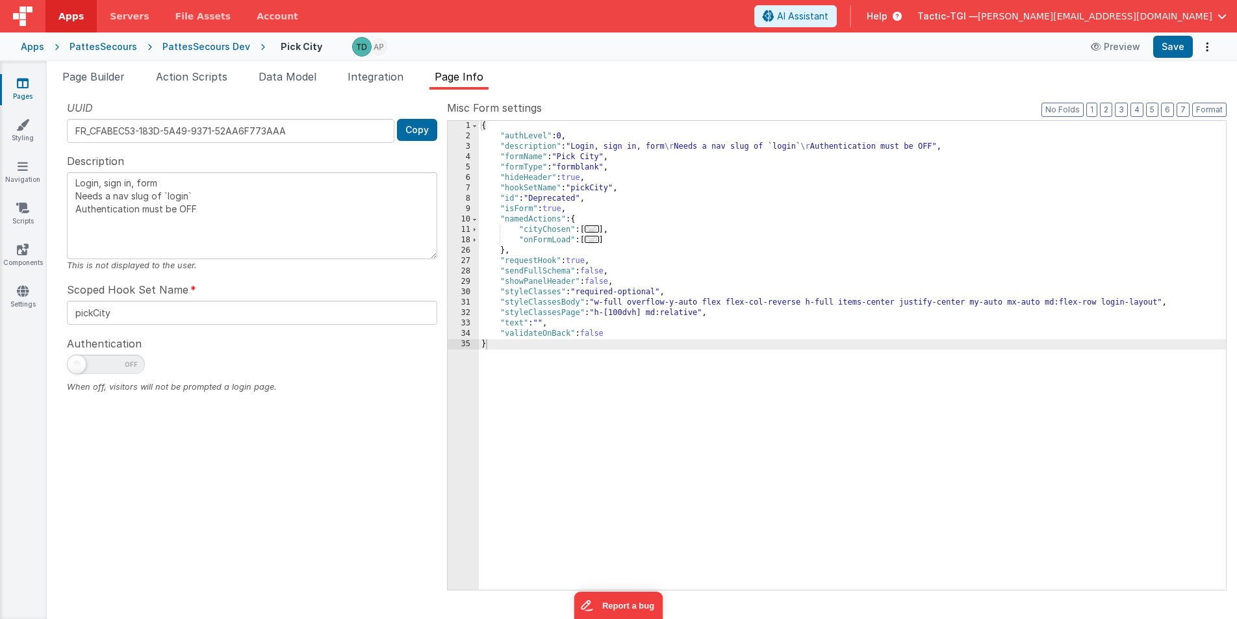
click at [39, 45] on div "Apps" at bounding box center [32, 46] width 23 height 13
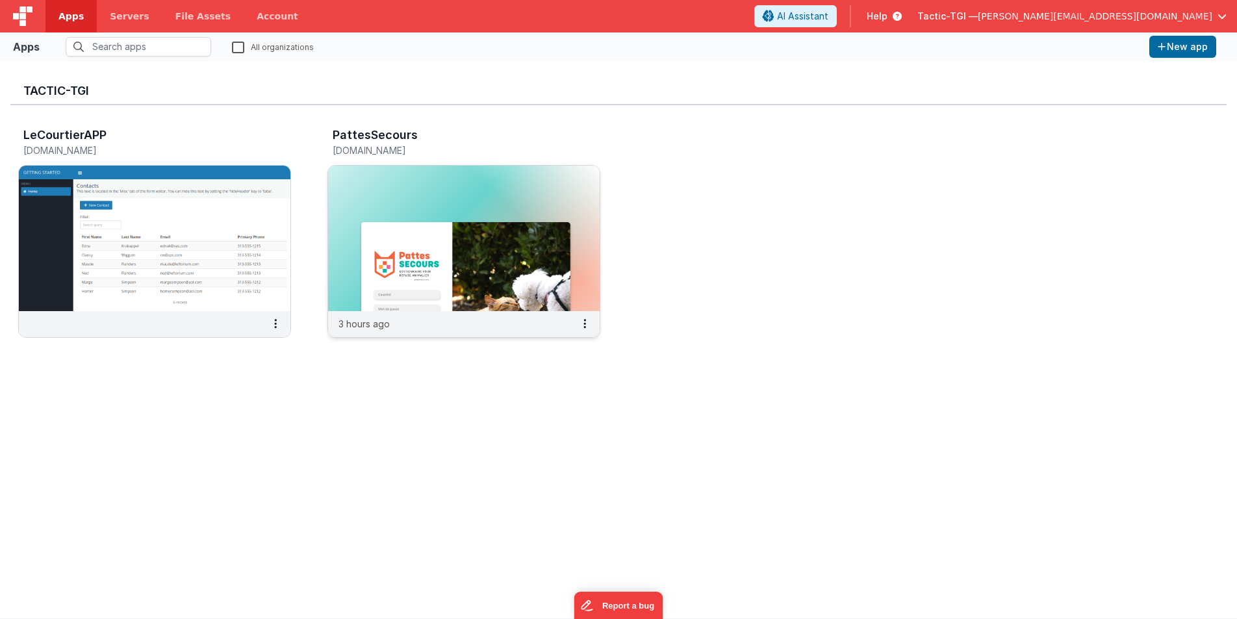
click at [381, 131] on h3 "PattesSecours" at bounding box center [375, 135] width 85 height 13
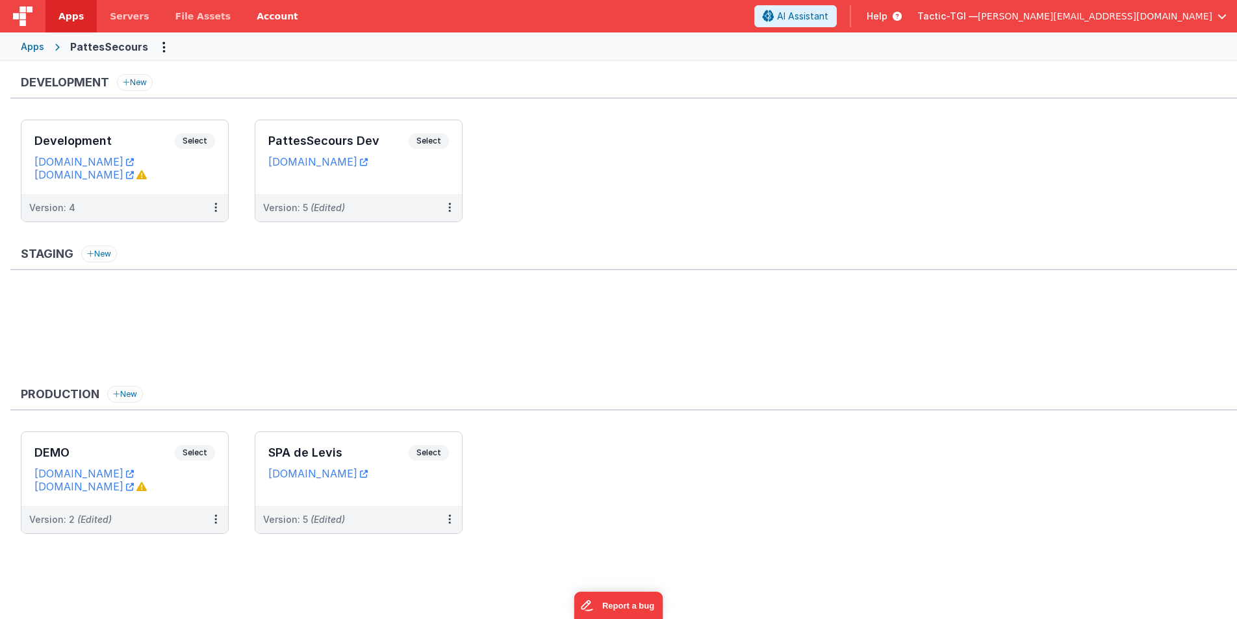
drag, startPoint x: 242, startPoint y: 12, endPoint x: 249, endPoint y: 8, distance: 7.9
click at [244, 12] on link "Account" at bounding box center [278, 16] width 68 height 32
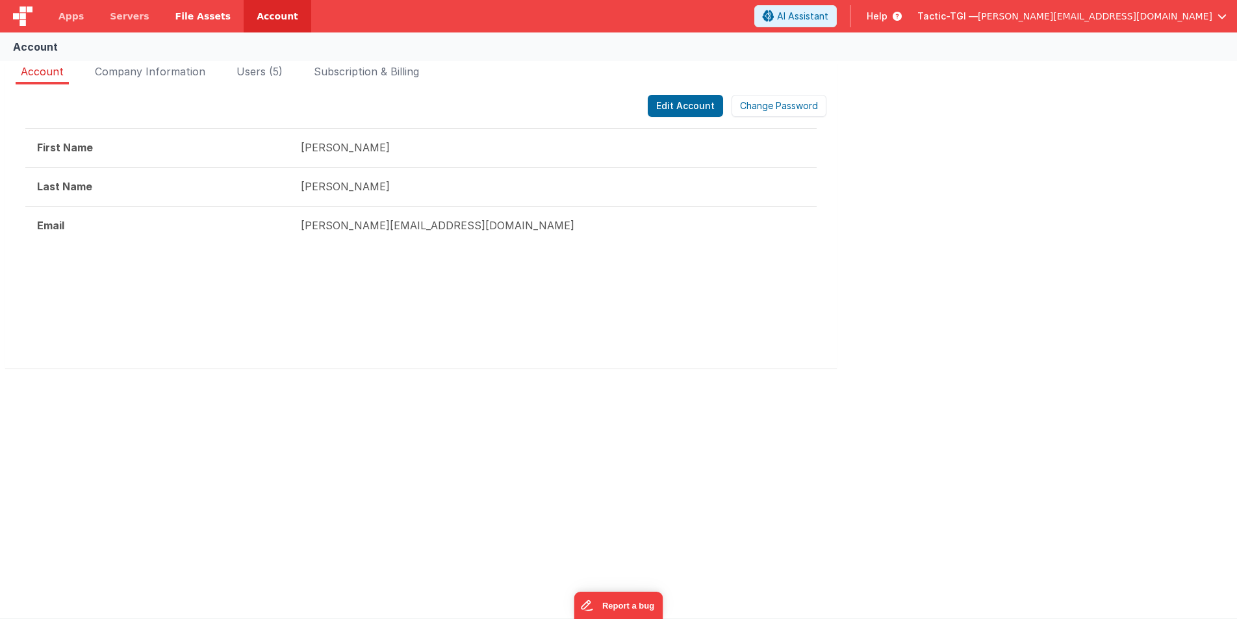
click at [211, 18] on span "File Assets" at bounding box center [203, 16] width 56 height 13
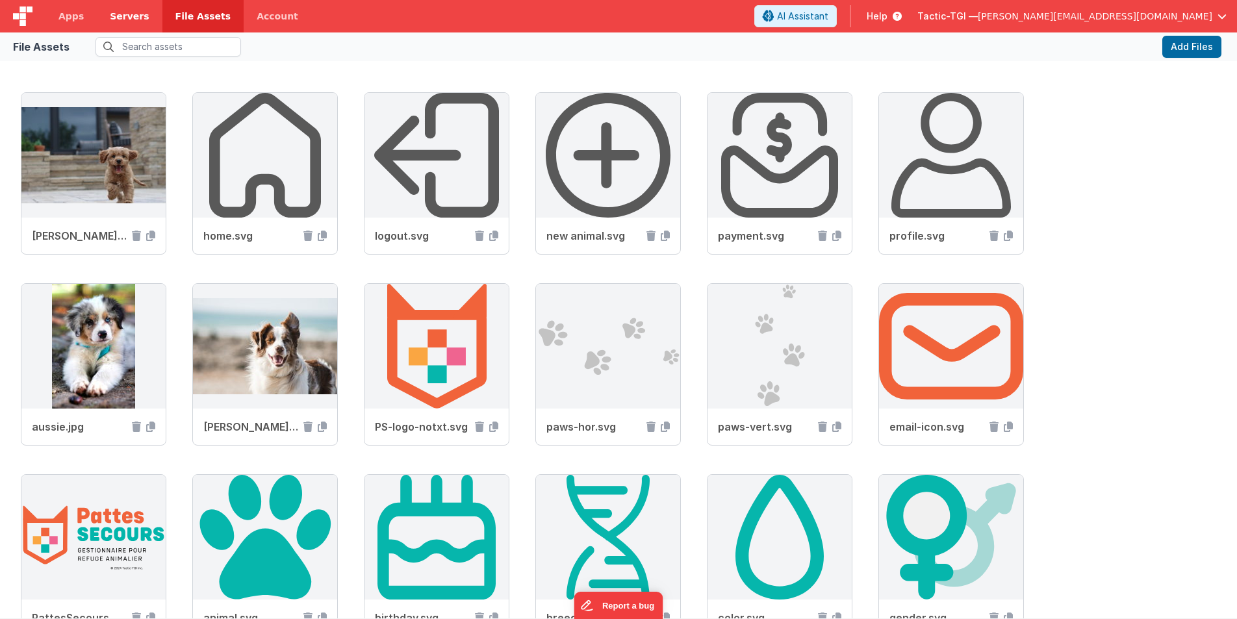
click at [122, 13] on span "Servers" at bounding box center [129, 16] width 39 height 13
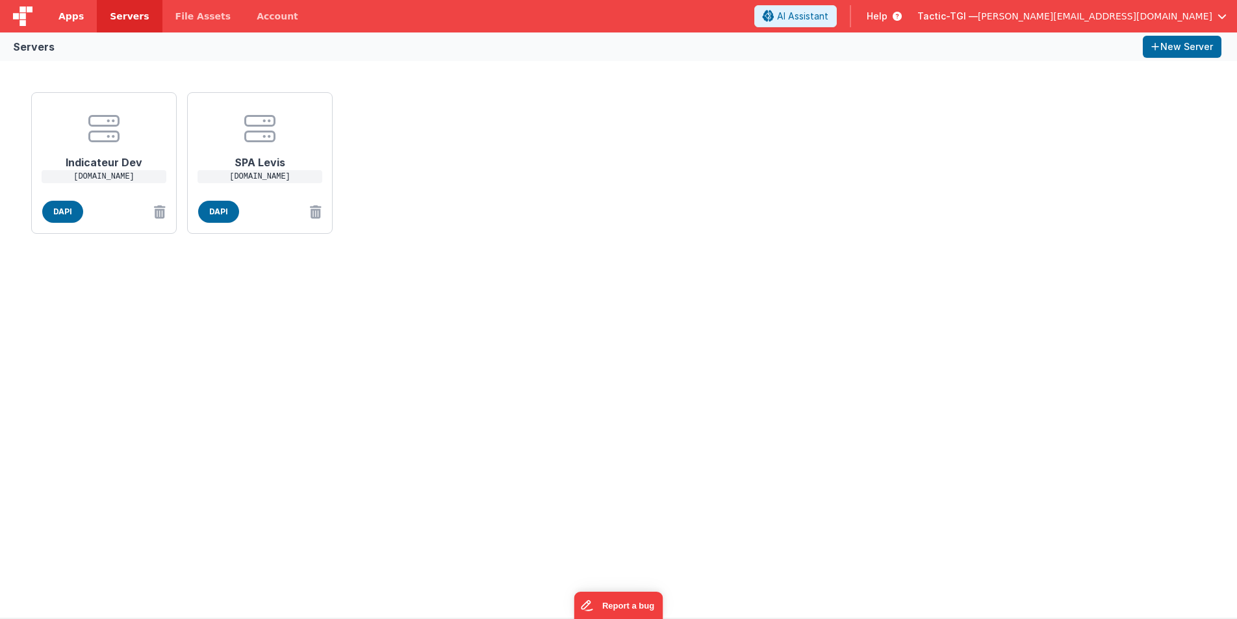
click at [84, 15] on link "Apps" at bounding box center [70, 16] width 51 height 32
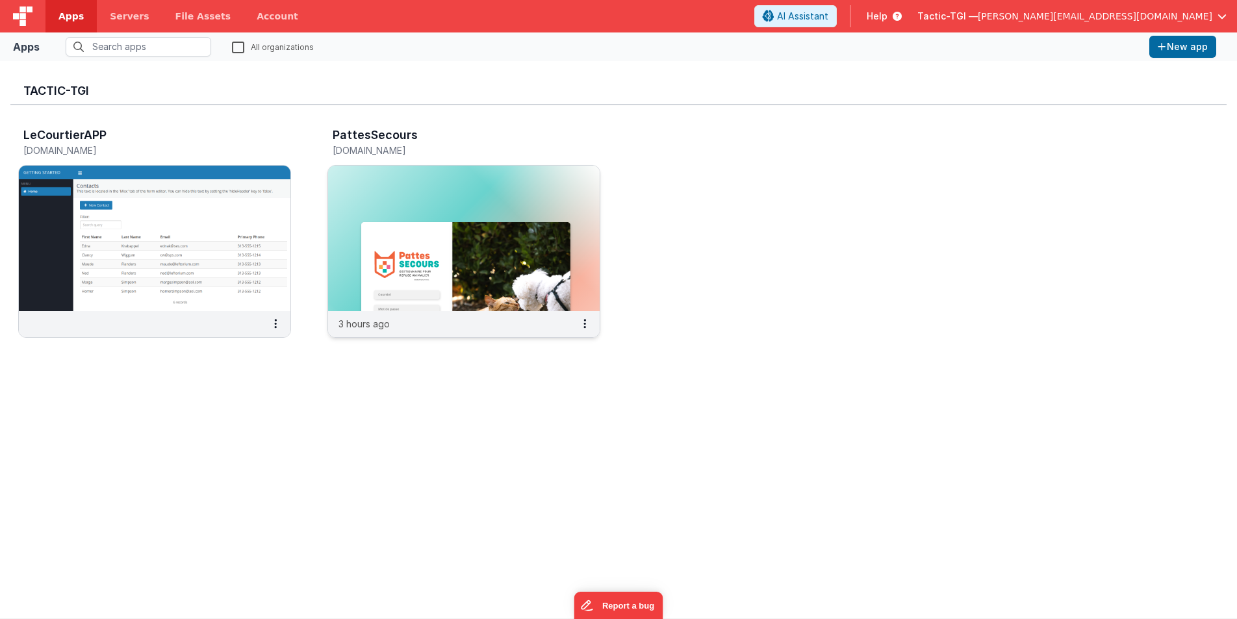
click at [375, 146] on h5 "[DOMAIN_NAME]" at bounding box center [450, 151] width 235 height 10
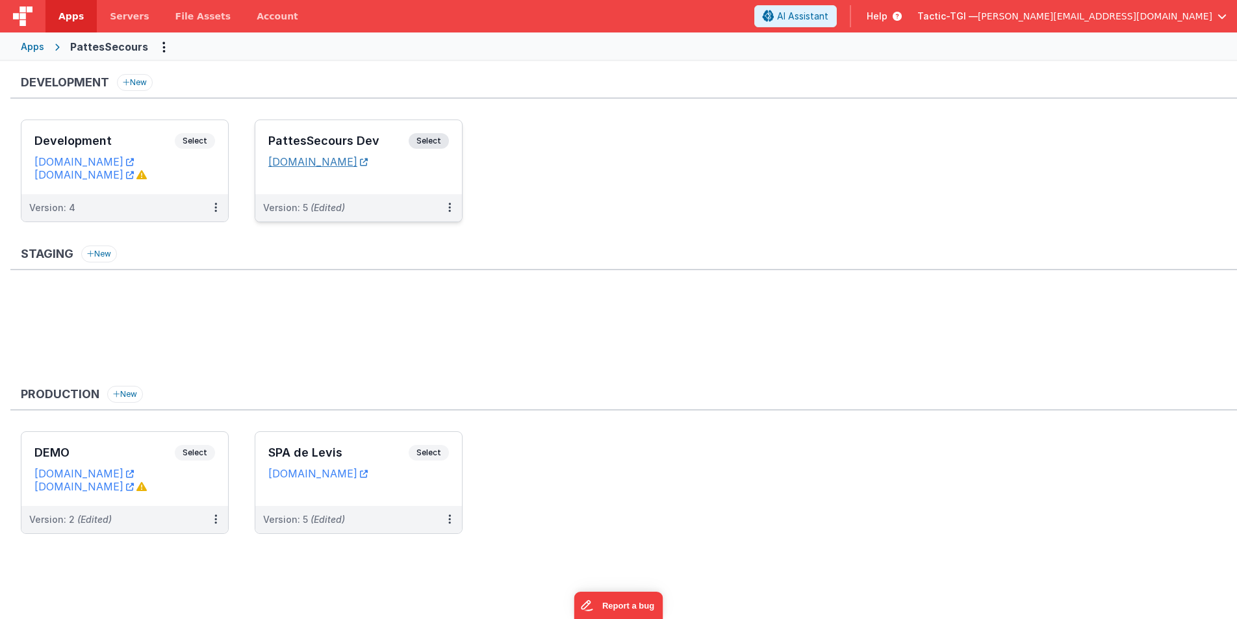
click at [368, 162] on icon at bounding box center [364, 162] width 8 height 1
click at [513, 199] on ul "Development Select URLs [DOMAIN_NAME] [DOMAIN_NAME] Version: 4 PattesSecours De…" at bounding box center [629, 178] width 1216 height 116
